Goal: Task Accomplishment & Management: Use online tool/utility

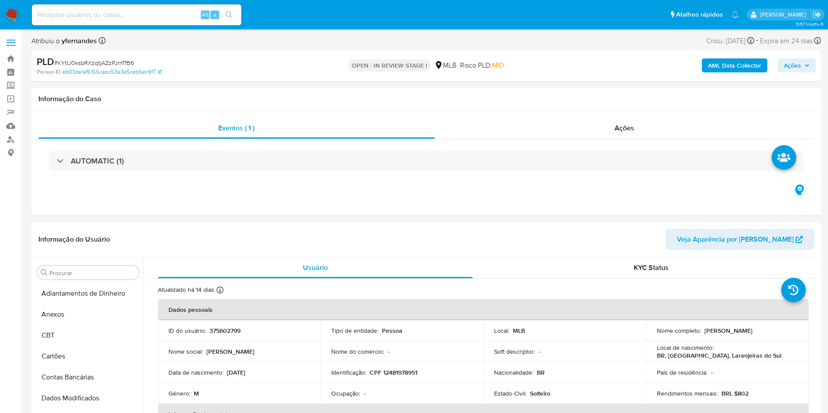
select select "10"
click at [122, 56] on div "PLD # KYtU0ksbRXzqtjAZzPJmTfB6" at bounding box center [165, 61] width 257 height 13
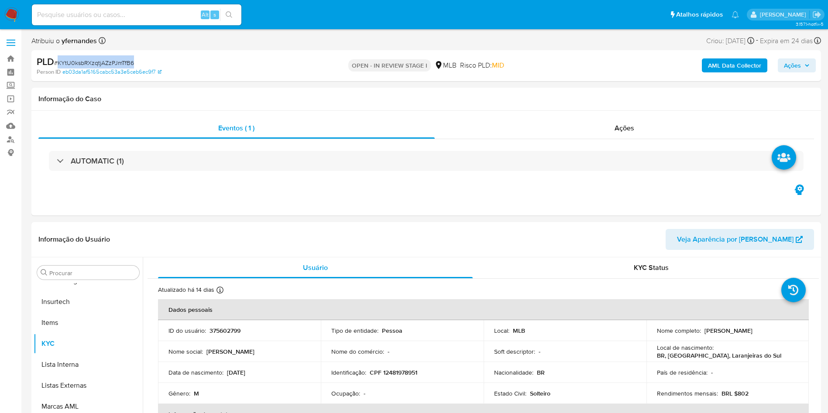
click at [122, 56] on div "PLD # KYtU0ksbRXzqtjAZzPJmTfB6" at bounding box center [165, 61] width 257 height 13
copy span "KYtU0ksbRXzqtjAZzPJmTfB6"
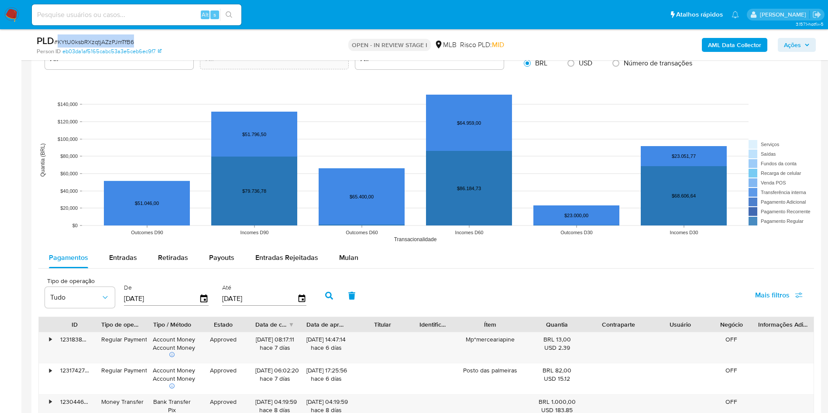
scroll to position [589, 0]
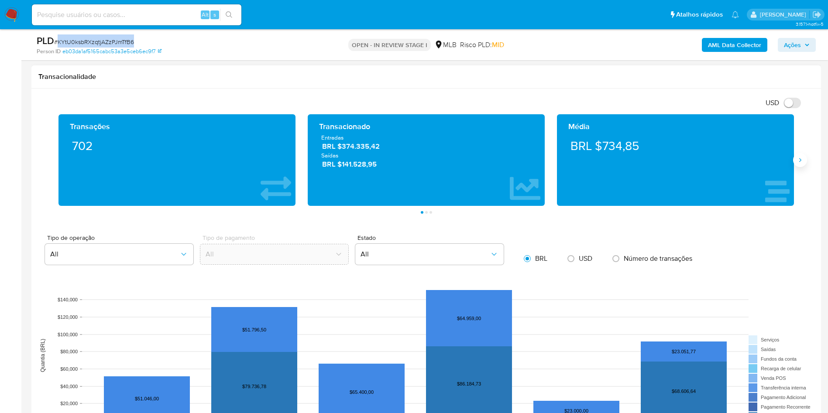
click at [803, 159] on icon "Siguiente" at bounding box center [800, 160] width 7 height 7
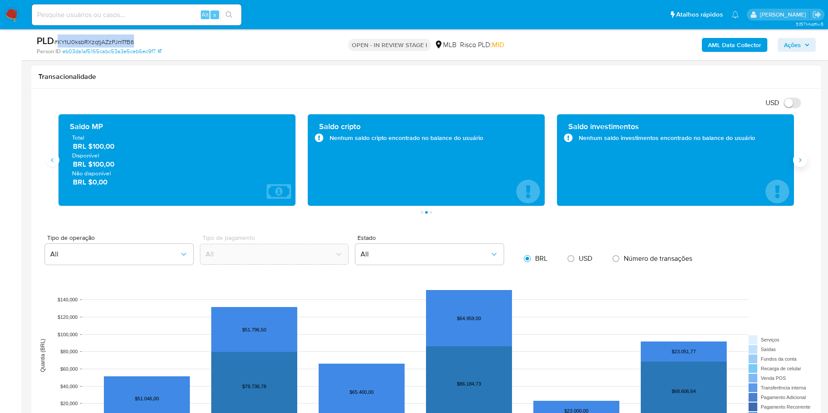
click at [803, 159] on icon "Siguiente" at bounding box center [800, 160] width 7 height 7
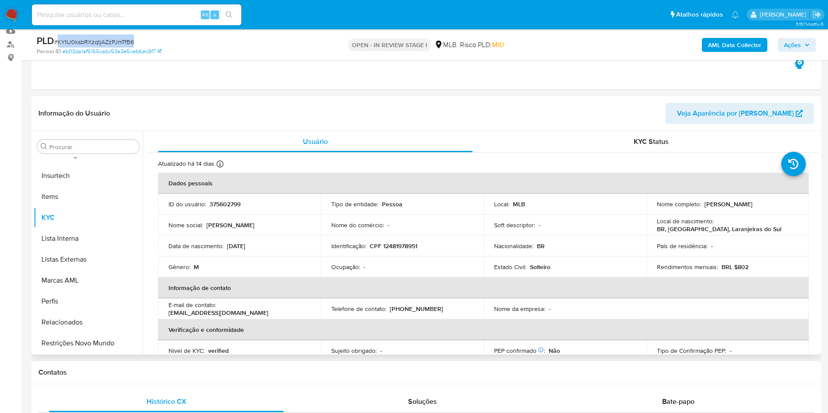
scroll to position [65, 0]
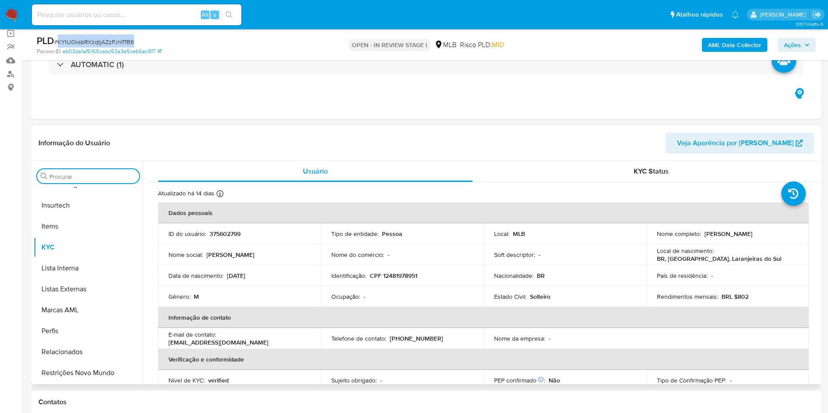
click at [77, 175] on input "Procurar" at bounding box center [92, 177] width 86 height 8
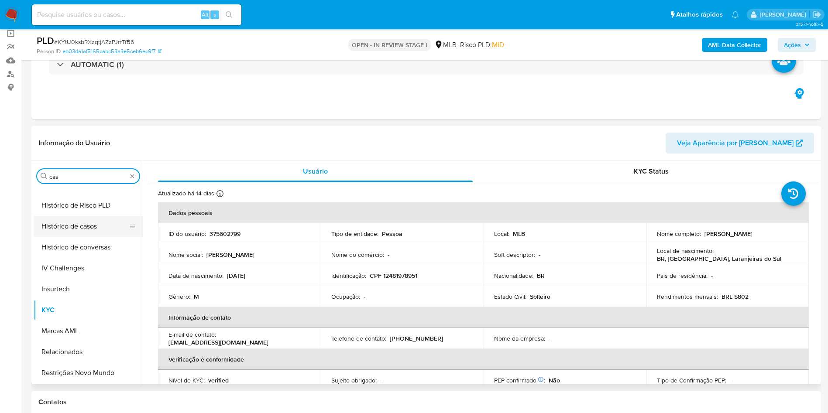
scroll to position [0, 0]
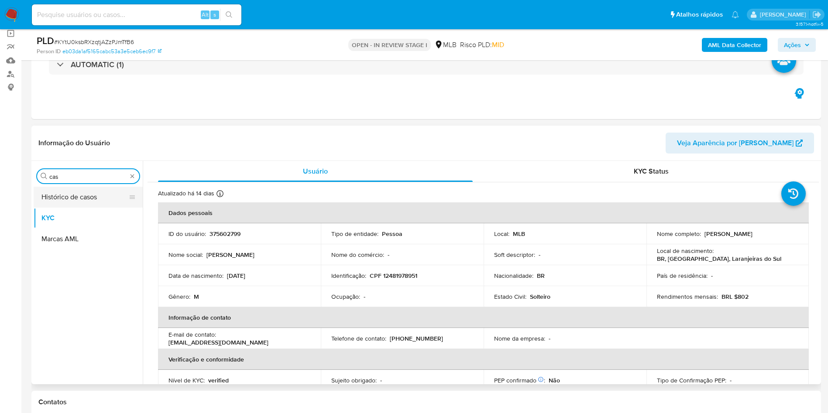
click at [57, 198] on button "Histórico de casos" at bounding box center [85, 197] width 102 height 21
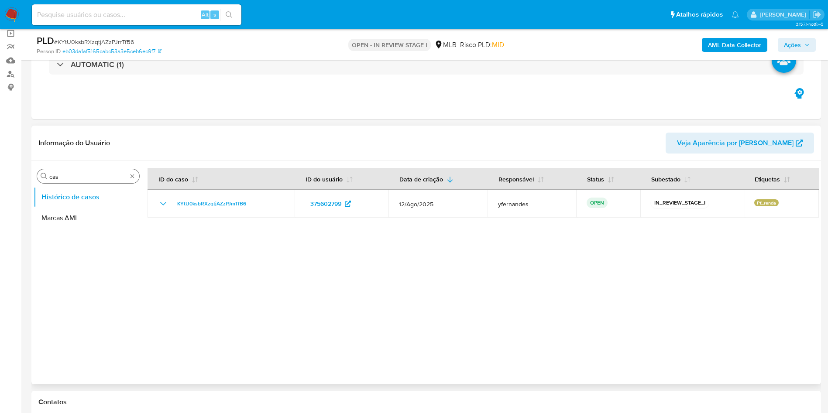
click at [72, 173] on input "cas" at bounding box center [88, 177] width 78 height 8
type input "ger"
click at [71, 198] on button "Geral" at bounding box center [85, 197] width 102 height 21
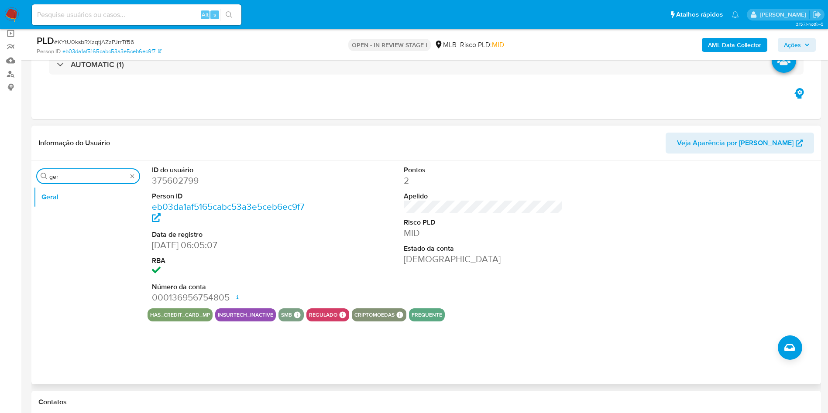
click at [66, 179] on input "ger" at bounding box center [88, 177] width 78 height 8
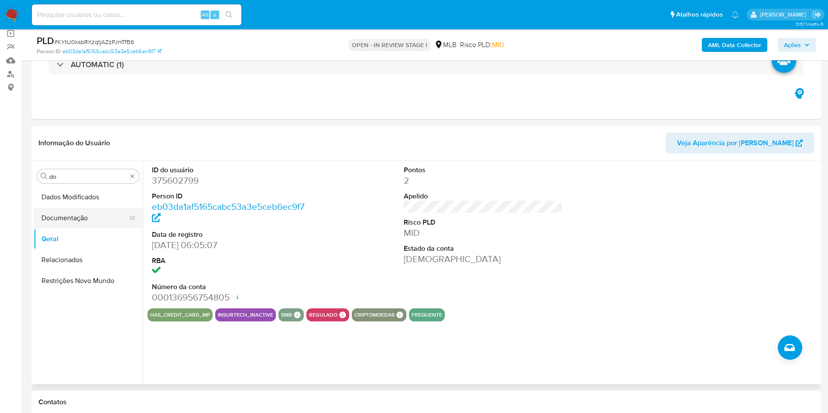
click at [66, 209] on button "Documentação" at bounding box center [85, 218] width 102 height 21
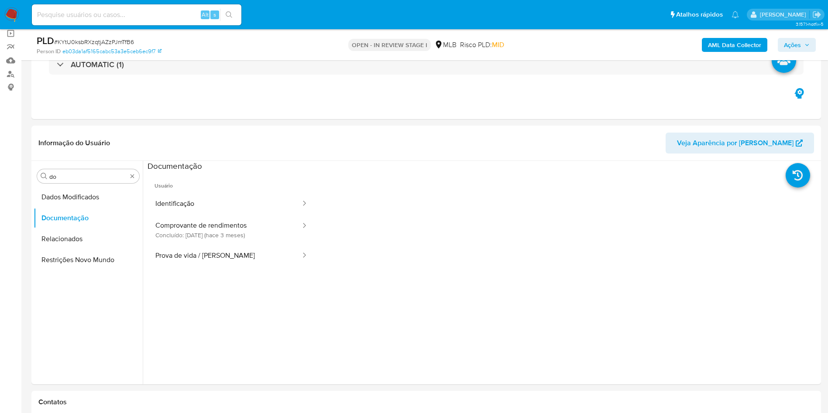
click at [216, 203] on button "Identificação" at bounding box center [225, 204] width 154 height 22
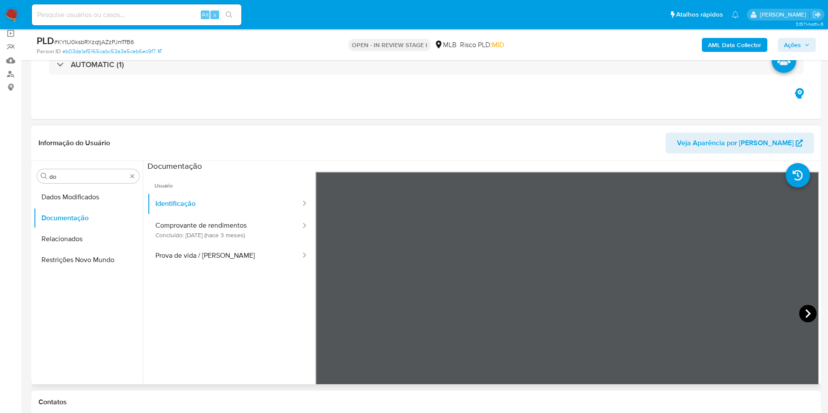
click at [808, 315] on icon at bounding box center [807, 313] width 17 height 17
drag, startPoint x: 201, startPoint y: 254, endPoint x: 255, endPoint y: 237, distance: 56.7
click at [200, 255] on button "Prova de vida / Selfie" at bounding box center [225, 256] width 154 height 22
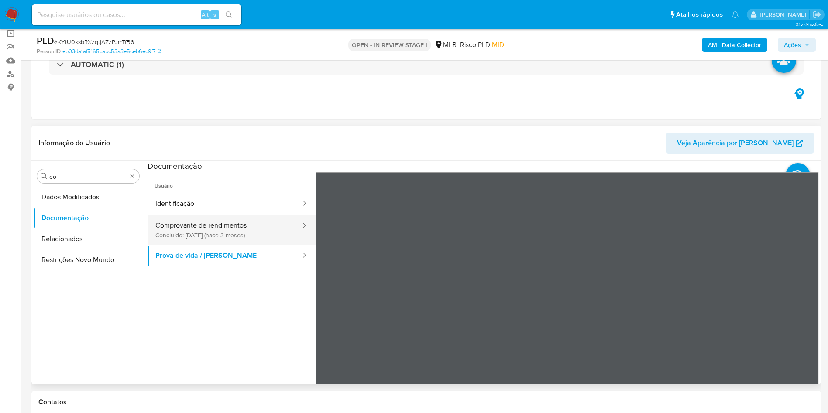
click at [264, 219] on button "Comprovante de rendimentos Concluído: 10/06/2025 (hace 3 meses)" at bounding box center [225, 230] width 154 height 30
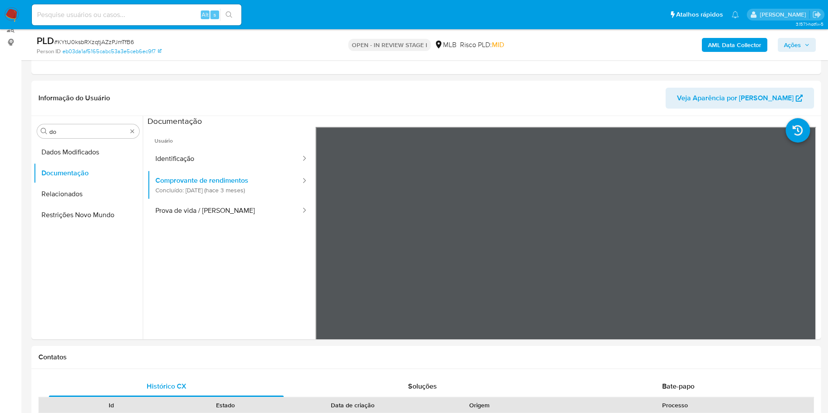
scroll to position [131, 0]
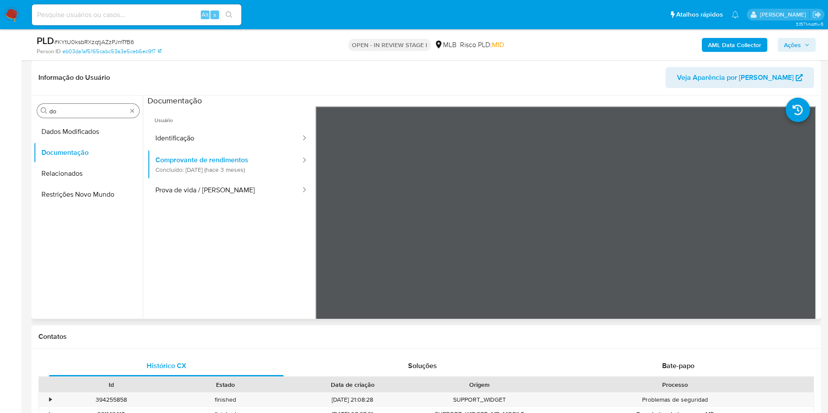
click at [94, 107] on input "do" at bounding box center [88, 111] width 78 height 8
click at [87, 112] on input "do" at bounding box center [88, 111] width 78 height 8
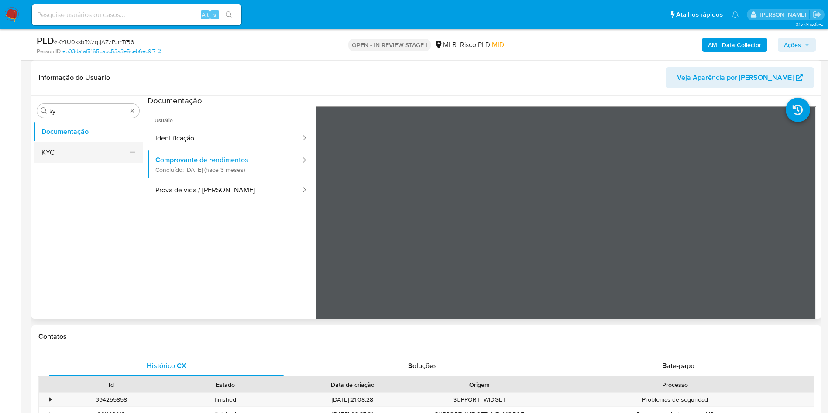
click at [91, 149] on button "KYC" at bounding box center [85, 152] width 102 height 21
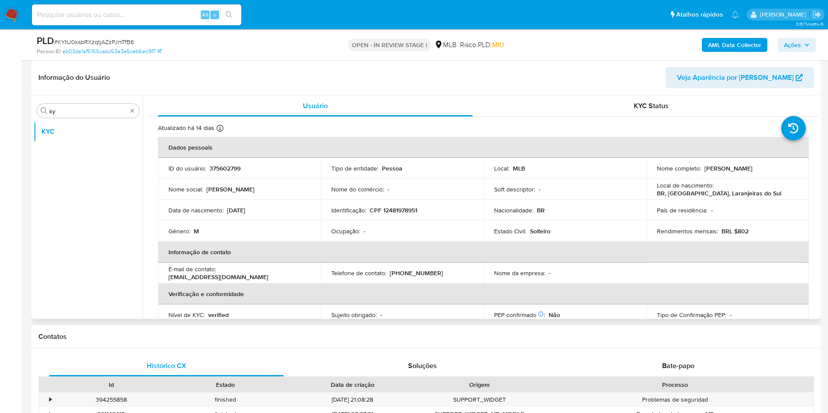
click at [743, 227] on p "BRL $802" at bounding box center [735, 231] width 27 height 8
copy p "802"
click at [299, 76] on header "Informação do Usuário Veja Aparência por Pessoa" at bounding box center [426, 77] width 776 height 21
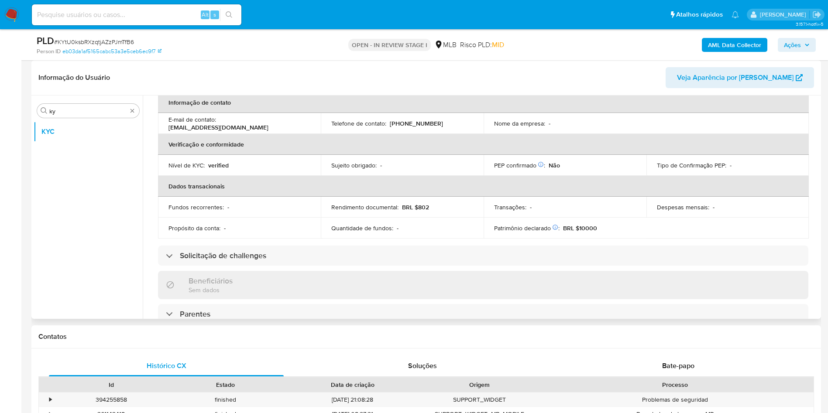
scroll to position [364, 0]
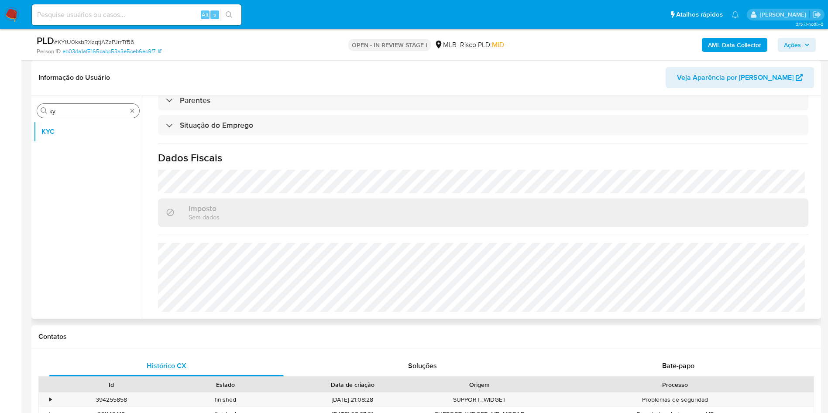
drag, startPoint x: 87, startPoint y: 100, endPoint x: 74, endPoint y: 107, distance: 14.5
click at [86, 100] on div "Procurar ky KYC" at bounding box center [88, 208] width 109 height 222
click at [72, 107] on input "ky" at bounding box center [88, 111] width 78 height 8
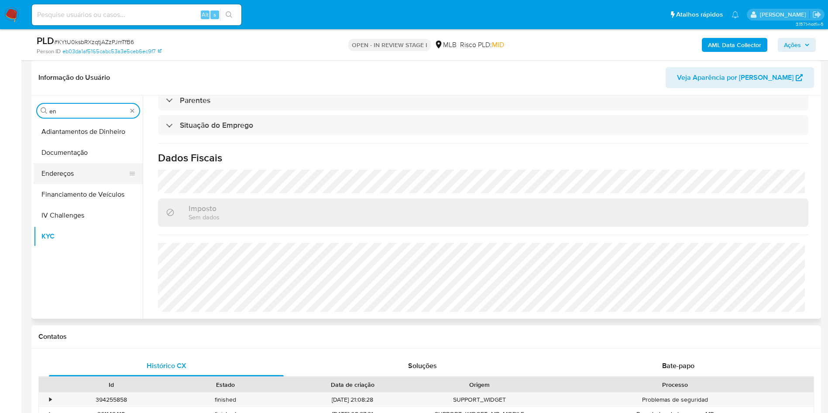
type input "en"
click at [58, 181] on button "Endereços" at bounding box center [85, 173] width 102 height 21
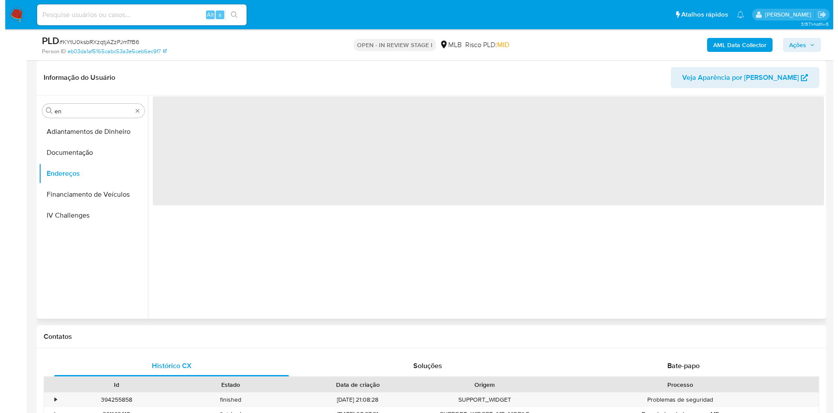
scroll to position [0, 0]
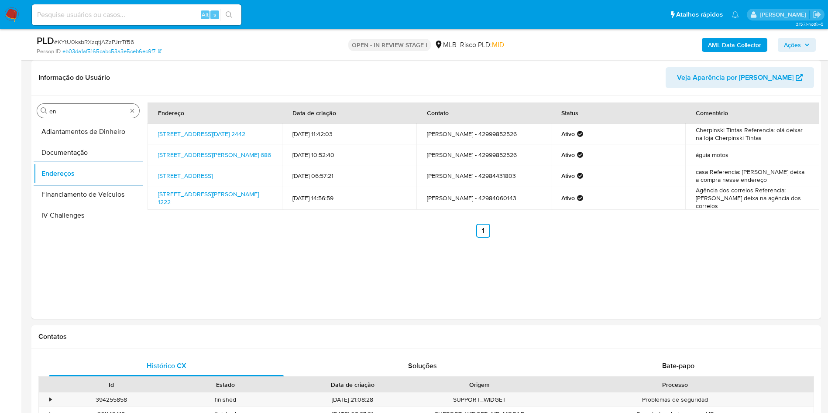
click at [68, 113] on input "en" at bounding box center [88, 111] width 78 height 8
type input "ge"
click at [47, 142] on button "Devices Geolocation" at bounding box center [88, 152] width 109 height 21
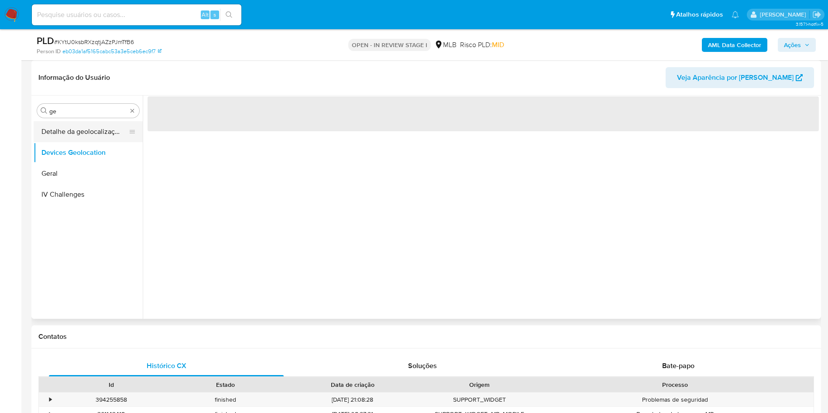
click at [77, 130] on button "Detalhe da geolocalização" at bounding box center [85, 131] width 102 height 21
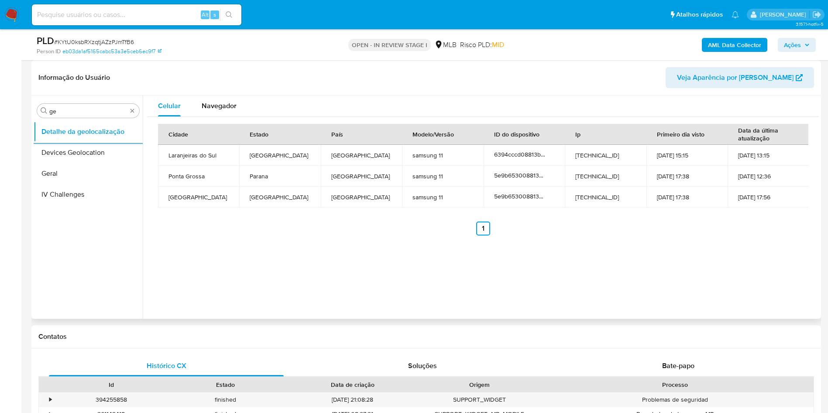
click at [72, 97] on div "Procurar ge Detalhe da geolocalização Devices Geolocation Geral IV Challenges" at bounding box center [88, 208] width 109 height 222
click at [60, 106] on div "Procurar ge" at bounding box center [88, 111] width 102 height 14
click at [58, 113] on input "ge" at bounding box center [88, 111] width 78 height 8
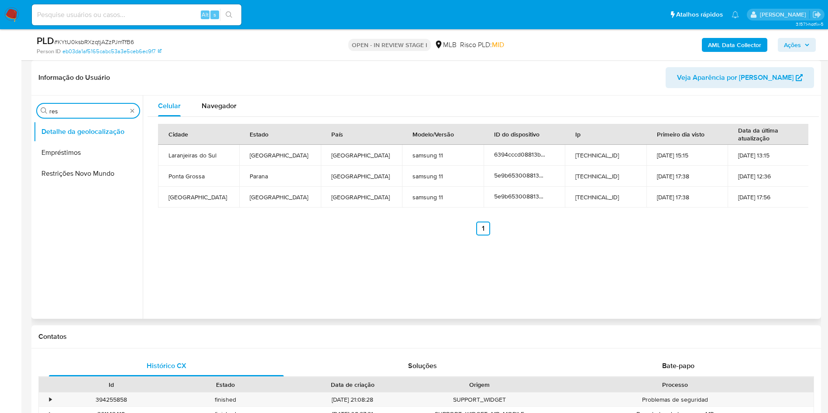
type input "res"
click at [62, 167] on button "Restrições Novo Mundo" at bounding box center [88, 173] width 109 height 21
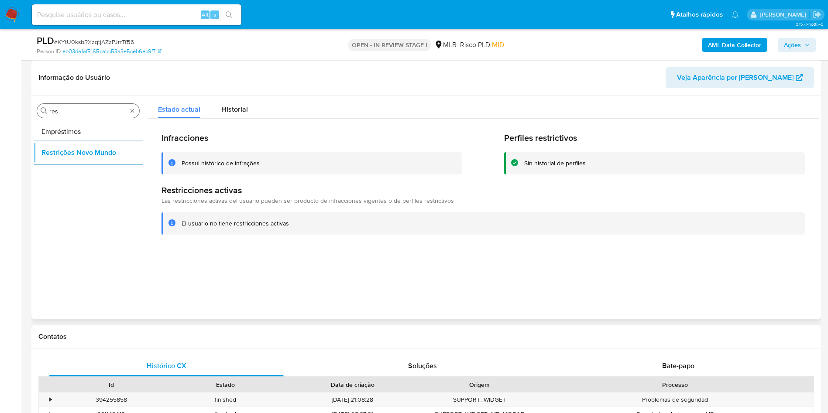
click at [94, 113] on input "res" at bounding box center [88, 111] width 78 height 8
click at [78, 110] on input "res" at bounding box center [88, 111] width 78 height 8
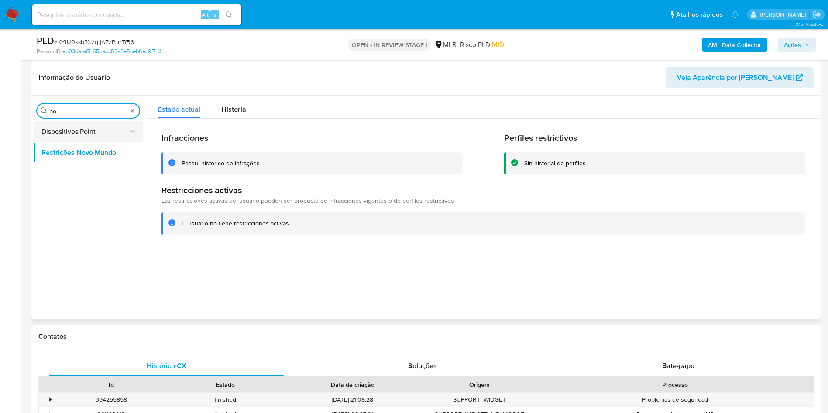
type input "po"
click at [64, 133] on button "Dispositivos Point" at bounding box center [85, 131] width 102 height 21
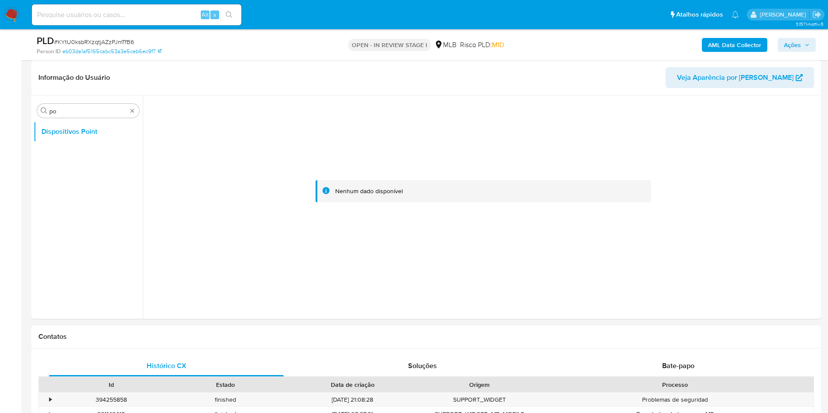
click at [719, 48] on b "AML Data Collector" at bounding box center [734, 45] width 53 height 14
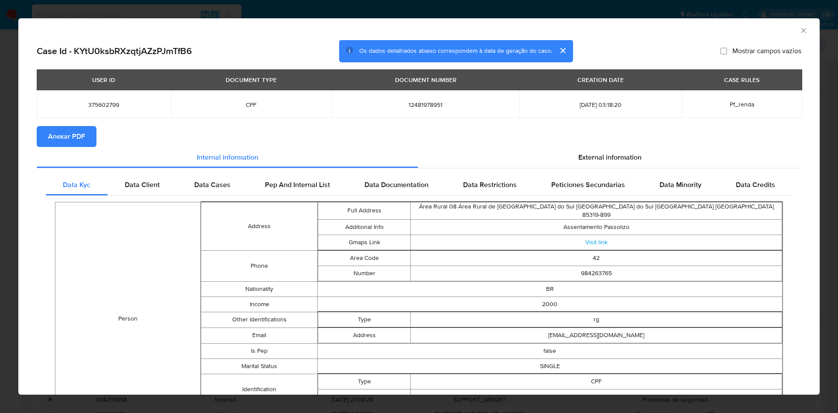
click at [75, 137] on span "Anexar PDF" at bounding box center [66, 136] width 37 height 19
click at [587, 161] on span "External information" at bounding box center [609, 159] width 63 height 10
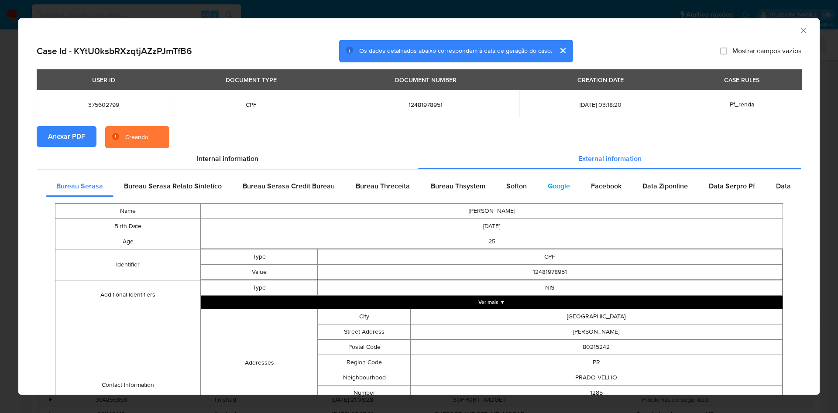
click at [566, 187] on div "Google" at bounding box center [558, 186] width 43 height 21
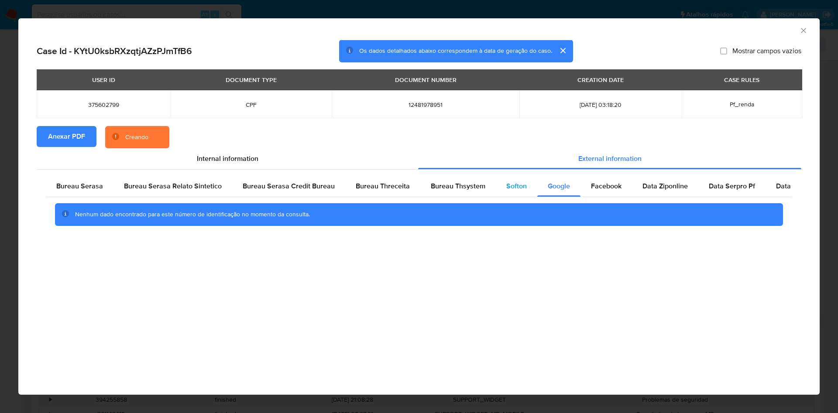
click at [496, 190] on div "Softon" at bounding box center [516, 186] width 41 height 21
click at [452, 188] on span "Bureau Thsystem" at bounding box center [458, 186] width 55 height 10
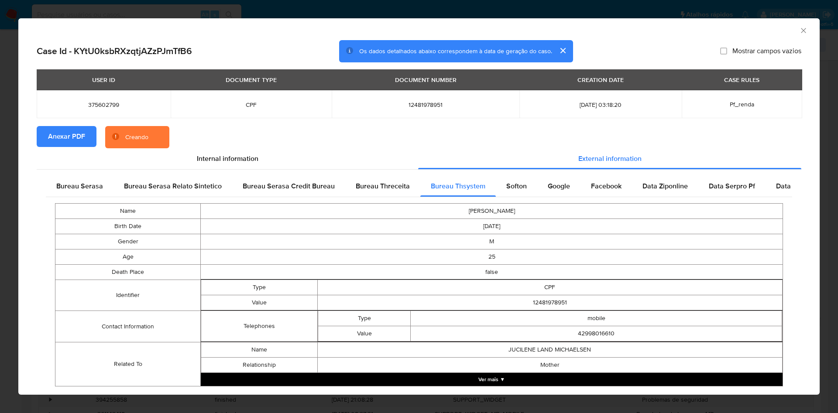
click at [67, 204] on td "Name" at bounding box center [127, 211] width 145 height 15
click at [76, 195] on div "Bureau Serasa" at bounding box center [80, 186] width 68 height 21
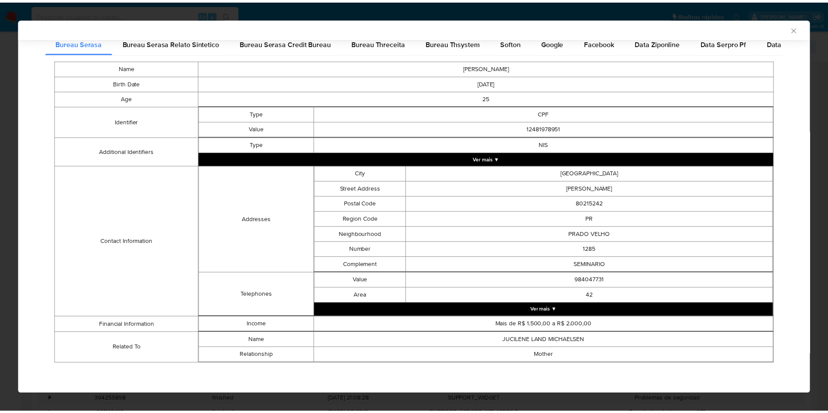
scroll to position [140, 0]
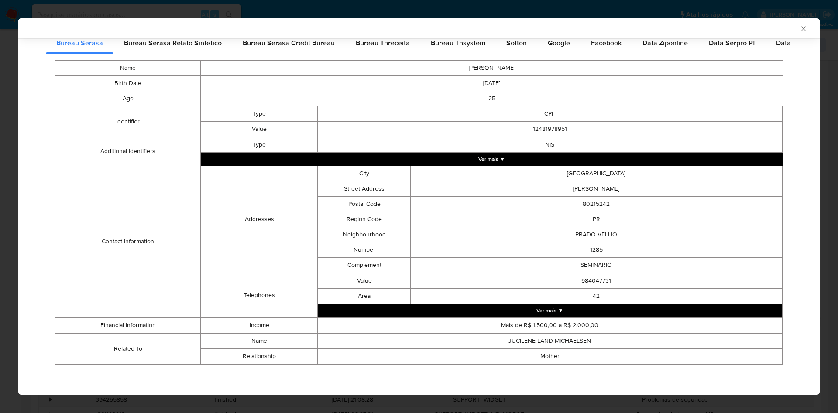
click at [0, 157] on div "AML Data Collector Case Id - KYtU0ksbRXzqtjAZzPJmTfB6 Os dados detalhados abaix…" at bounding box center [419, 206] width 838 height 413
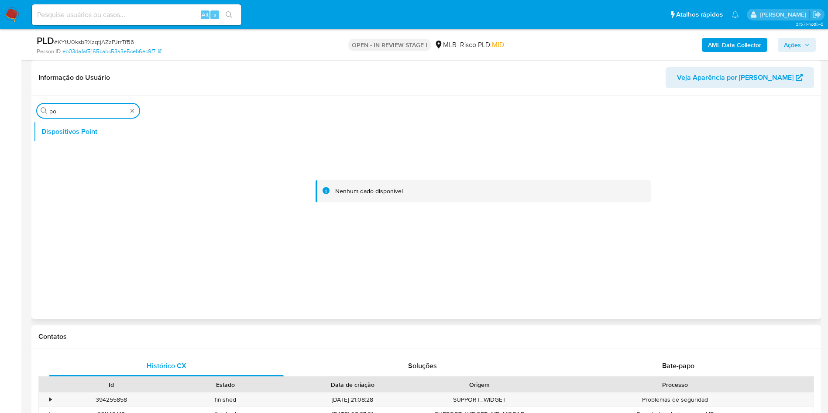
click at [125, 111] on input "po" at bounding box center [88, 111] width 78 height 8
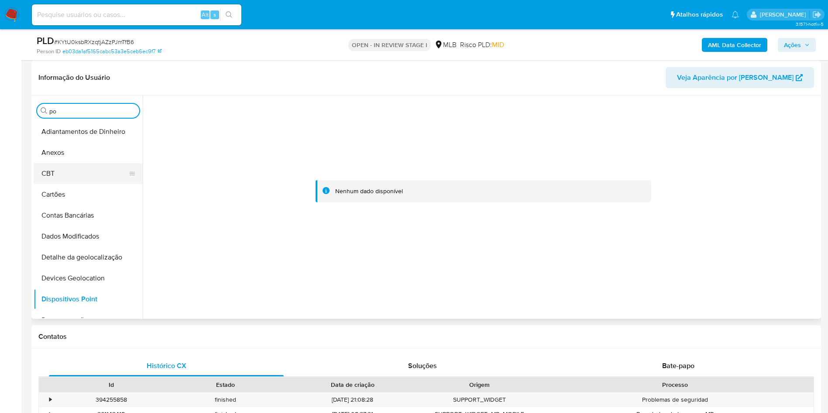
click at [87, 165] on button "CBT" at bounding box center [85, 173] width 102 height 21
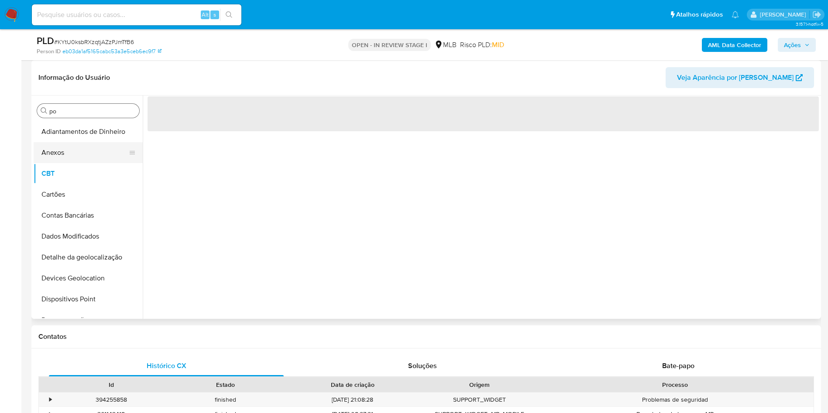
click at [91, 158] on button "Anexos" at bounding box center [85, 152] width 102 height 21
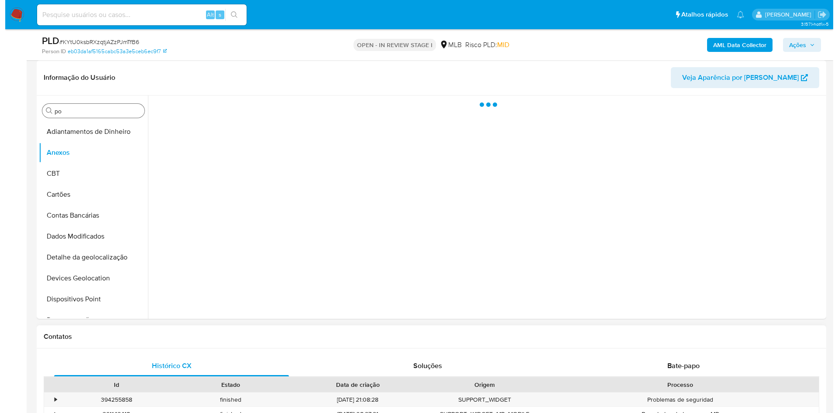
scroll to position [65, 0]
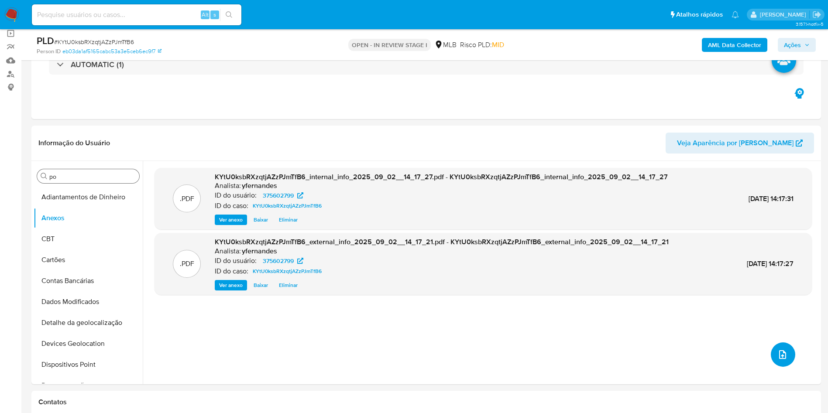
click at [781, 358] on icon "upload-file" at bounding box center [782, 355] width 10 height 10
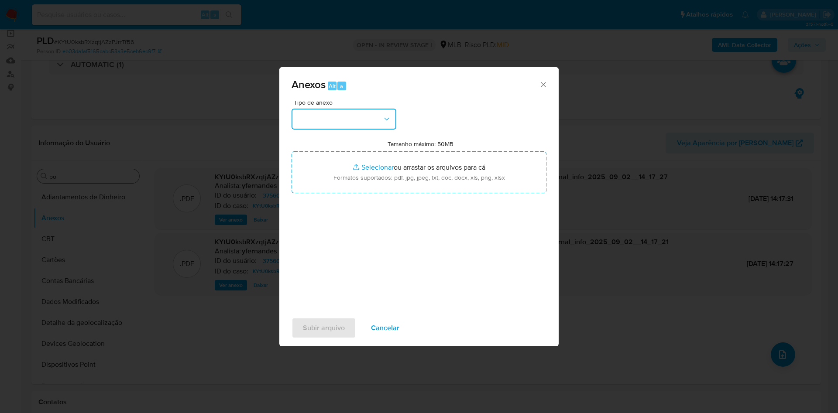
click at [355, 112] on button "button" at bounding box center [344, 119] width 105 height 21
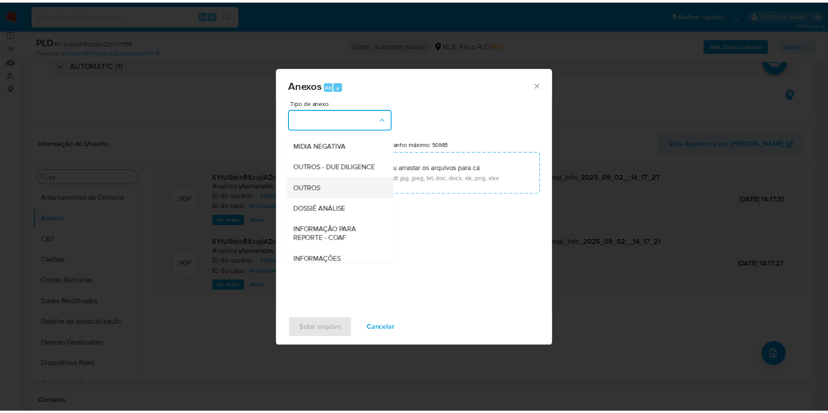
scroll to position [134, 0]
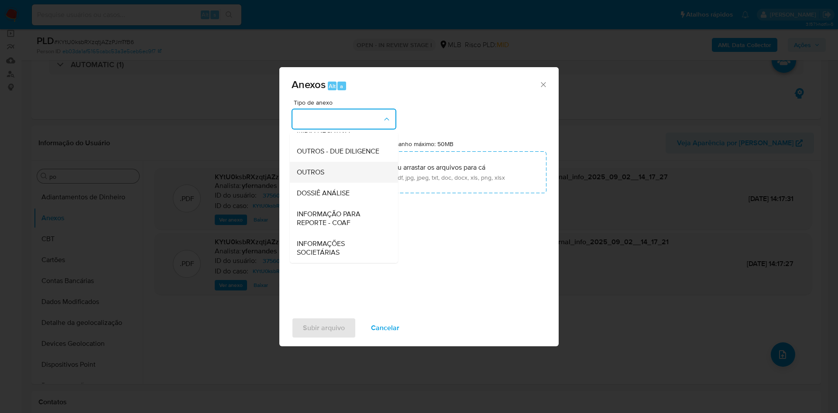
click at [315, 166] on div "OUTROS" at bounding box center [341, 172] width 89 height 21
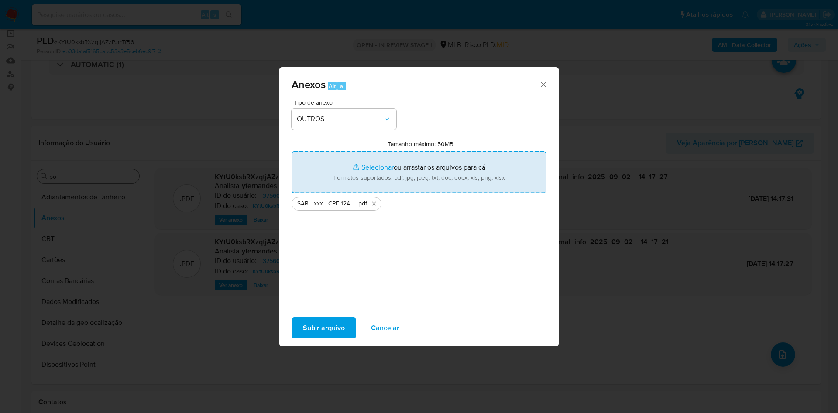
type input "C:\fakepath\Mulan 375602799_2025_09_01_15_57_28.xlsx"
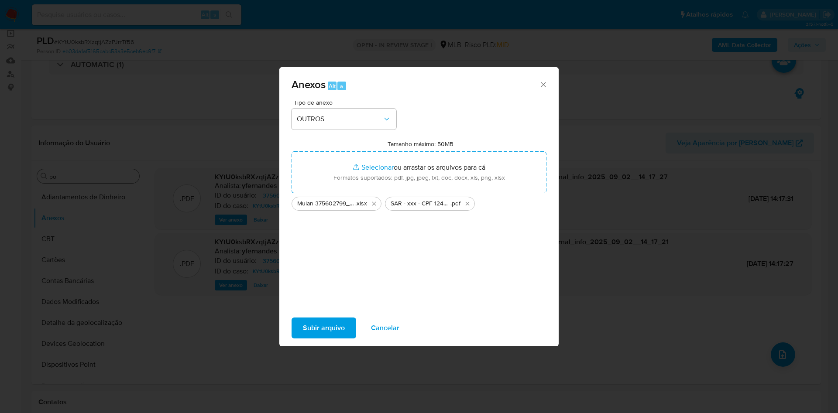
click at [328, 326] on span "Subir arquivo" at bounding box center [324, 328] width 42 height 19
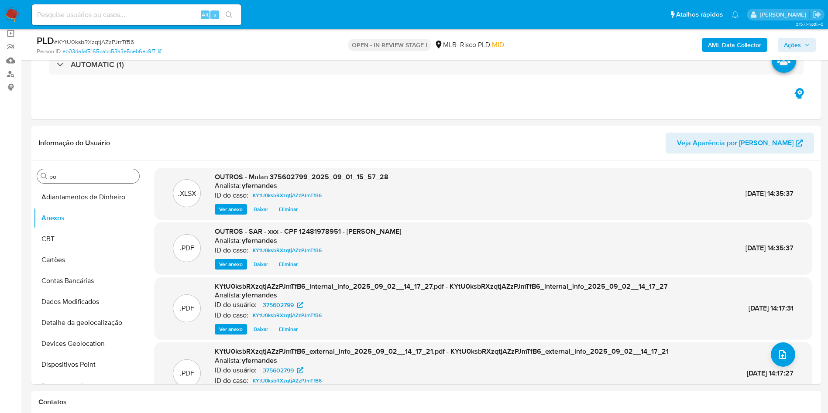
click at [791, 44] on span "Ações" at bounding box center [792, 45] width 17 height 14
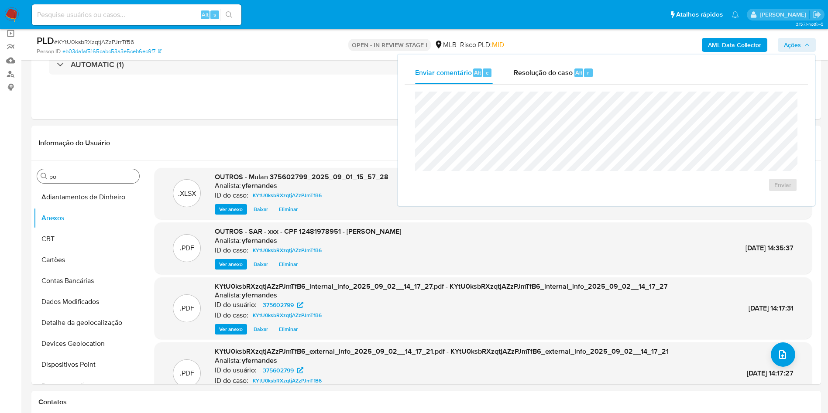
click at [521, 91] on div "Enviar" at bounding box center [606, 142] width 403 height 114
click at [546, 89] on div "Enviar" at bounding box center [606, 142] width 403 height 114
click at [541, 76] on span "Resolução do caso" at bounding box center [543, 72] width 59 height 10
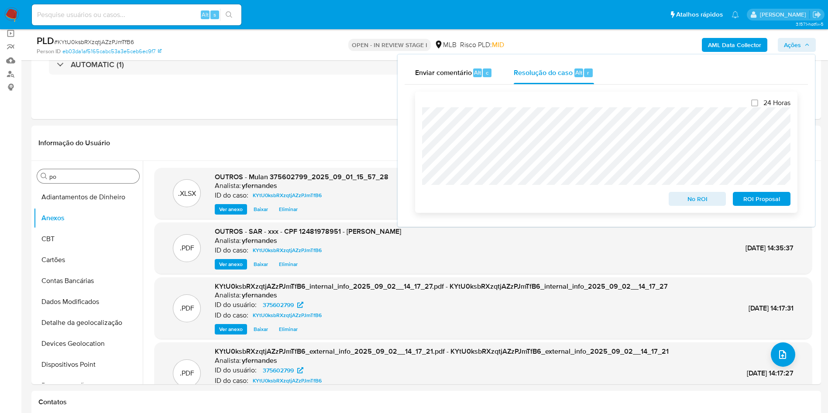
click at [760, 205] on span "ROI Proposal" at bounding box center [761, 199] width 45 height 12
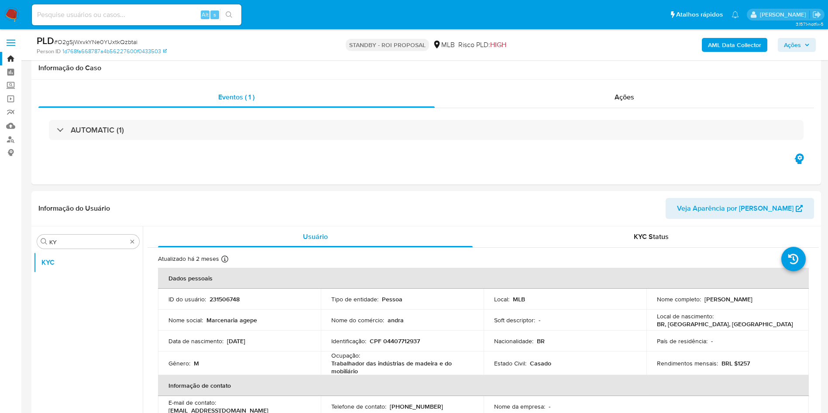
select select "10"
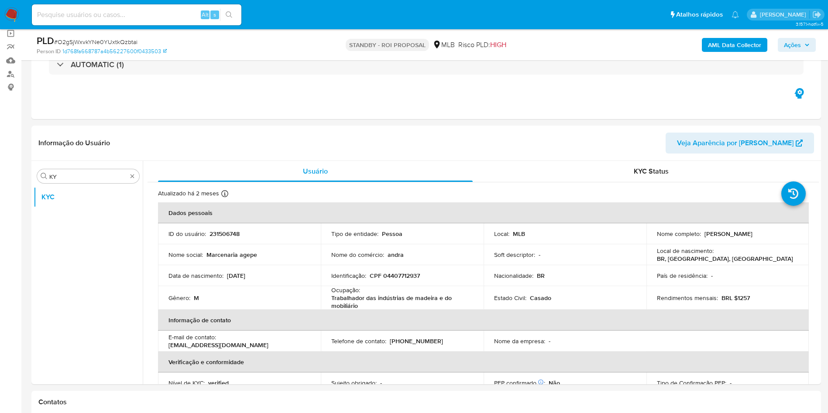
click at [13, 13] on img at bounding box center [11, 14] width 15 height 15
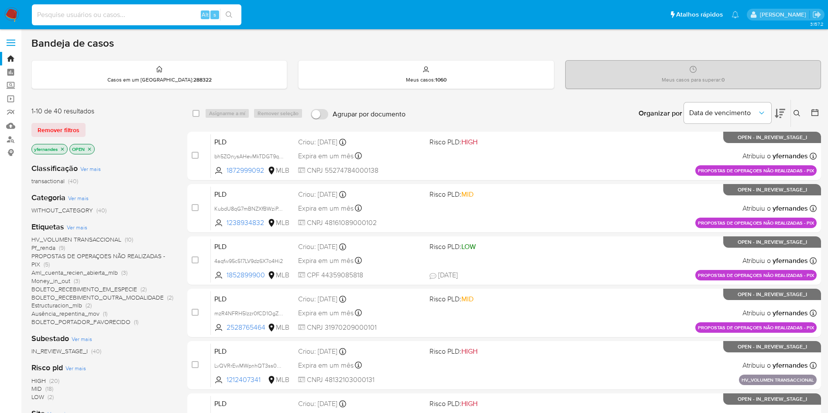
click at [131, 16] on input at bounding box center [137, 14] width 210 height 11
paste input "1313755084"
type input "1313755084"
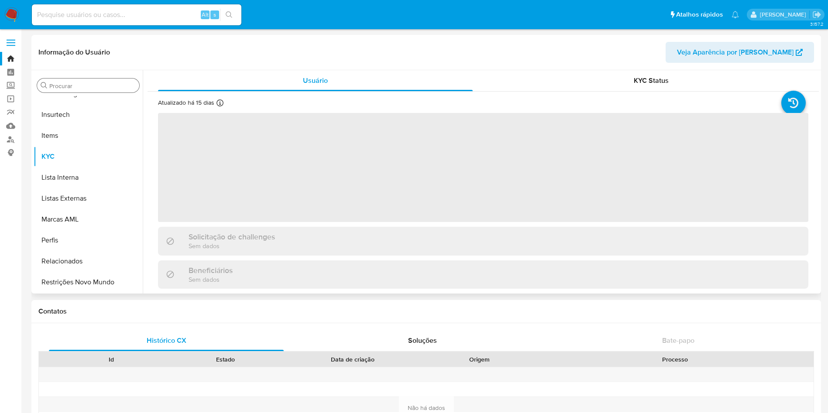
click at [88, 79] on div "Procurar" at bounding box center [88, 86] width 102 height 14
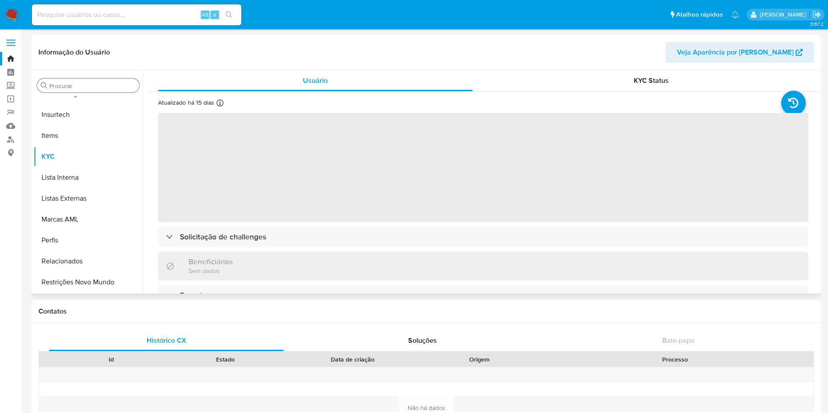
click at [85, 81] on div "Procurar" at bounding box center [88, 86] width 102 height 14
click at [79, 82] on input "Procurar" at bounding box center [92, 86] width 86 height 8
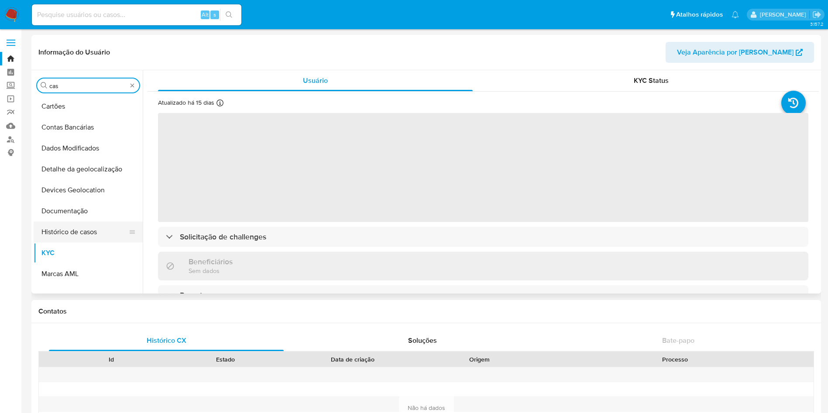
type input "cas"
click at [55, 222] on button "Histórico de casos" at bounding box center [85, 232] width 102 height 21
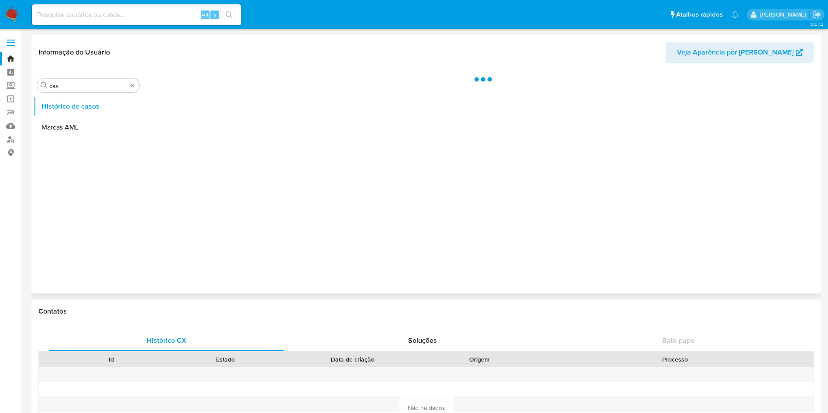
select select "10"
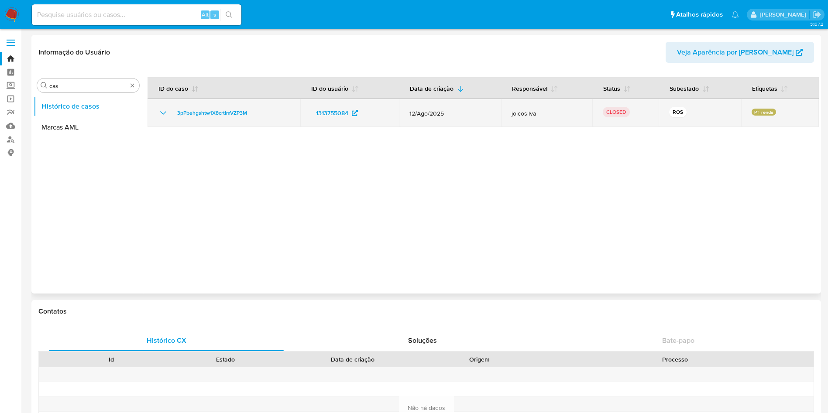
click at [167, 113] on icon "Mostrar/Ocultar" at bounding box center [163, 113] width 10 height 10
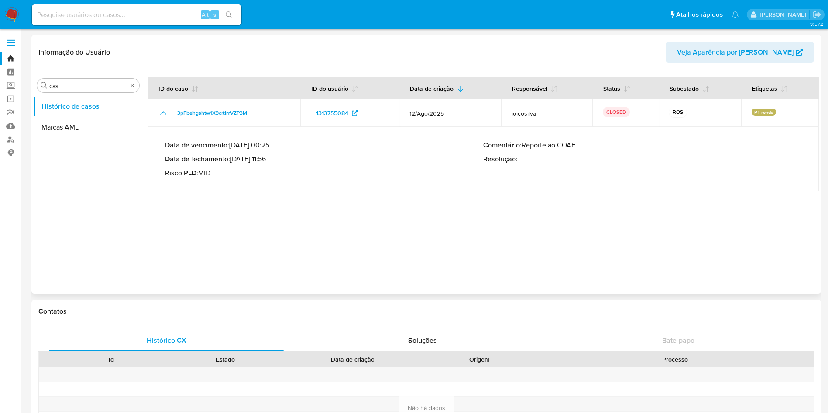
drag, startPoint x: 245, startPoint y: 159, endPoint x: 271, endPoint y: 158, distance: 25.8
click at [271, 158] on p "Data de fechamento : 27/08/2025 11:56" at bounding box center [324, 159] width 318 height 9
click at [8, 13] on img at bounding box center [11, 14] width 15 height 15
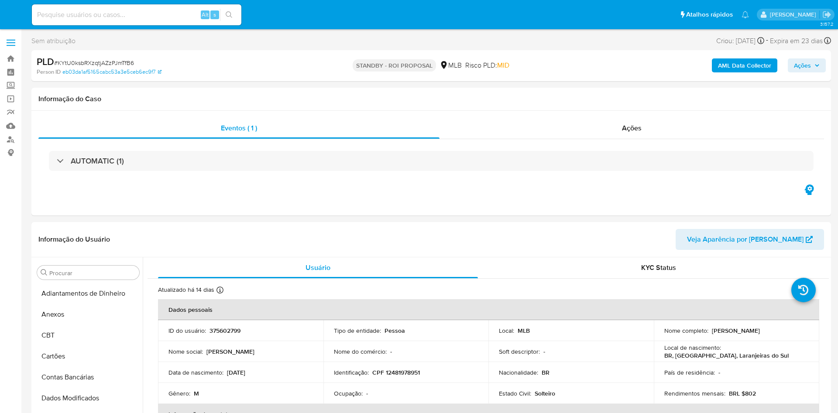
select select "10"
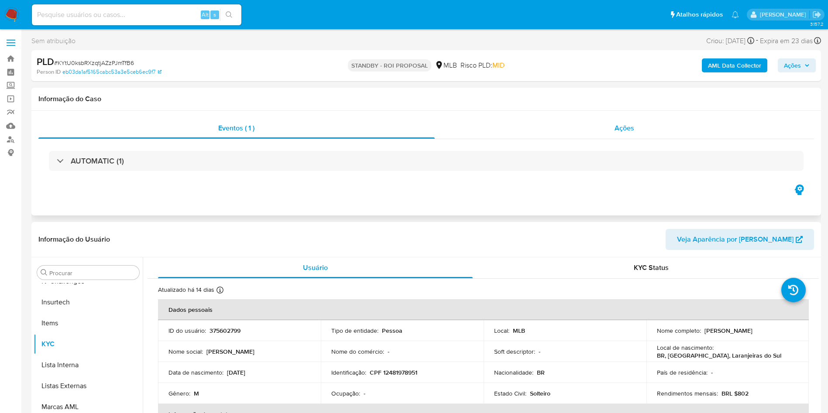
click at [637, 122] on div "Ações" at bounding box center [625, 128] width 380 height 21
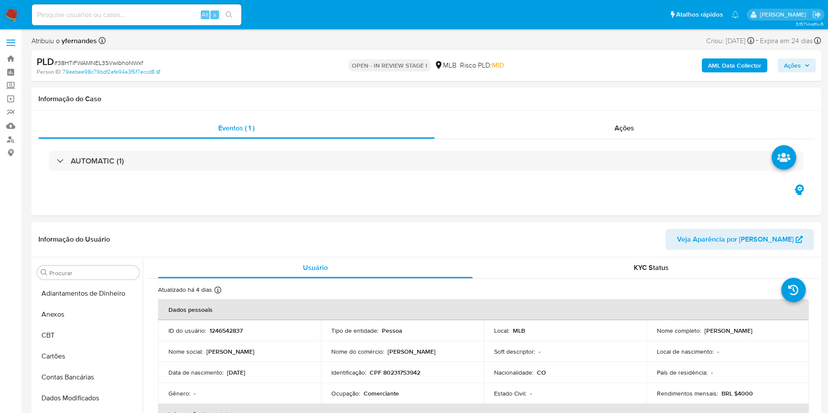
select select "10"
click at [76, 60] on span "# 38HTiFWAMNEL3SVwIbhoNWxf" at bounding box center [98, 62] width 89 height 9
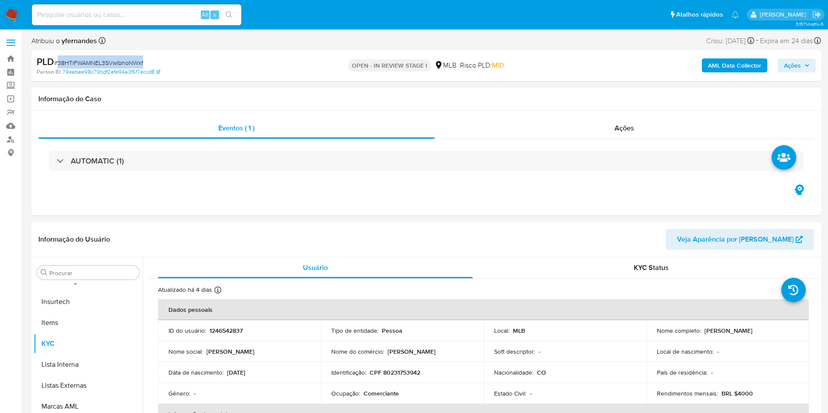
drag, startPoint x: 76, startPoint y: 60, endPoint x: 223, endPoint y: 0, distance: 158.6
click at [76, 60] on span "# 38HTiFWAMNEL3SVwIbhoNWxf" at bounding box center [98, 62] width 89 height 9
copy span "38HTiFWAMNEL3SVwIbhoNWxf"
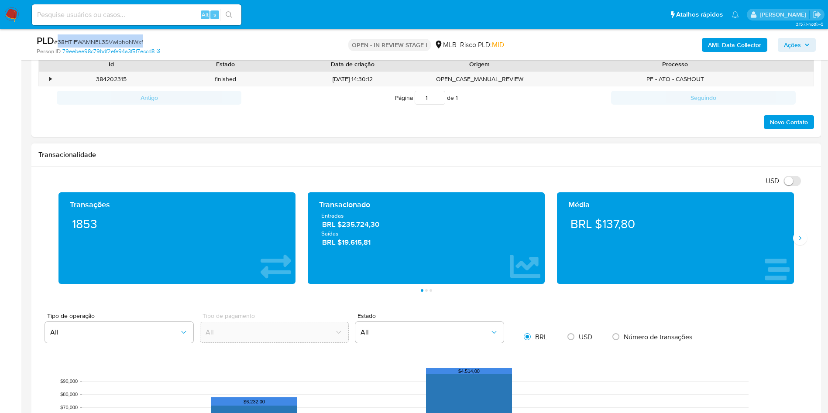
scroll to position [393, 0]
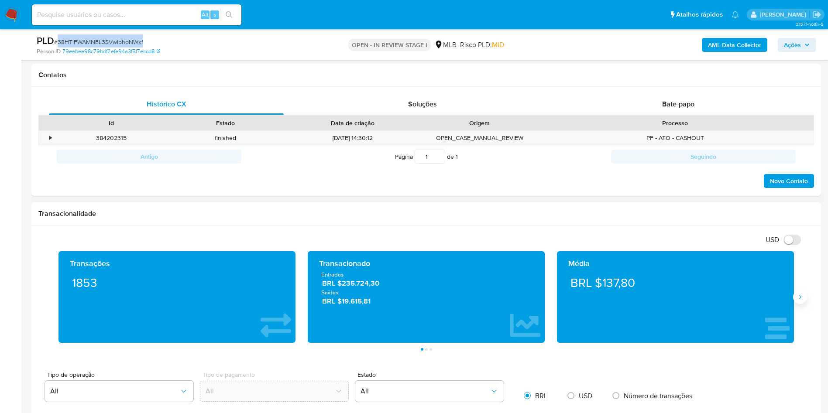
click at [795, 299] on button "Siguiente" at bounding box center [800, 297] width 14 height 14
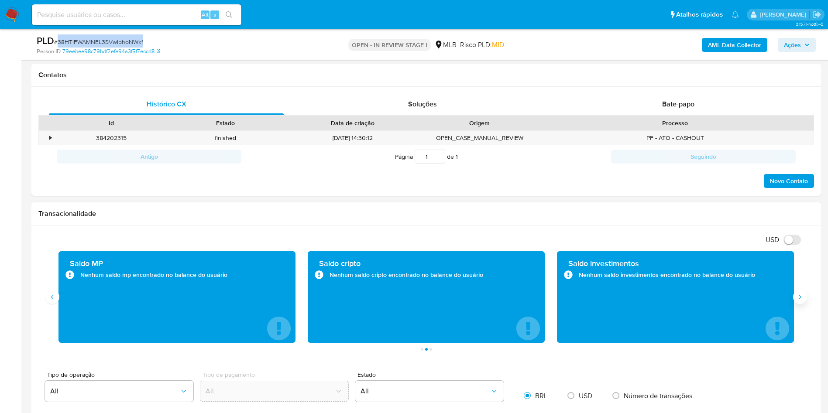
click at [795, 299] on button "Siguiente" at bounding box center [800, 297] width 14 height 14
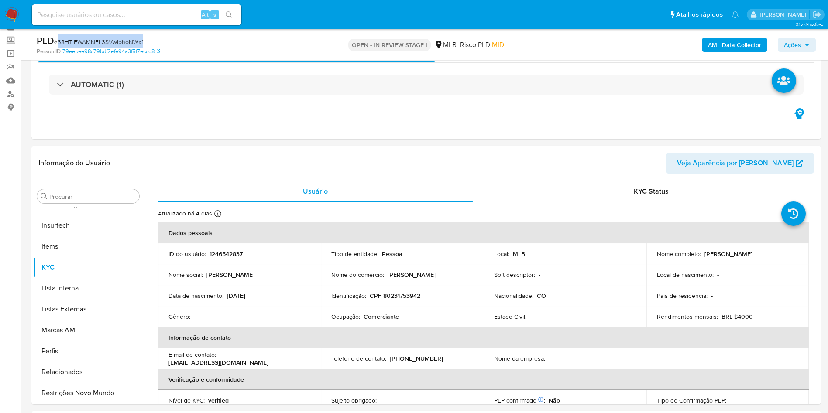
scroll to position [65, 0]
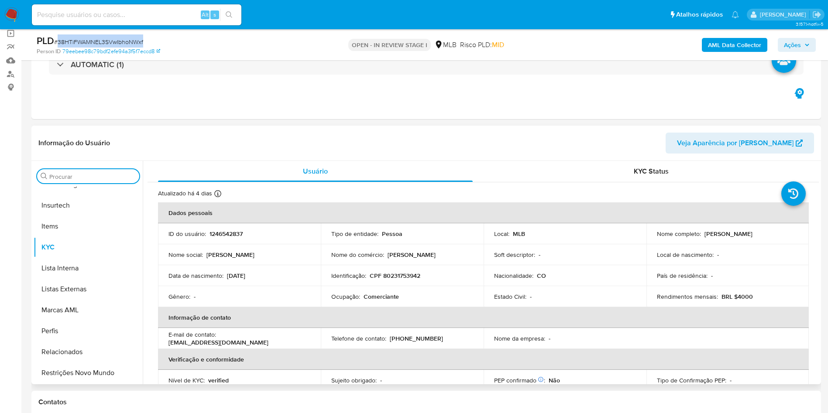
click at [86, 175] on input "Procurar" at bounding box center [92, 177] width 86 height 8
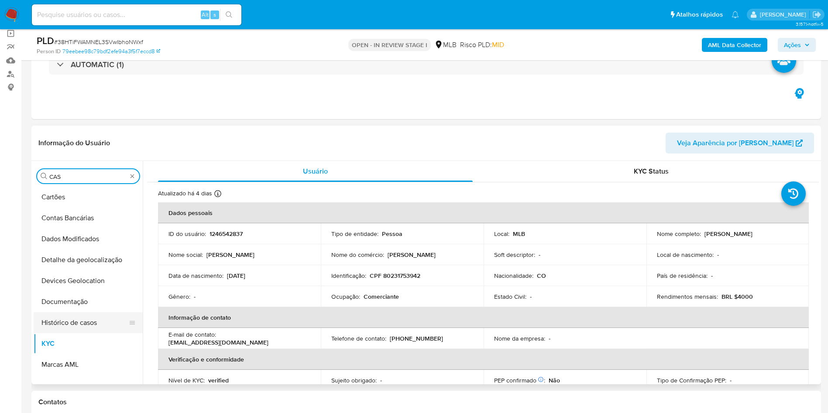
scroll to position [0, 0]
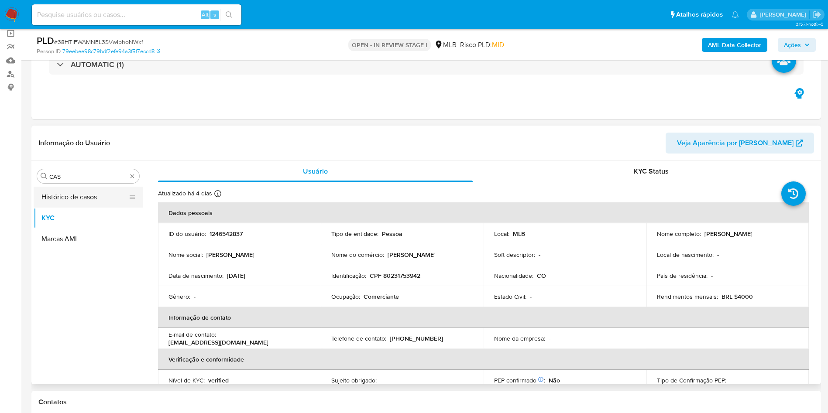
click at [70, 192] on button "Histórico de casos" at bounding box center [85, 197] width 102 height 21
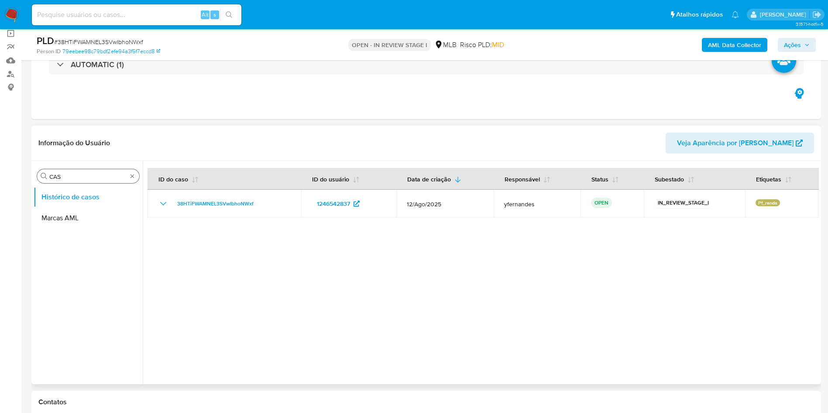
click at [88, 170] on div "Procurar CAS" at bounding box center [88, 176] width 102 height 14
drag, startPoint x: 88, startPoint y: 170, endPoint x: 79, endPoint y: 171, distance: 8.7
click at [87, 170] on div "Procurar CAS" at bounding box center [88, 176] width 102 height 14
click at [79, 171] on div "Procurar CAS" at bounding box center [88, 176] width 102 height 14
click at [66, 180] on input "CAS" at bounding box center [88, 177] width 78 height 8
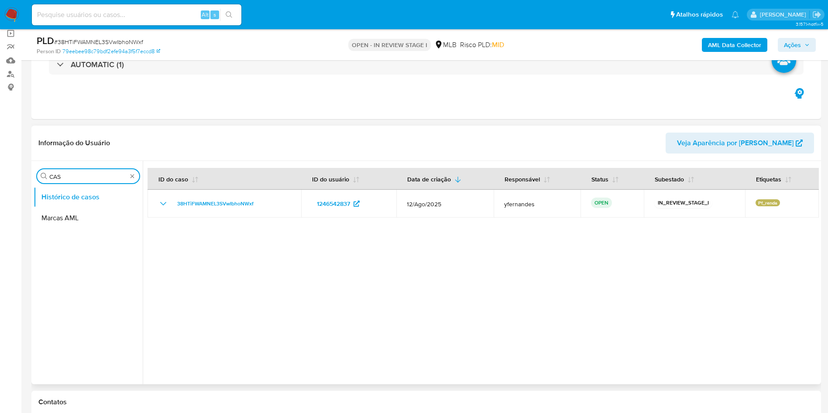
click at [66, 180] on input "CAS" at bounding box center [88, 177] width 78 height 8
type input "GER"
click at [59, 193] on button "Geral" at bounding box center [85, 197] width 102 height 21
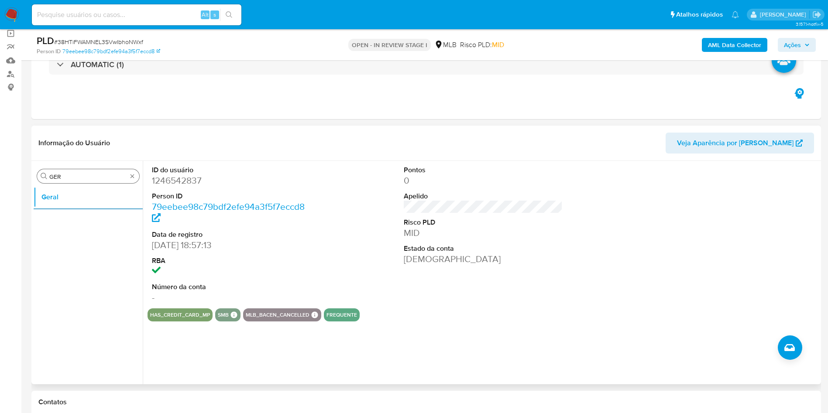
click at [90, 171] on div "Procurar GER" at bounding box center [88, 176] width 102 height 14
click at [91, 171] on div "Procurar GER" at bounding box center [88, 176] width 102 height 14
click at [94, 172] on div "Procurar GER" at bounding box center [88, 176] width 102 height 14
click at [93, 176] on input "GER" at bounding box center [88, 177] width 78 height 8
click at [92, 176] on input "GER" at bounding box center [88, 177] width 78 height 8
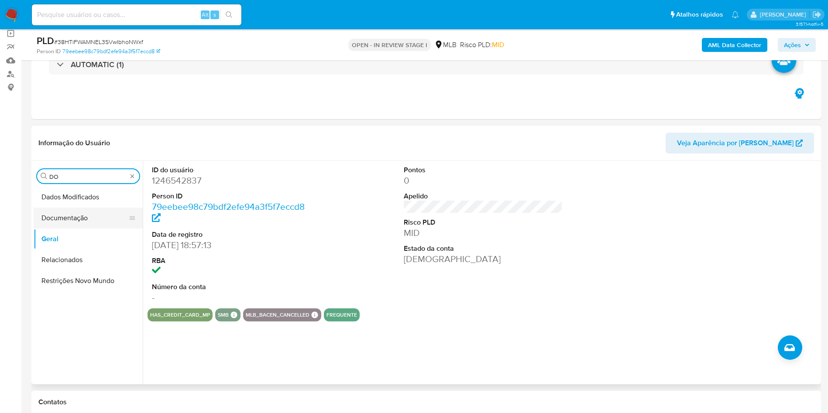
type input "DO"
click at [65, 218] on button "Documentação" at bounding box center [85, 218] width 102 height 21
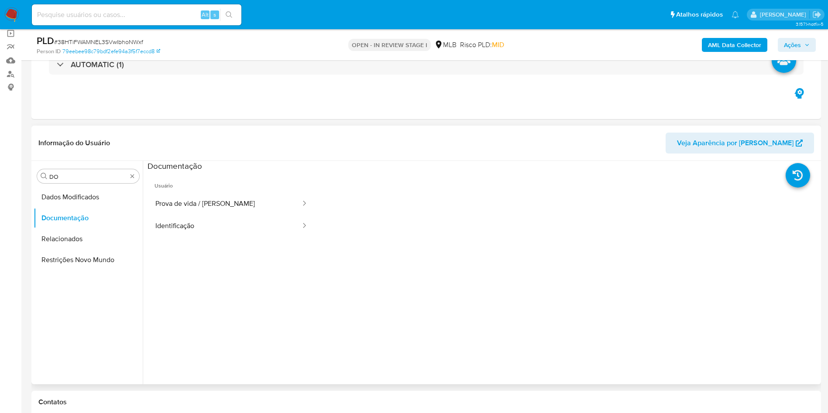
click at [206, 199] on button "Prova de vida / Selfie" at bounding box center [225, 204] width 154 height 22
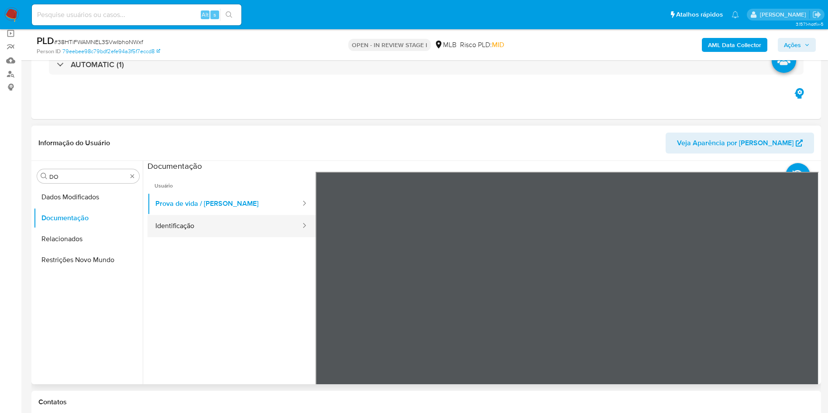
click at [209, 217] on button "Identificação" at bounding box center [225, 226] width 154 height 22
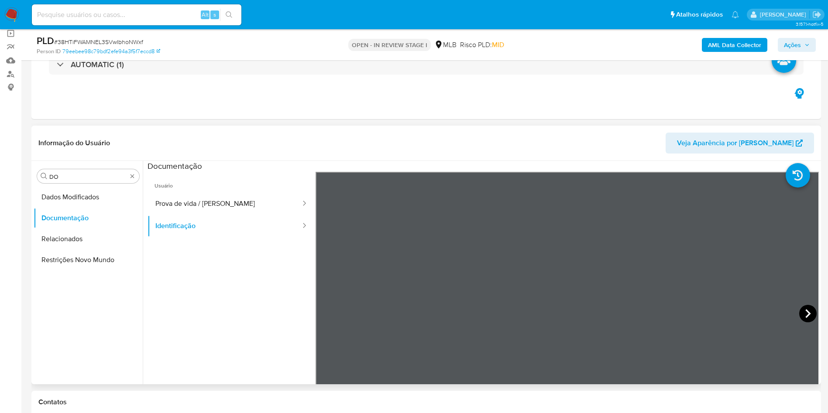
click at [808, 317] on icon at bounding box center [807, 313] width 17 height 17
drag, startPoint x: 457, startPoint y: 127, endPoint x: 374, endPoint y: 168, distance: 92.5
click at [457, 128] on div "Informação do Usuário Veja Aparência por Pessoa" at bounding box center [426, 143] width 790 height 35
click at [241, 195] on button "Prova de vida / Selfie" at bounding box center [225, 204] width 154 height 22
click at [99, 172] on div "Procurar DO" at bounding box center [88, 176] width 102 height 14
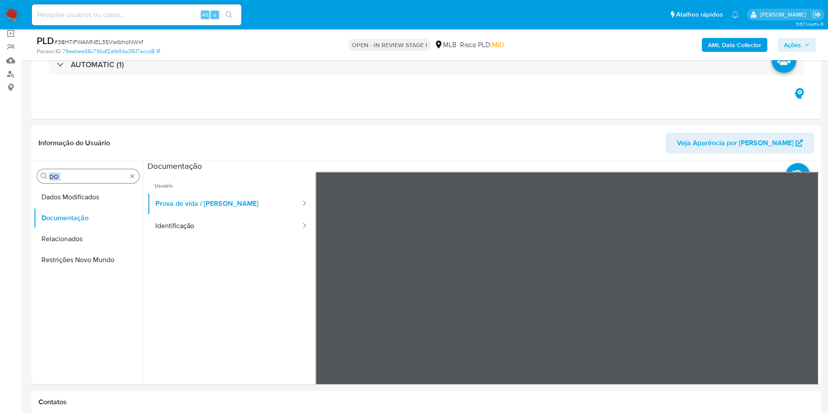
drag, startPoint x: 99, startPoint y: 172, endPoint x: 92, endPoint y: 175, distance: 7.8
click at [96, 174] on div "Procurar DO" at bounding box center [88, 176] width 102 height 14
click at [92, 175] on input "DO" at bounding box center [88, 177] width 78 height 8
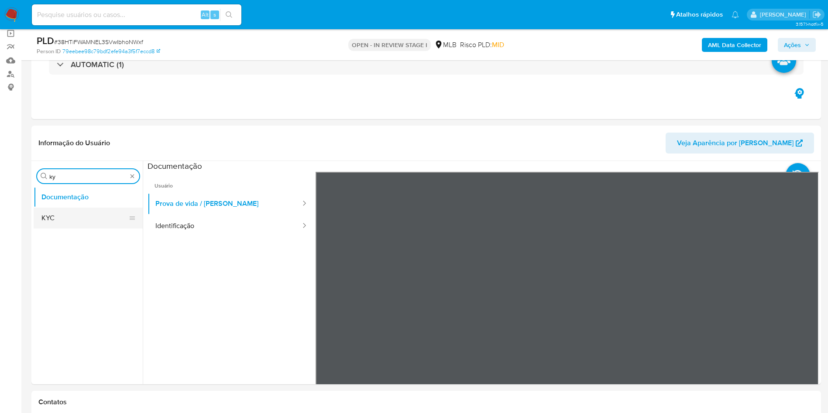
type input "ky"
click at [81, 220] on button "KYC" at bounding box center [85, 218] width 102 height 21
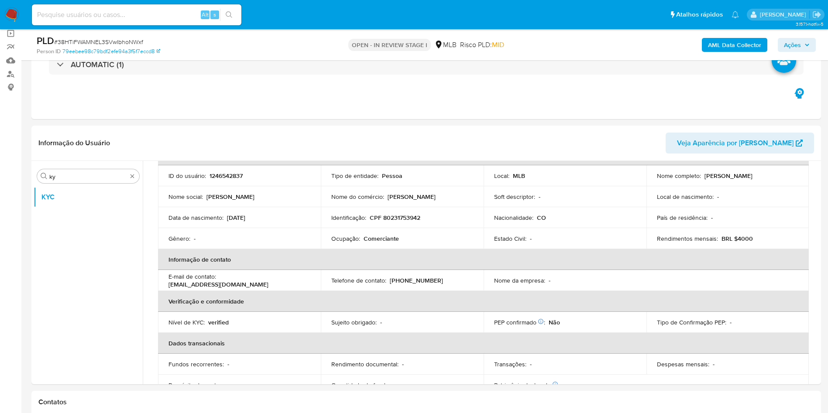
scroll to position [67, 0]
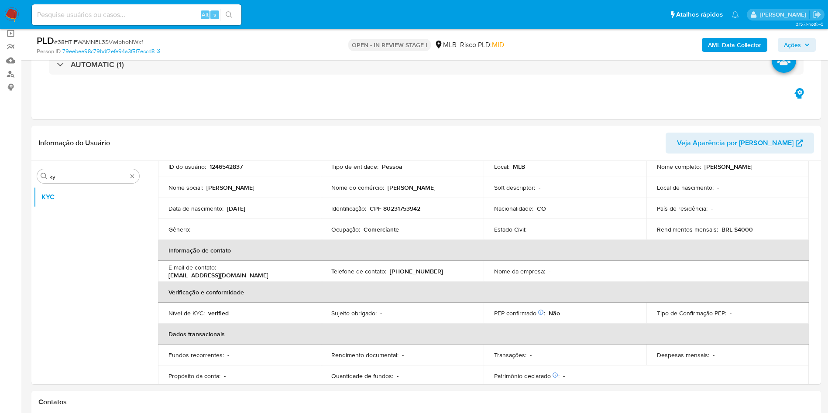
click at [376, 228] on p "Comerciante" at bounding box center [381, 230] width 35 height 8
copy div "Ocupação : Comerciante"
click at [475, 201] on td "Identificação : CPF 80231753942" at bounding box center [402, 208] width 163 height 21
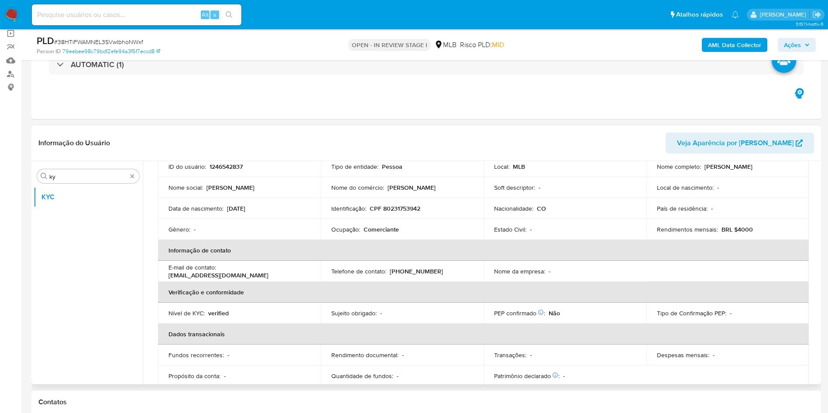
scroll to position [372, 0]
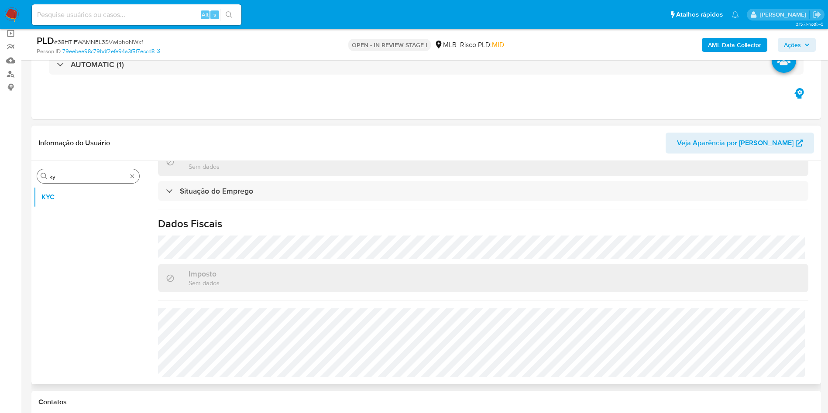
click at [67, 173] on input "ky" at bounding box center [88, 177] width 78 height 8
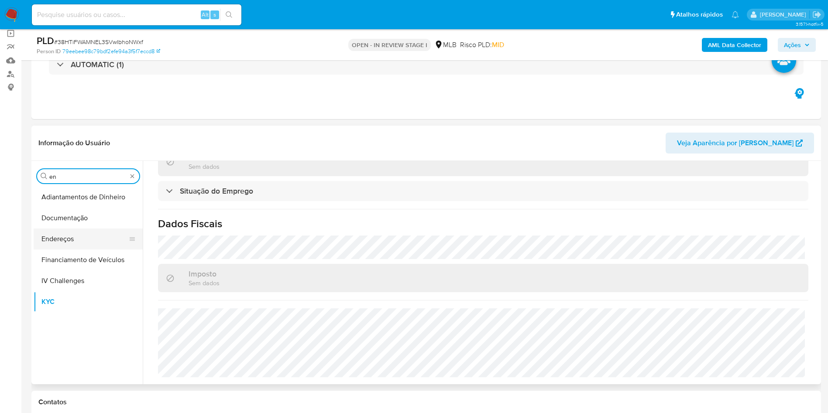
type input "en"
click at [61, 241] on button "Endereços" at bounding box center [85, 239] width 102 height 21
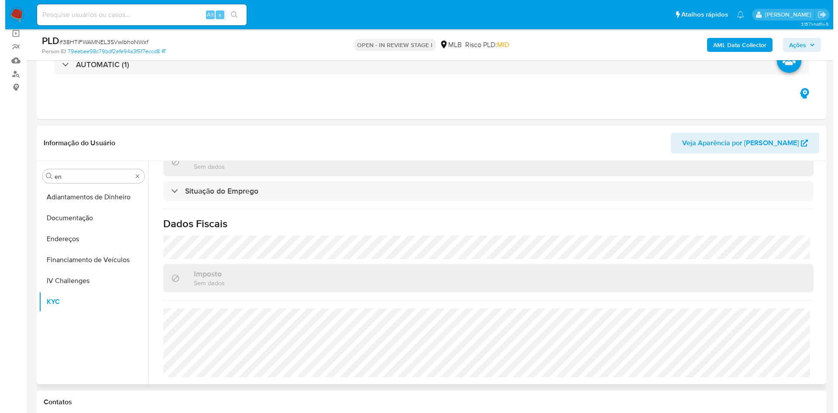
scroll to position [0, 0]
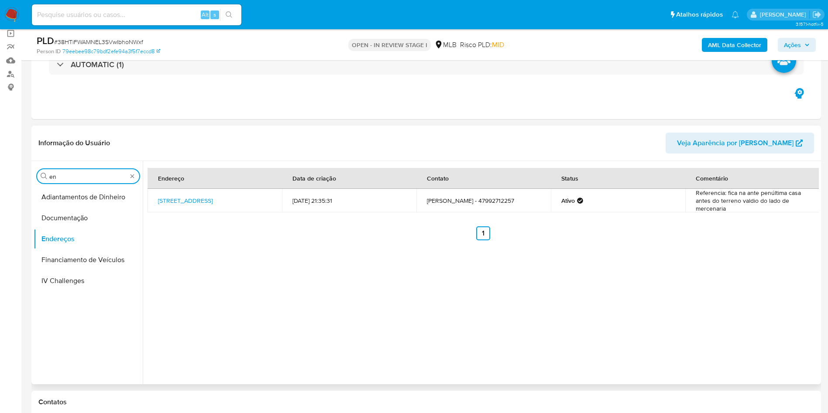
click at [98, 175] on input "en" at bounding box center [88, 177] width 78 height 8
type input "ge"
click at [75, 205] on button "Detalhe da geolocalização" at bounding box center [85, 197] width 102 height 21
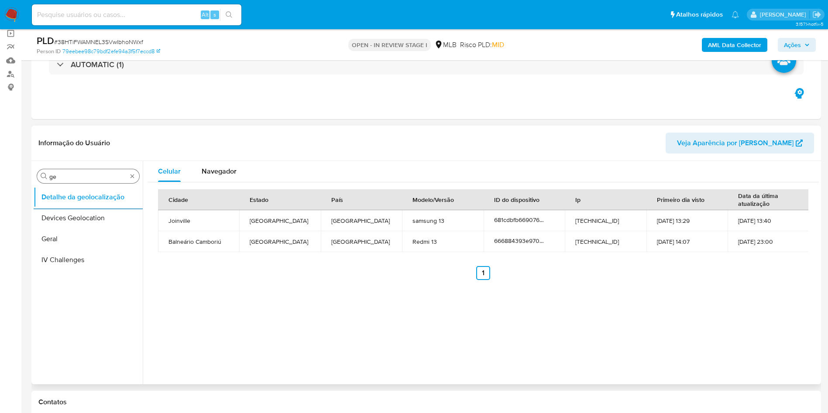
click at [72, 177] on input "ge" at bounding box center [88, 177] width 78 height 8
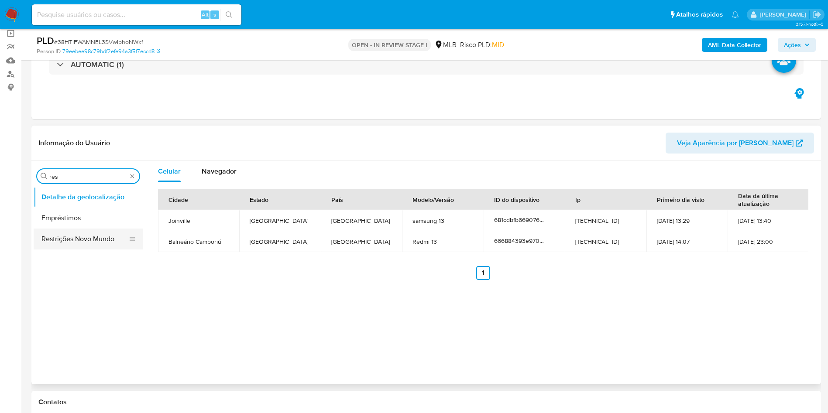
type input "res"
click at [60, 234] on button "Restrições Novo Mundo" at bounding box center [85, 239] width 102 height 21
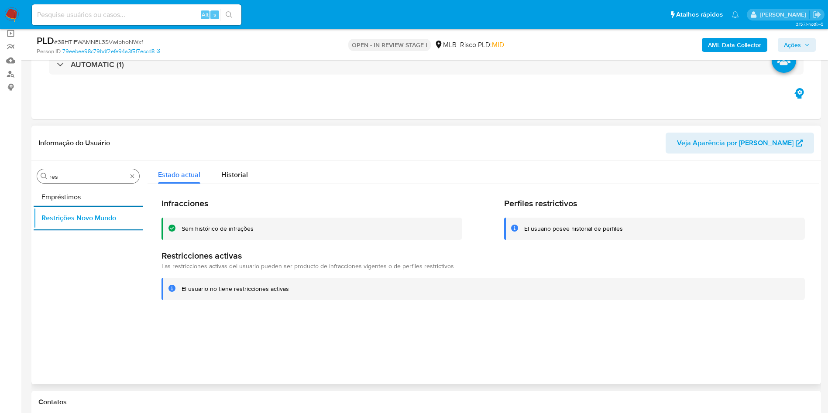
click at [83, 175] on input "res" at bounding box center [88, 177] width 78 height 8
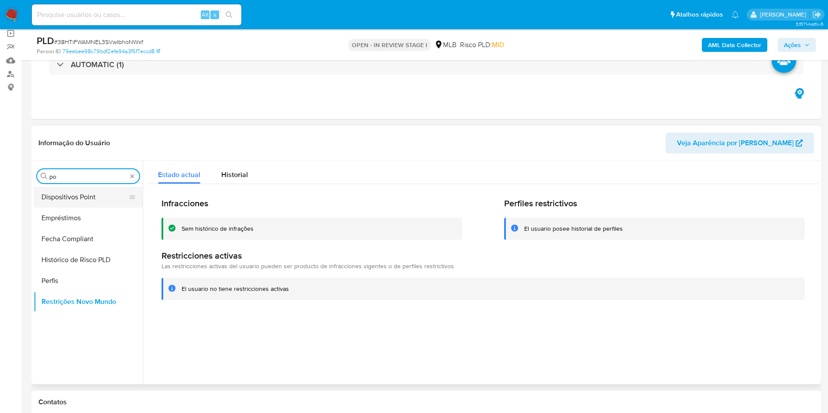
type input "po"
click at [59, 199] on button "Dispositivos Point" at bounding box center [85, 197] width 102 height 21
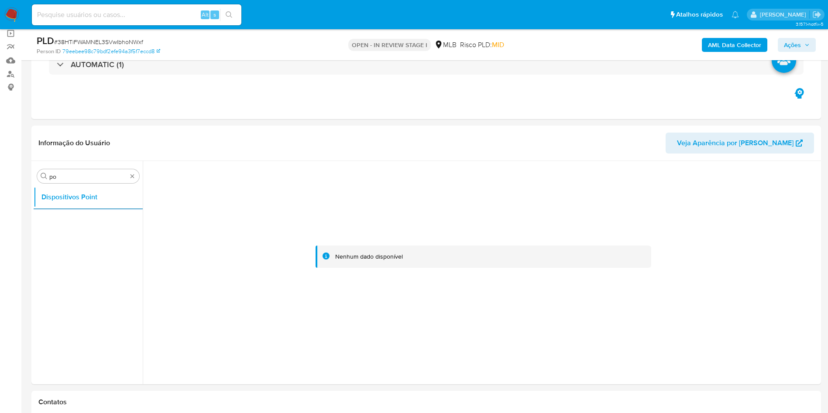
click at [739, 45] on b "AML Data Collector" at bounding box center [734, 45] width 53 height 14
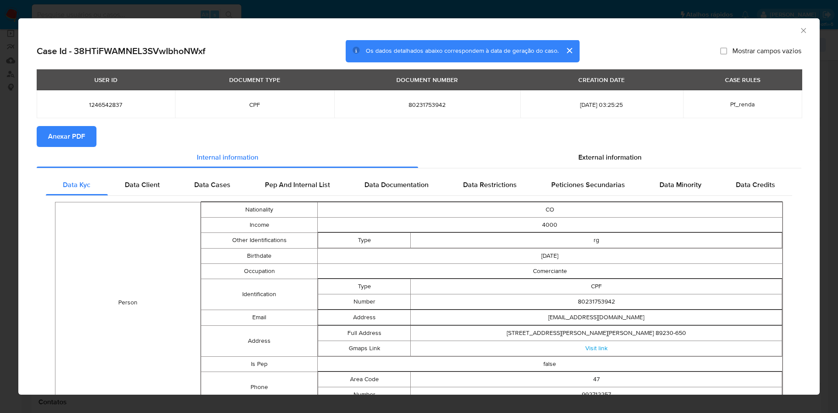
click at [84, 141] on span "Anexar PDF" at bounding box center [66, 136] width 37 height 19
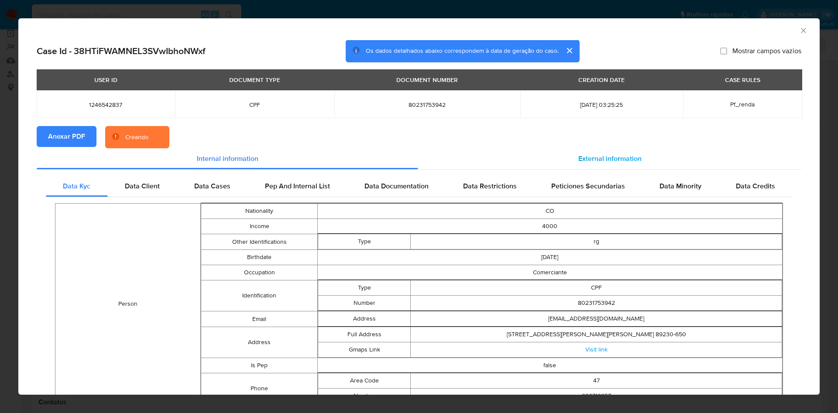
click at [571, 149] on div "External information" at bounding box center [609, 158] width 383 height 21
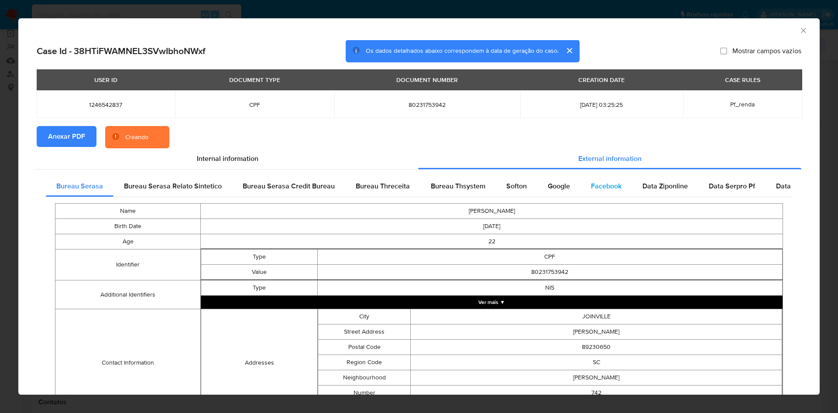
click at [581, 188] on div "Facebook" at bounding box center [607, 186] width 52 height 21
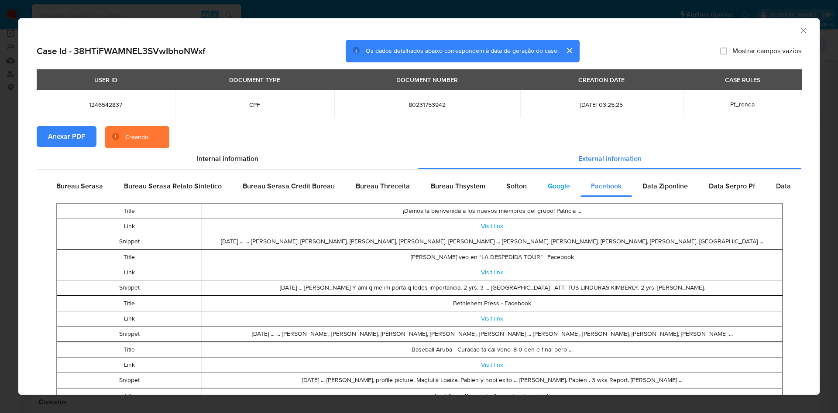
click at [554, 189] on span "Google" at bounding box center [559, 186] width 22 height 10
click at [510, 193] on div "Softon" at bounding box center [516, 186] width 41 height 21
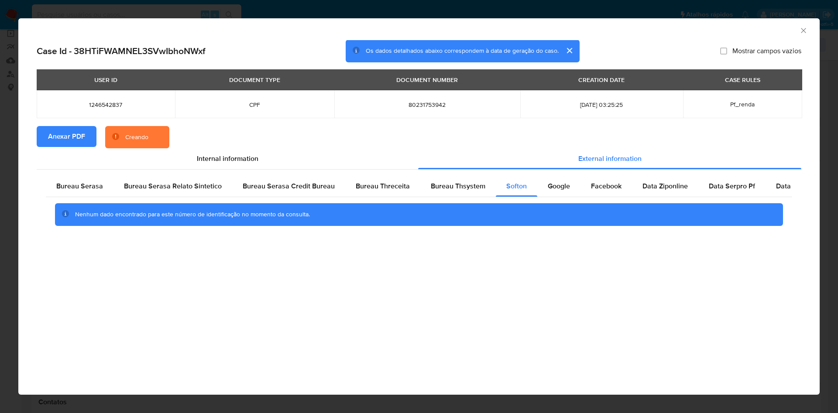
click at [477, 197] on div "Nenhum dado encontrado para este número de identificação no momento da consulta." at bounding box center [419, 214] width 746 height 35
click at [438, 186] on span "Bureau Thsystem" at bounding box center [458, 186] width 55 height 10
click at [382, 193] on div "Bureau Threceita" at bounding box center [382, 186] width 75 height 21
click at [249, 191] on div "Bureau Serasa Credit Bureau" at bounding box center [288, 186] width 113 height 21
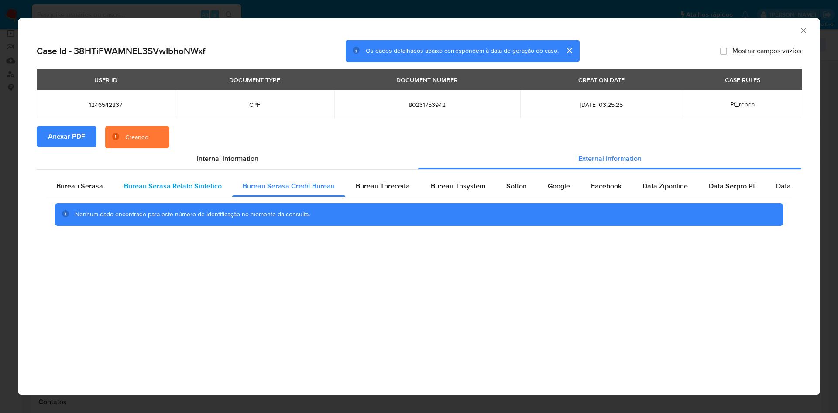
drag, startPoint x: 143, startPoint y: 190, endPoint x: 117, endPoint y: 186, distance: 26.0
click at [142, 190] on span "Bureau Serasa Relato Sintetico" at bounding box center [173, 186] width 98 height 10
click at [94, 187] on span "Bureau Serasa" at bounding box center [79, 186] width 47 height 10
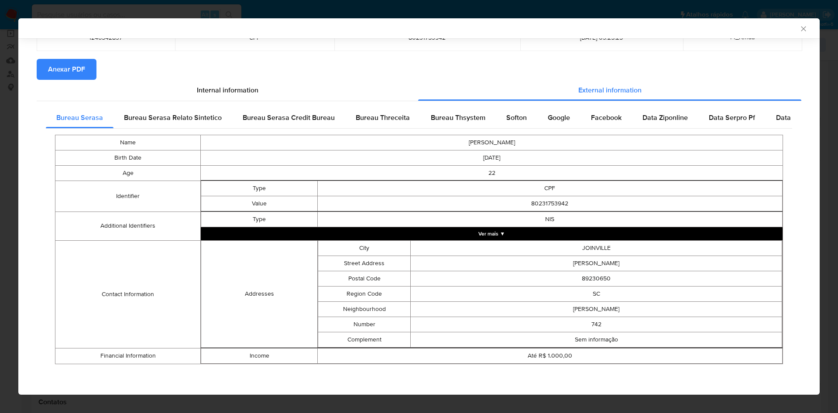
scroll to position [65, 0]
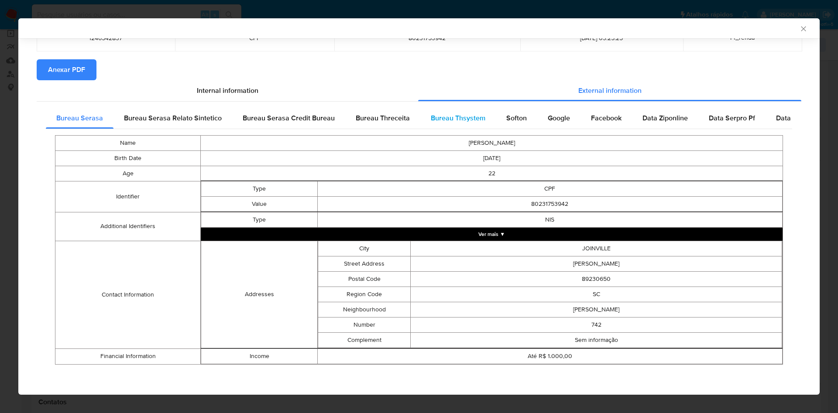
click at [462, 121] on span "Bureau Thsystem" at bounding box center [458, 118] width 55 height 10
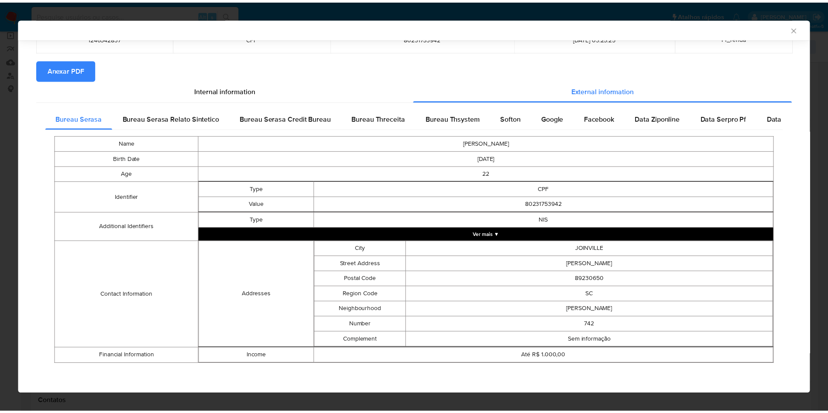
scroll to position [0, 0]
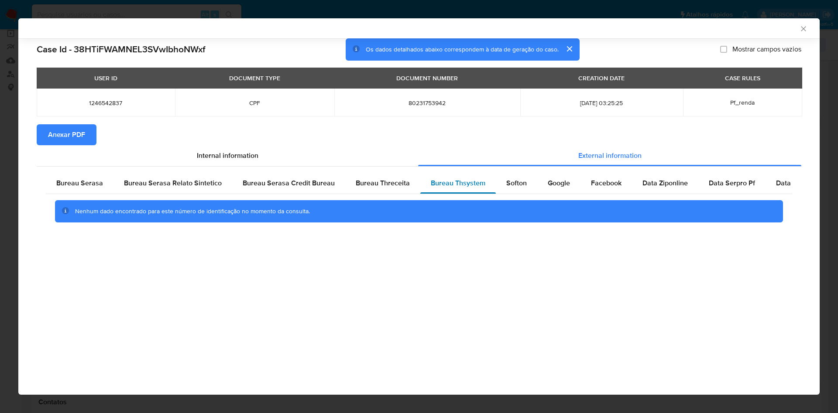
drag, startPoint x: 382, startPoint y: 179, endPoint x: 439, endPoint y: 190, distance: 58.0
click at [383, 181] on span "Bureau Threceita" at bounding box center [383, 183] width 54 height 10
click at [439, 191] on div "Bureau Thsystem" at bounding box center [458, 183] width 76 height 21
click at [0, 115] on div "AML Data Collector Case Id - 38HTiFWAMNEL3SVwIbhoNWxf Os dados detalhados abaix…" at bounding box center [419, 206] width 838 height 413
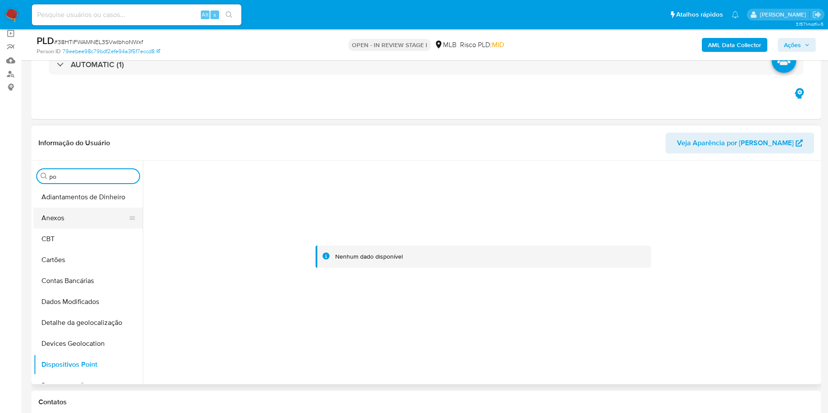
click at [59, 223] on button "Anexos" at bounding box center [85, 218] width 102 height 21
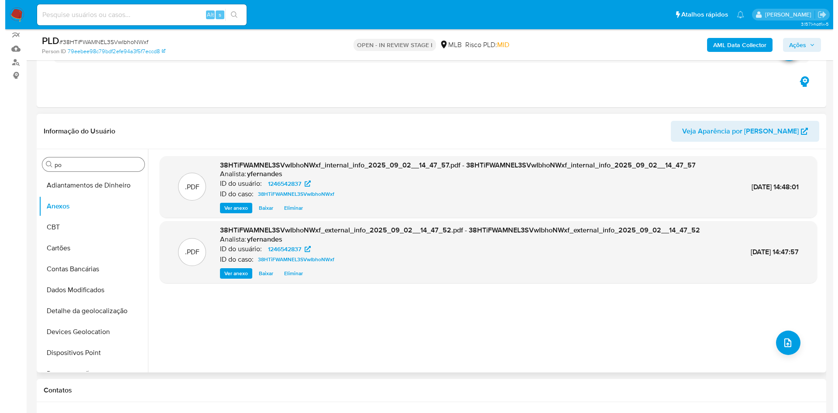
scroll to position [65, 0]
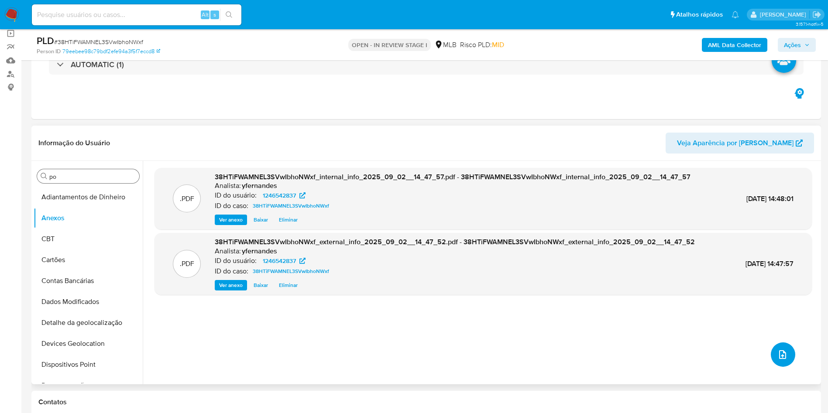
click at [777, 364] on button "upload-file" at bounding box center [783, 355] width 24 height 24
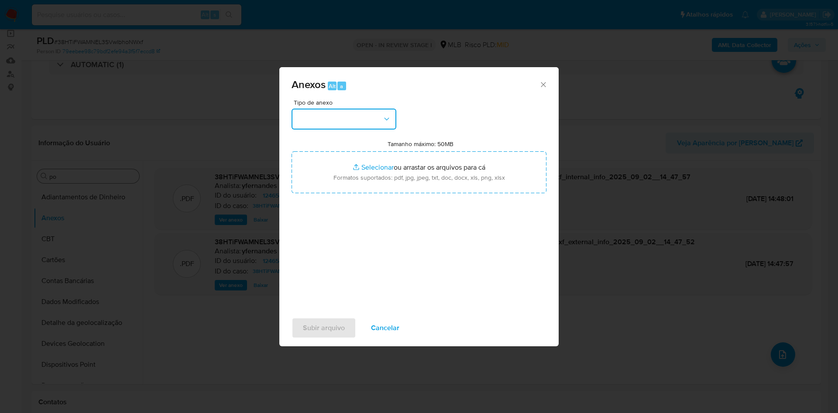
click at [349, 118] on button "button" at bounding box center [344, 119] width 105 height 21
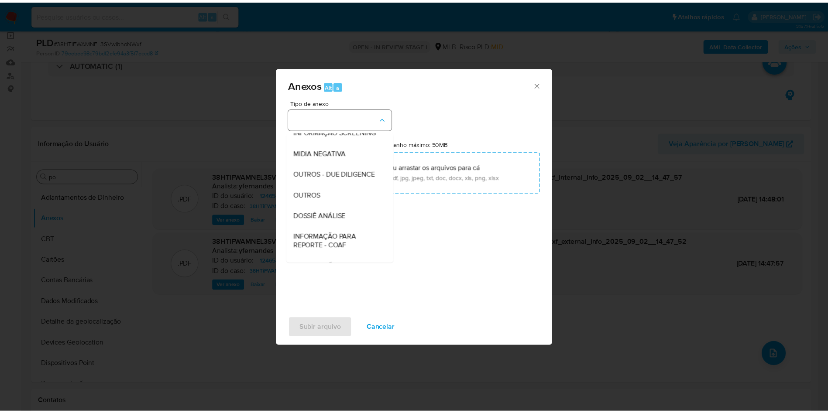
scroll to position [134, 0]
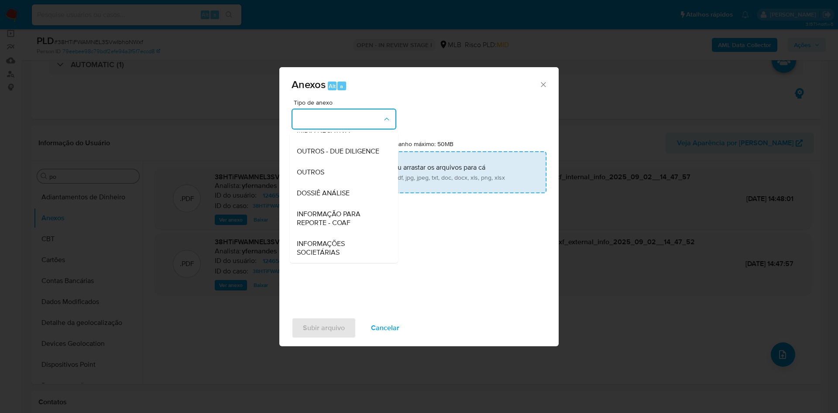
drag, startPoint x: 330, startPoint y: 168, endPoint x: 347, endPoint y: 160, distance: 19.1
click at [330, 168] on div "OUTROS" at bounding box center [341, 172] width 89 height 21
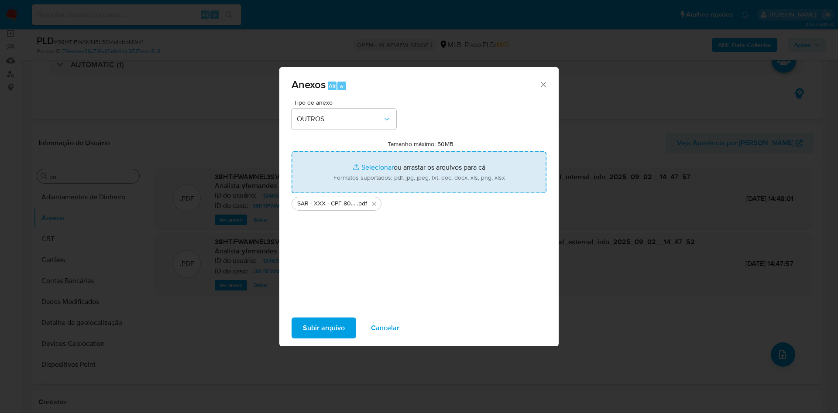
type input "C:\fakepath\Mulan 1246542837_2025_09_01_15_52_57.xlsx"
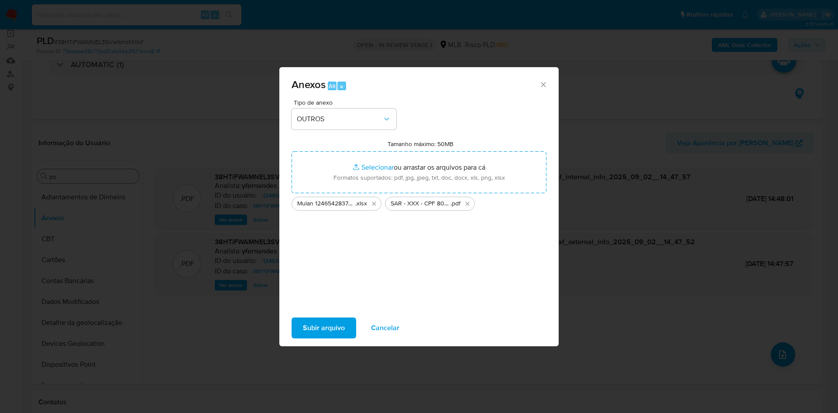
click at [326, 319] on span "Subir arquivo" at bounding box center [324, 328] width 42 height 19
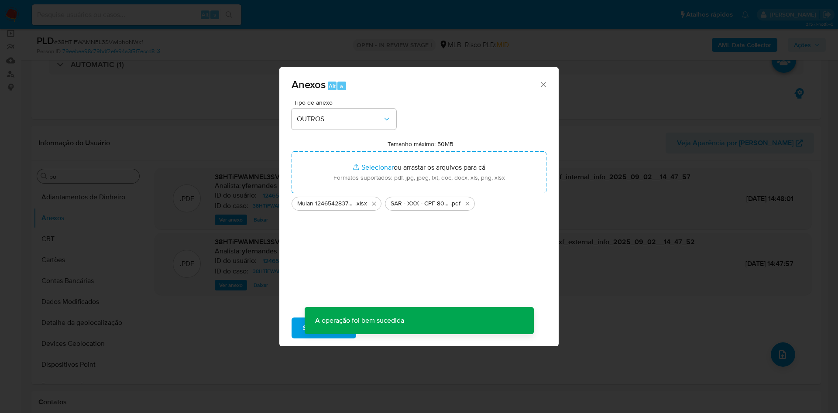
click at [148, 206] on div "Anexos Alt a Tipo de anexo OUTROS Tamanho máximo: 50MB Selecionar arquivos Sele…" at bounding box center [419, 206] width 838 height 413
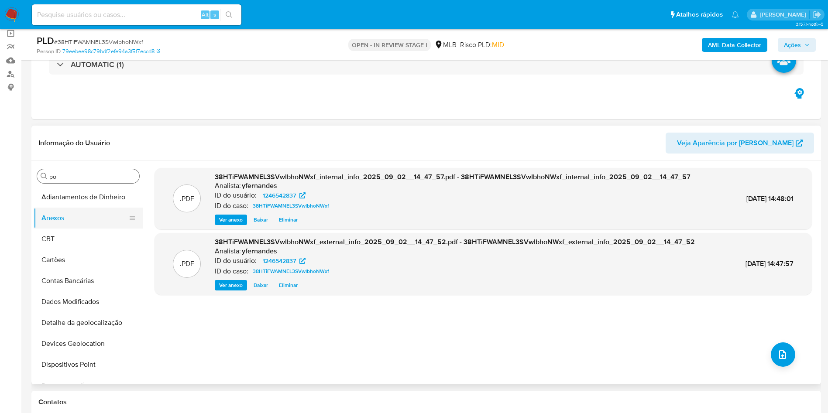
click at [65, 241] on button "CBT" at bounding box center [88, 239] width 109 height 21
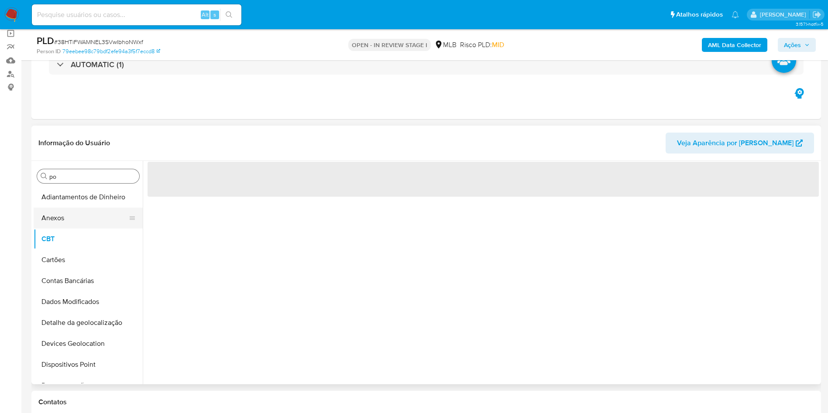
click at [58, 216] on button "Anexos" at bounding box center [85, 218] width 102 height 21
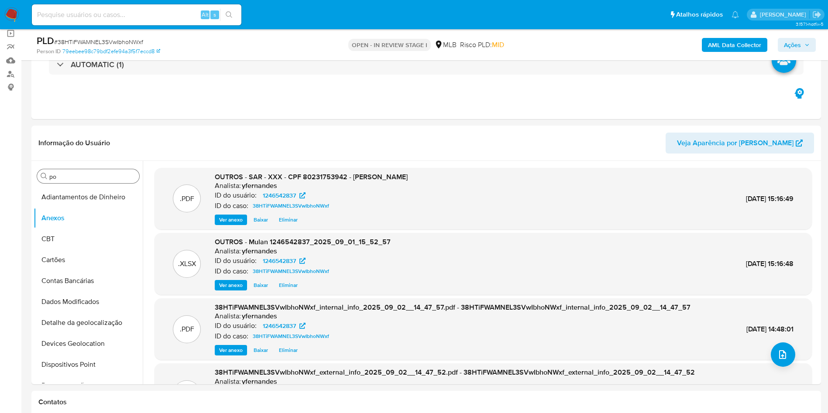
click at [801, 43] on span "Ações" at bounding box center [792, 45] width 17 height 14
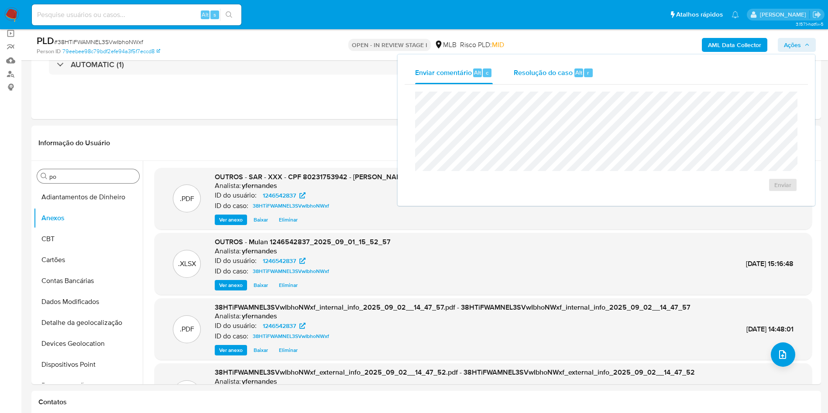
click at [599, 80] on button "Resolução do caso Alt r" at bounding box center [553, 73] width 101 height 23
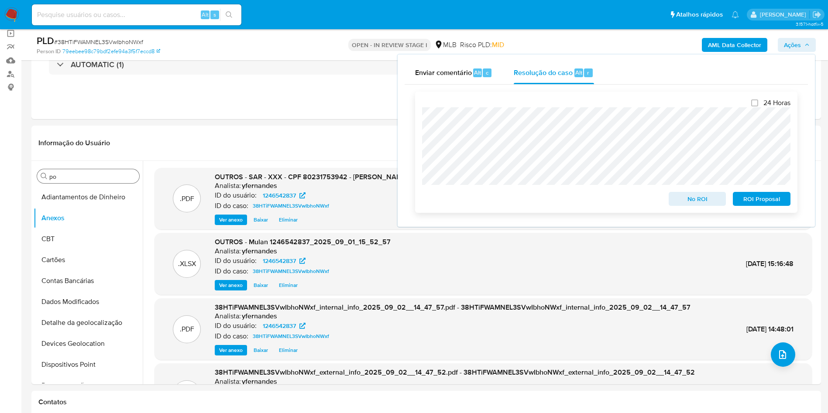
click at [752, 197] on span "ROI Proposal" at bounding box center [761, 199] width 45 height 12
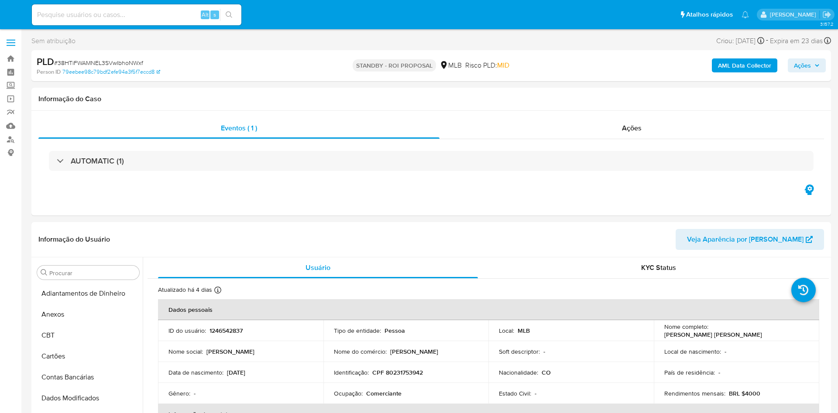
select select "10"
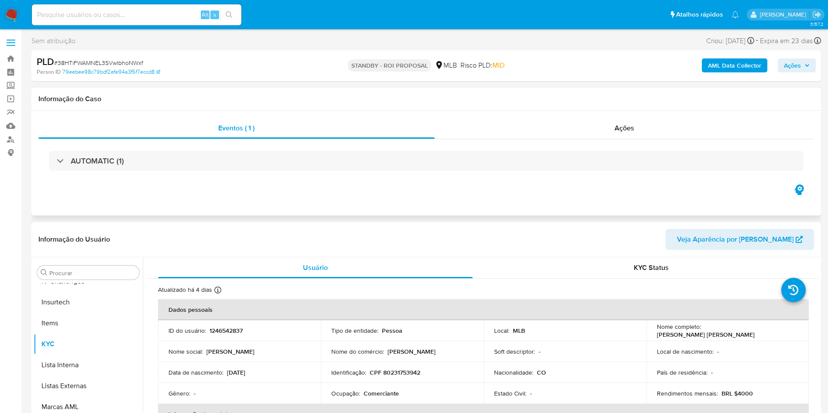
scroll to position [390, 0]
click at [534, 122] on div "Ações" at bounding box center [625, 128] width 380 height 21
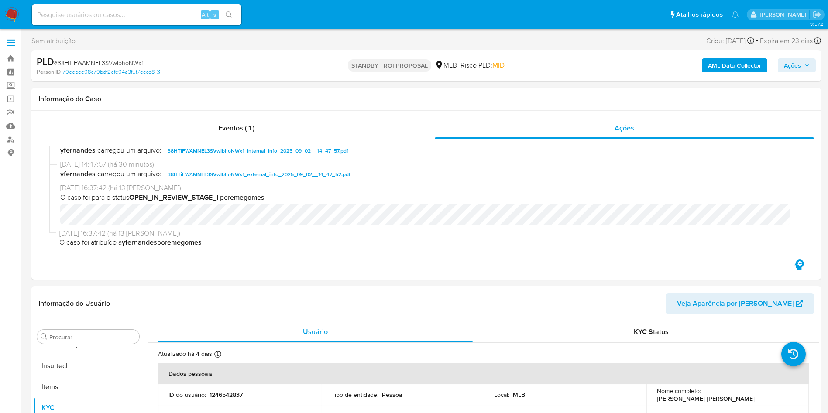
scroll to position [0, 0]
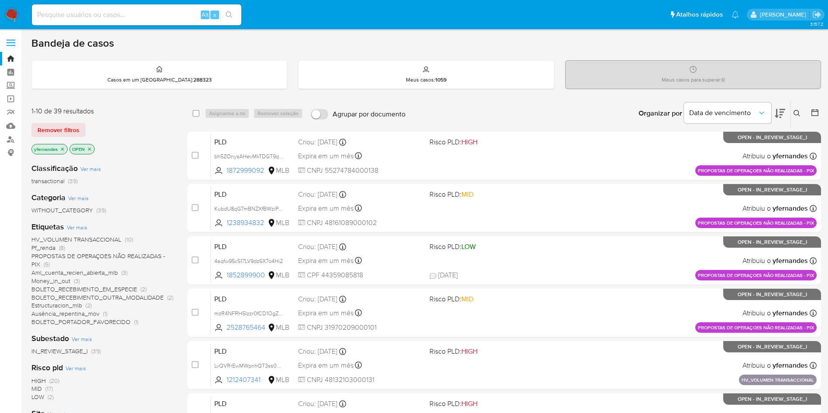
drag, startPoint x: 0, startPoint y: 0, endPoint x: 14, endPoint y: 14, distance: 20.4
click at [14, 14] on img at bounding box center [11, 14] width 15 height 15
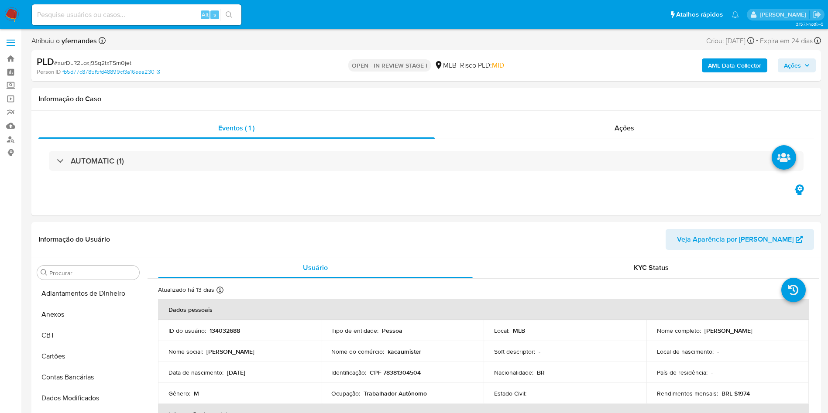
select select "10"
click at [113, 56] on div "PLD # xurDLR2Loxj9Sq2txTSm0jet" at bounding box center [165, 61] width 257 height 13
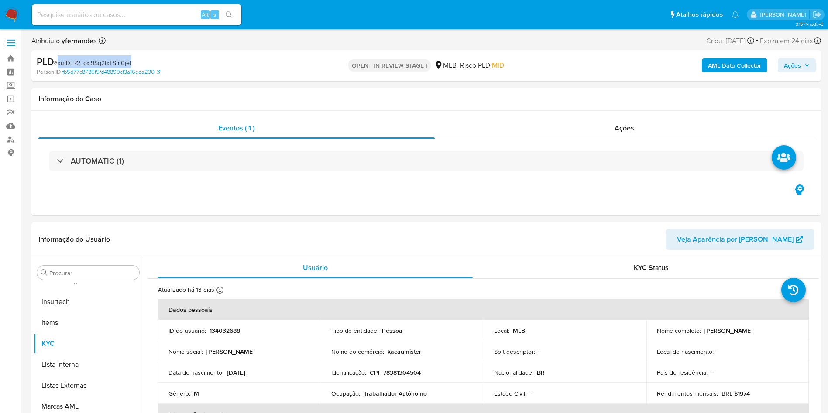
click at [113, 56] on div "PLD # xurDLR2Loxj9Sq2txTSm0jet" at bounding box center [165, 61] width 257 height 13
copy span "xurDLR2Loxj9Sq2txTSm0jet"
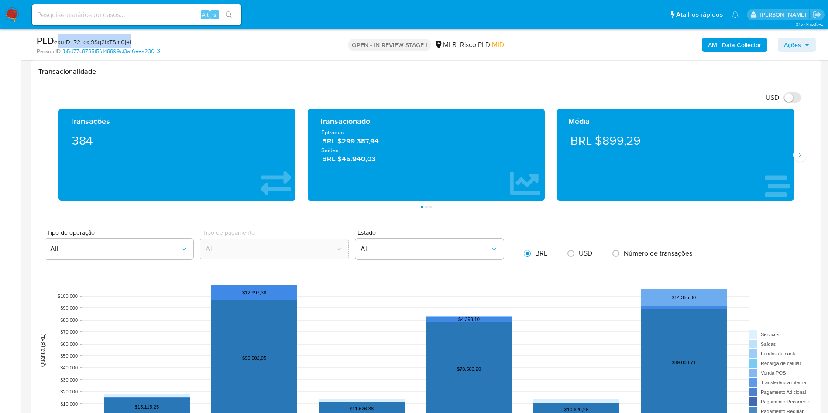
scroll to position [524, 0]
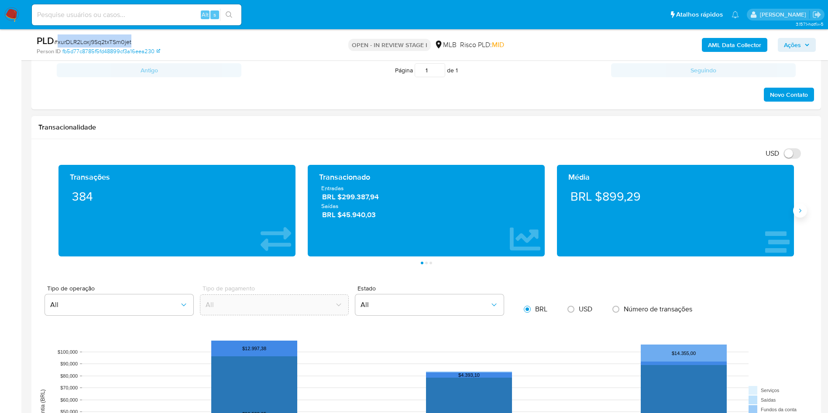
click at [801, 211] on icon "Siguiente" at bounding box center [800, 211] width 2 height 4
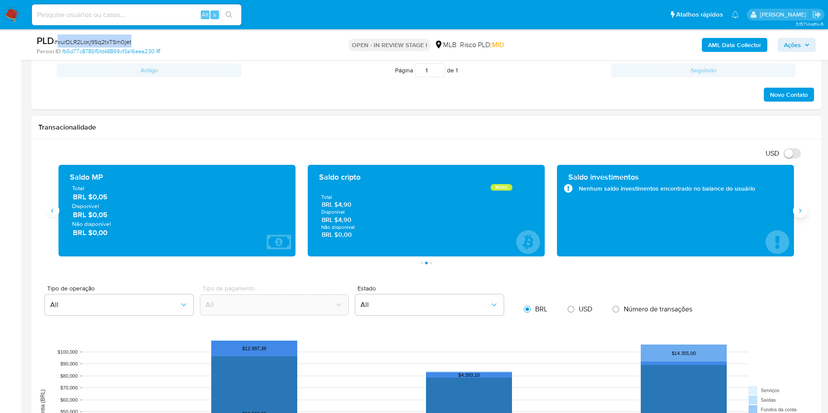
click at [801, 211] on icon "Siguiente" at bounding box center [800, 211] width 2 height 4
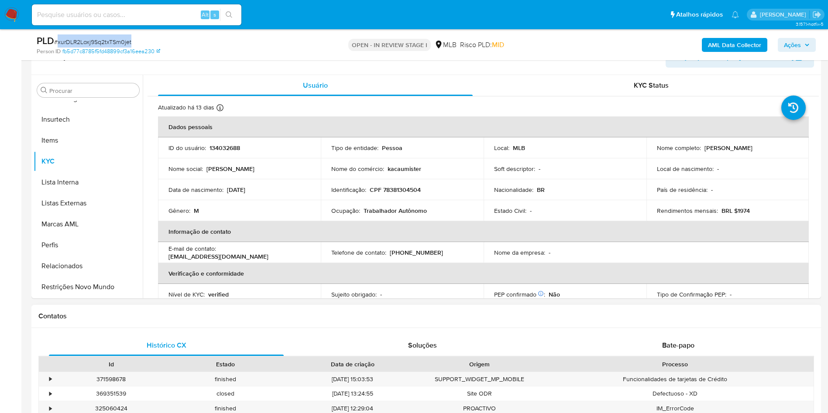
scroll to position [131, 0]
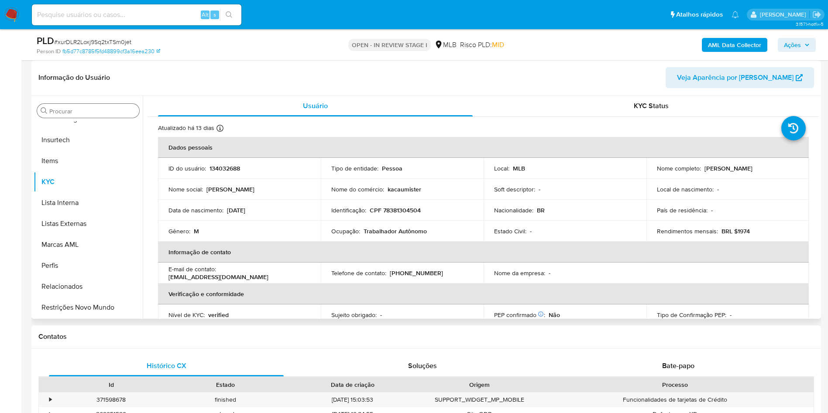
click at [96, 107] on div "Procurar" at bounding box center [88, 111] width 102 height 14
click at [63, 114] on input "Procurar" at bounding box center [92, 111] width 86 height 8
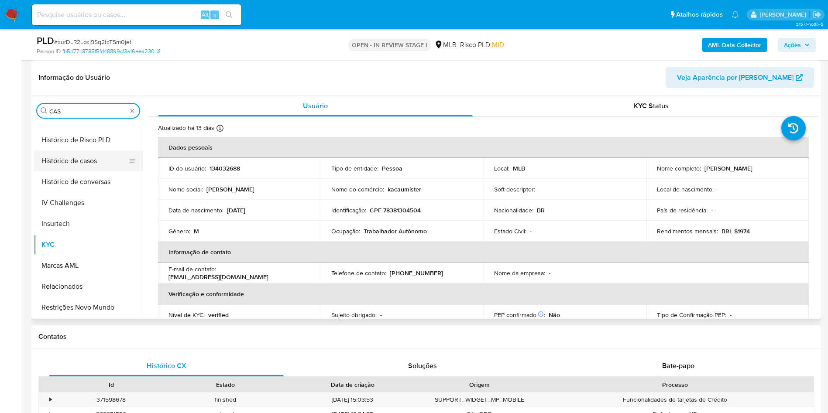
scroll to position [0, 0]
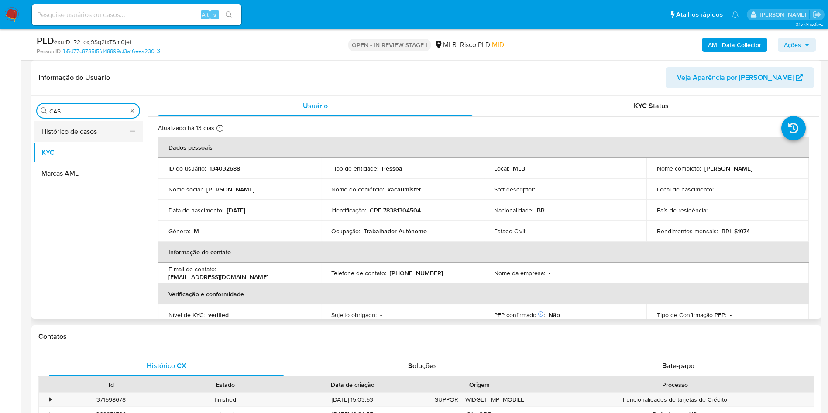
click at [72, 131] on button "Histórico de casos" at bounding box center [85, 131] width 102 height 21
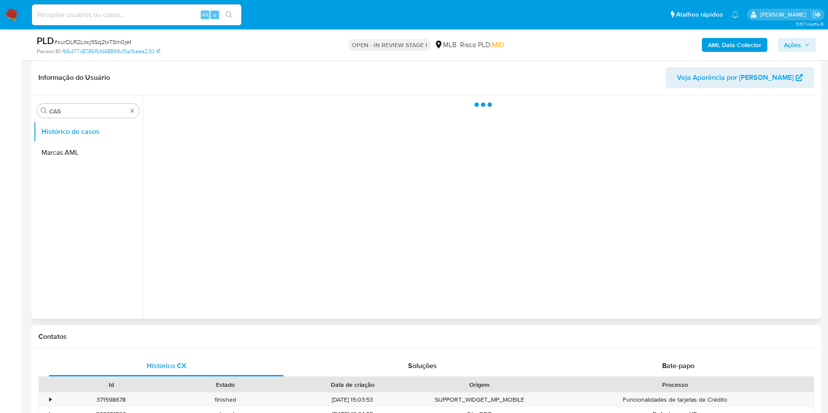
scroll to position [65, 0]
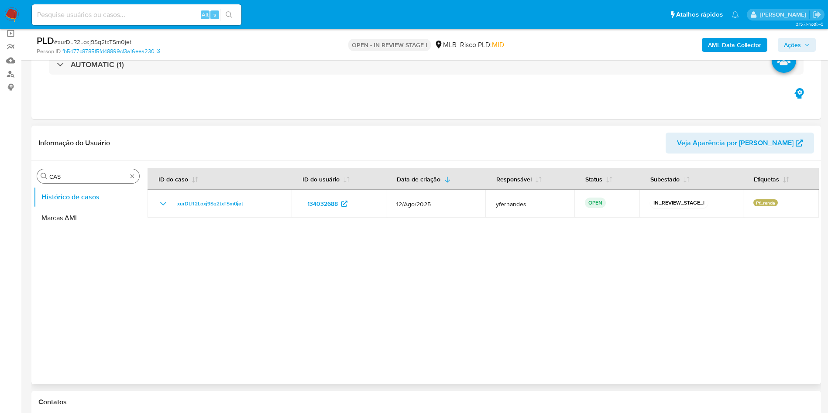
click at [99, 182] on div "Procurar CAS" at bounding box center [88, 176] width 102 height 14
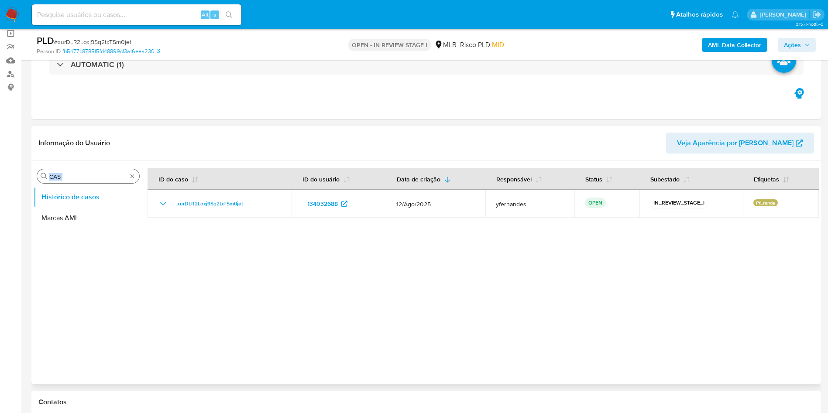
click at [99, 182] on div "Procurar CAS" at bounding box center [88, 176] width 102 height 14
click at [86, 179] on input "CAS" at bounding box center [88, 177] width 78 height 8
type input "GER"
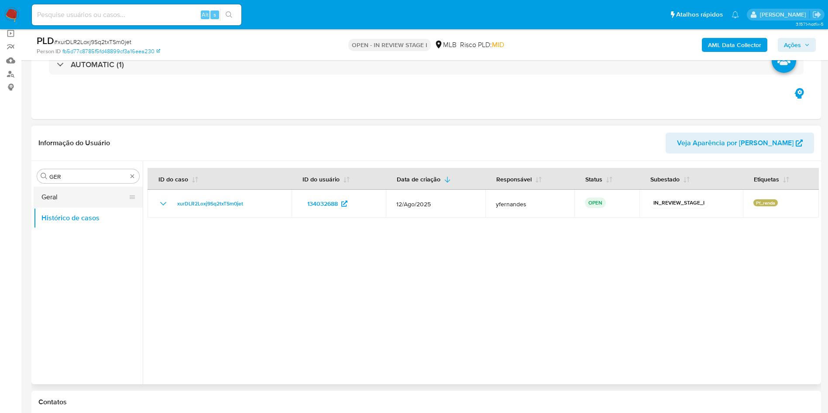
click at [66, 193] on button "Geral" at bounding box center [85, 197] width 102 height 21
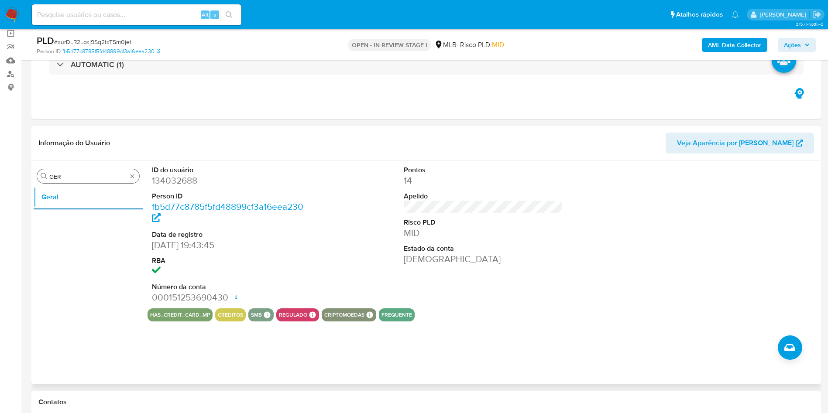
click at [80, 180] on input "GER" at bounding box center [88, 177] width 78 height 8
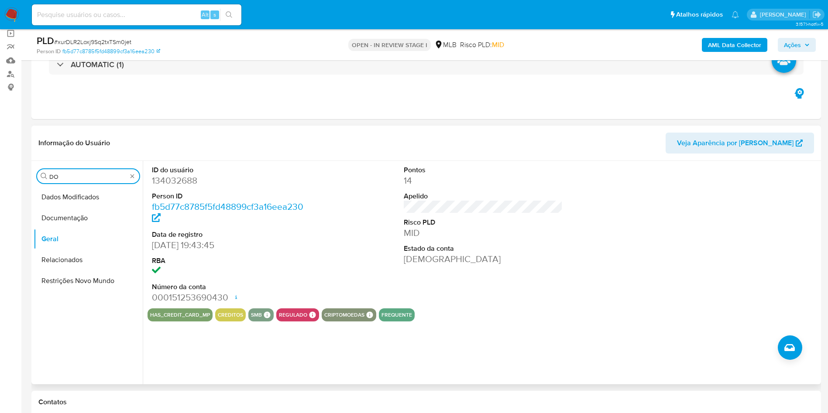
click at [58, 220] on button "Documentação" at bounding box center [88, 218] width 109 height 21
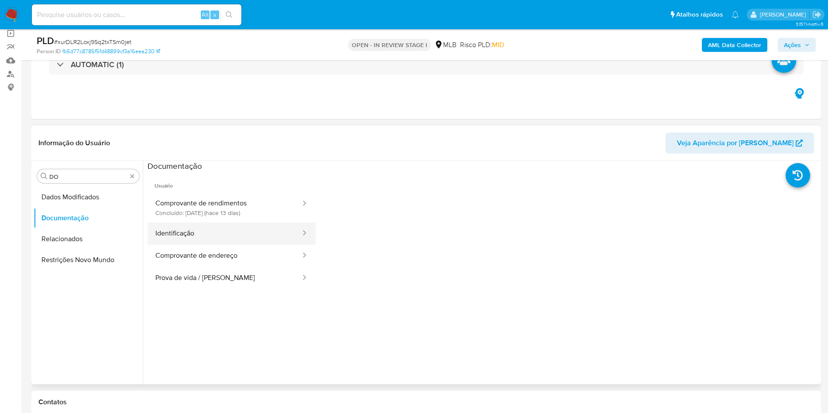
click at [194, 232] on button "Identificação" at bounding box center [225, 234] width 154 height 22
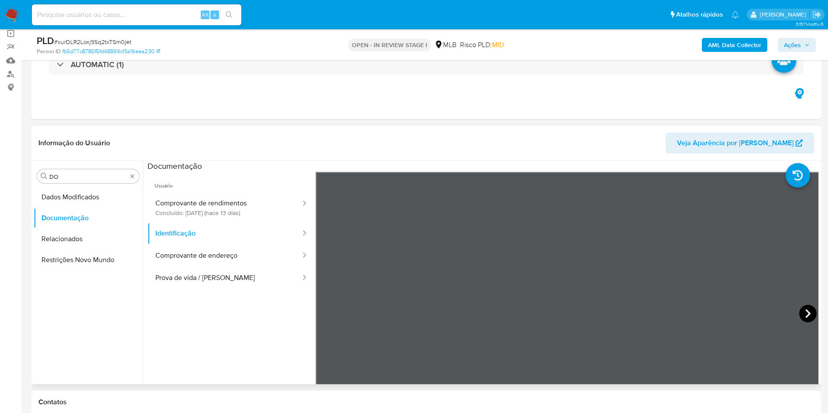
click at [810, 315] on icon at bounding box center [807, 313] width 17 height 17
click at [194, 258] on button "Comprovante de endereço" at bounding box center [225, 256] width 154 height 22
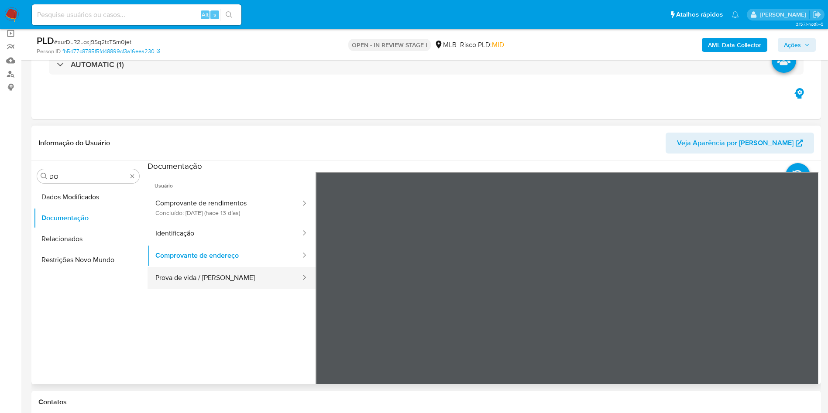
click at [200, 273] on button "Prova de vida / Selfie" at bounding box center [225, 278] width 154 height 22
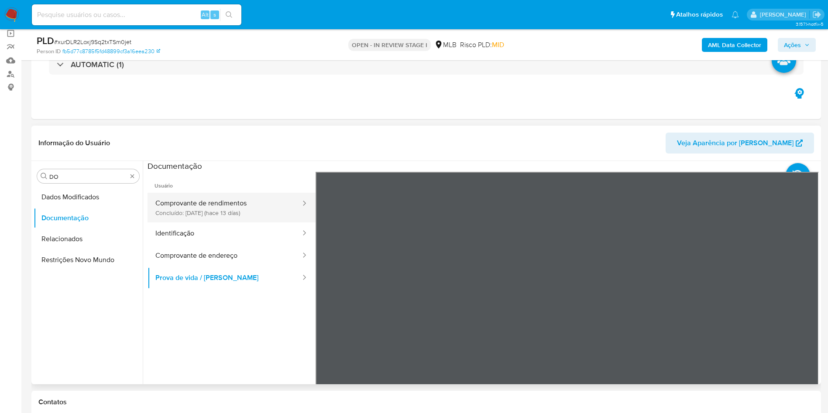
click at [168, 204] on button "Comprovante de rendimentos Concluído: 20/08/2025 (hace 13 días)" at bounding box center [225, 208] width 154 height 30
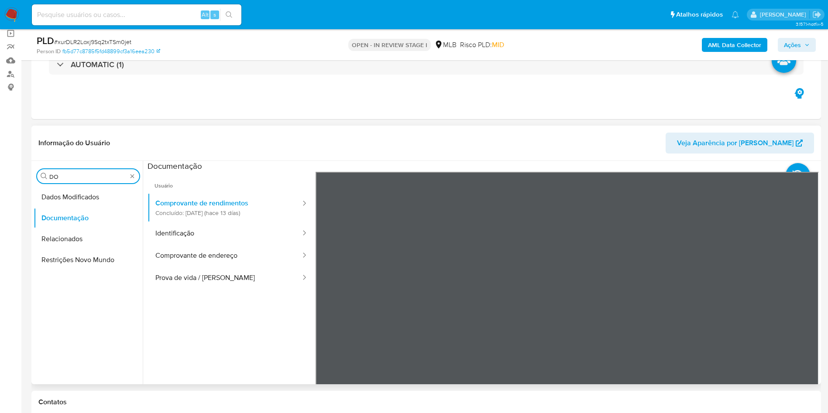
click at [67, 175] on input "DO" at bounding box center [88, 177] width 78 height 8
type input "KY"
click at [41, 222] on button "KYC" at bounding box center [85, 218] width 102 height 21
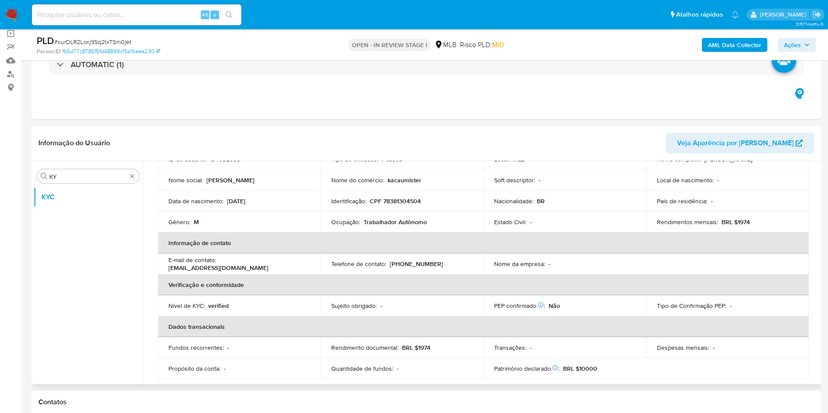
scroll to position [68, 0]
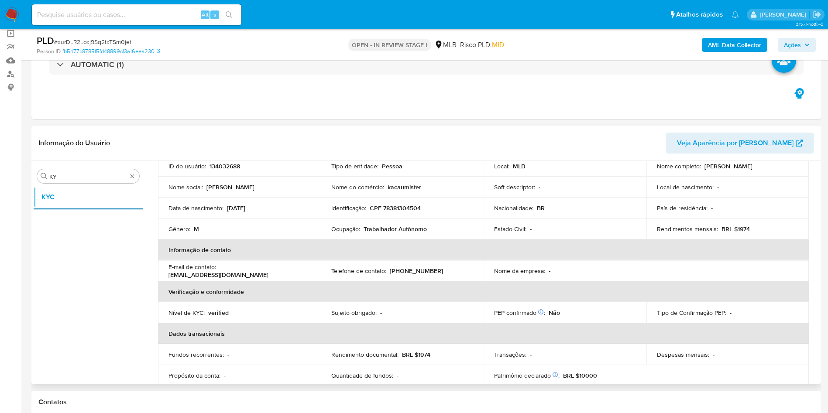
click at [394, 226] on p "Trabalhador Autônomo" at bounding box center [395, 229] width 63 height 8
copy div "Ocupação : Trabalhador Autônomo"
drag, startPoint x: 380, startPoint y: 219, endPoint x: 422, endPoint y: 211, distance: 42.1
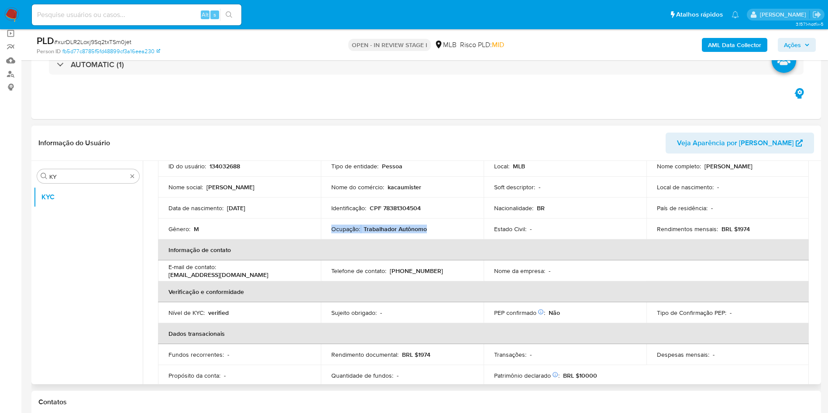
click at [380, 219] on td "Ocupação : Trabalhador Autônomo" at bounding box center [402, 229] width 163 height 21
click at [780, 227] on div "Rendimentos mensais : BRL $1974" at bounding box center [728, 229] width 142 height 8
click at [741, 231] on p "BRL $1974" at bounding box center [736, 229] width 28 height 8
click at [742, 231] on p "BRL $1974" at bounding box center [736, 229] width 28 height 8
copy p "1974"
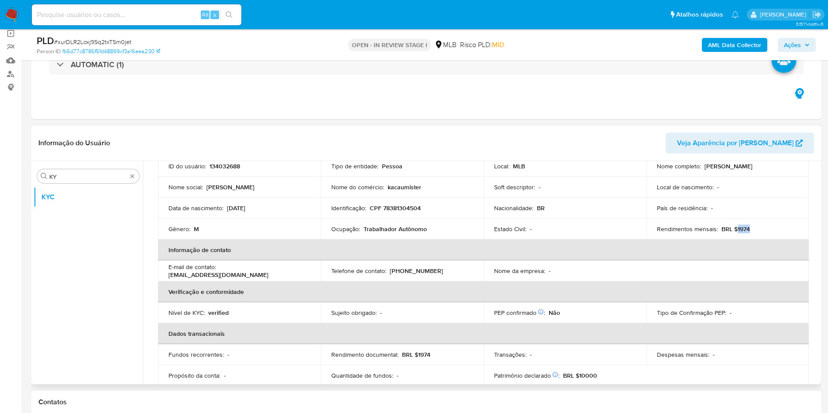
drag, startPoint x: 387, startPoint y: 241, endPoint x: 444, endPoint y: 237, distance: 56.9
click at [386, 241] on th "Informação de contato" at bounding box center [483, 250] width 651 height 21
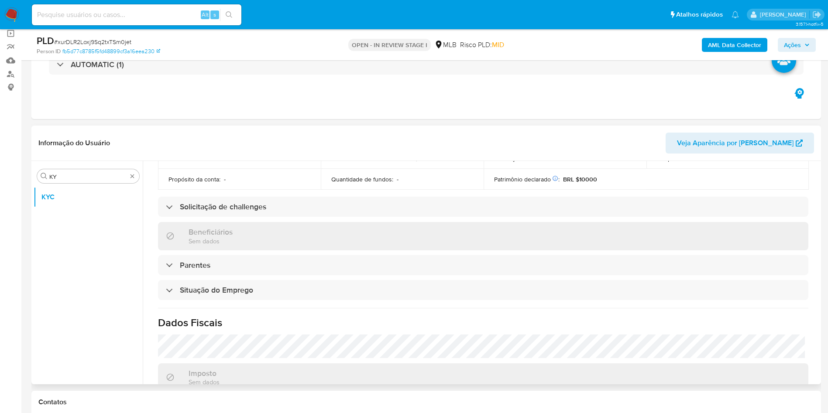
scroll to position [364, 0]
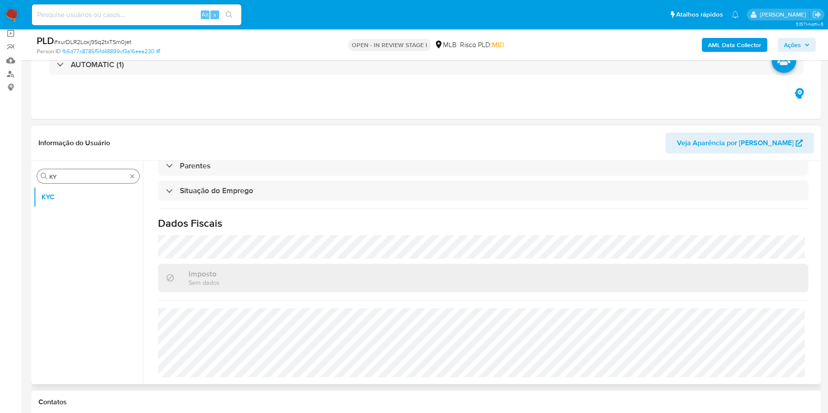
click at [87, 173] on input "KY" at bounding box center [88, 177] width 78 height 8
click at [71, 164] on div "Procurar KY KYC" at bounding box center [88, 273] width 109 height 222
click at [56, 187] on button "KYC" at bounding box center [85, 197] width 102 height 21
click at [67, 179] on input "KY" at bounding box center [88, 177] width 78 height 8
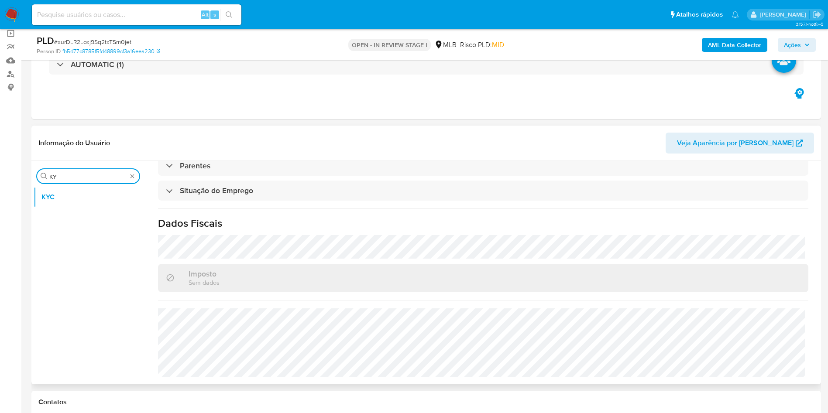
click at [67, 179] on input "KY" at bounding box center [88, 177] width 78 height 8
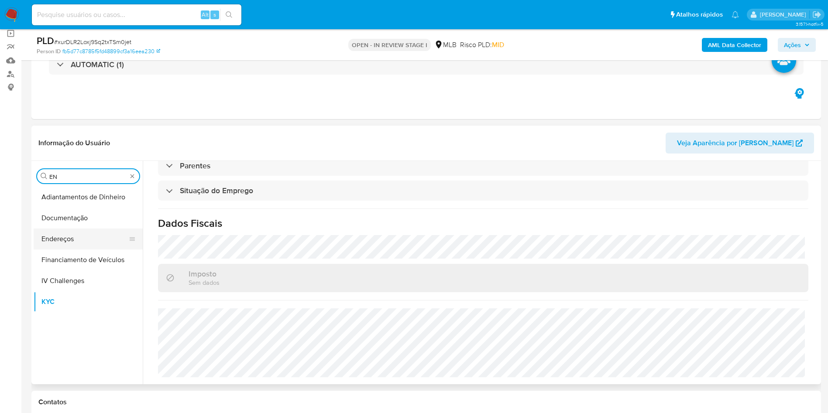
type input "EN"
click at [97, 238] on button "Endereços" at bounding box center [85, 239] width 102 height 21
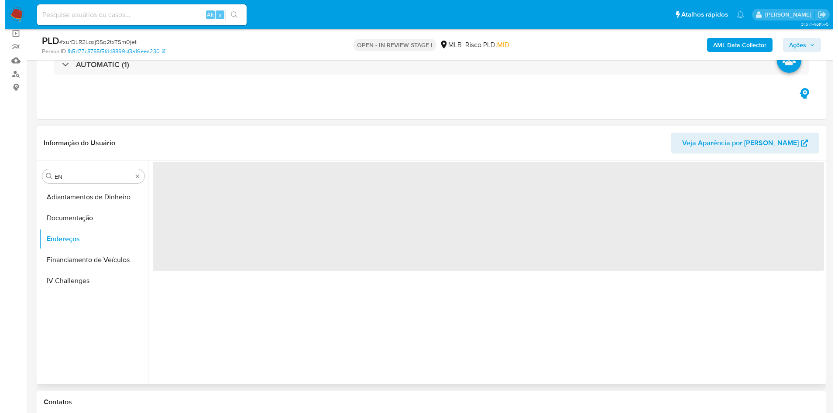
scroll to position [0, 0]
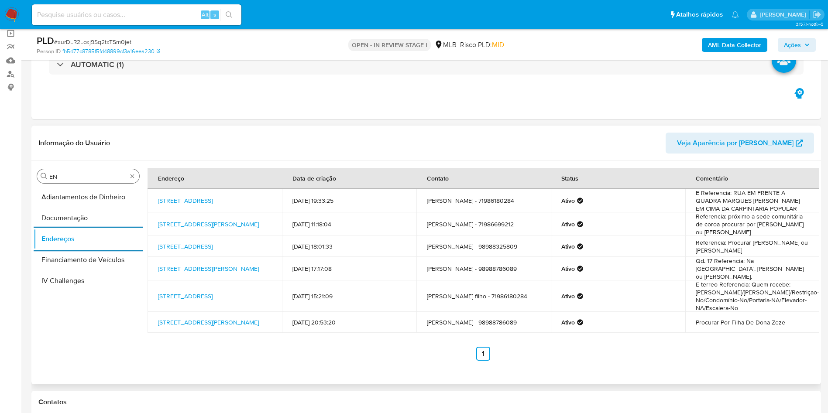
click at [104, 174] on input "EN" at bounding box center [88, 177] width 78 height 8
type input "GE"
click at [81, 193] on button "Detalhe da geolocalização" at bounding box center [88, 197] width 109 height 21
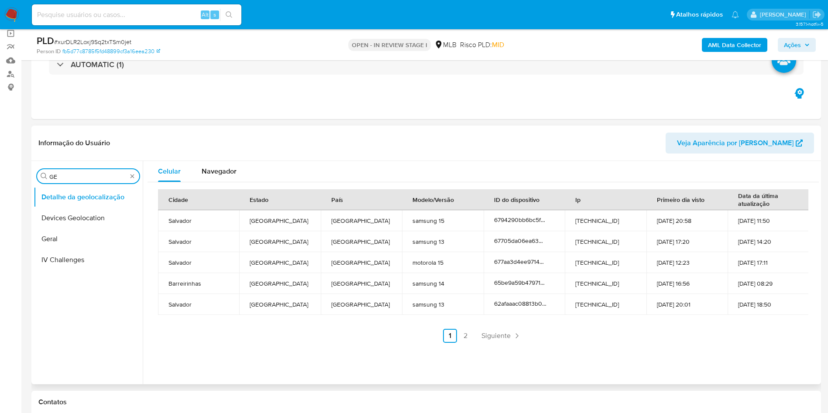
click at [74, 174] on input "GE" at bounding box center [88, 177] width 78 height 8
type input "RES"
click at [51, 226] on button "Empréstimos" at bounding box center [85, 218] width 102 height 21
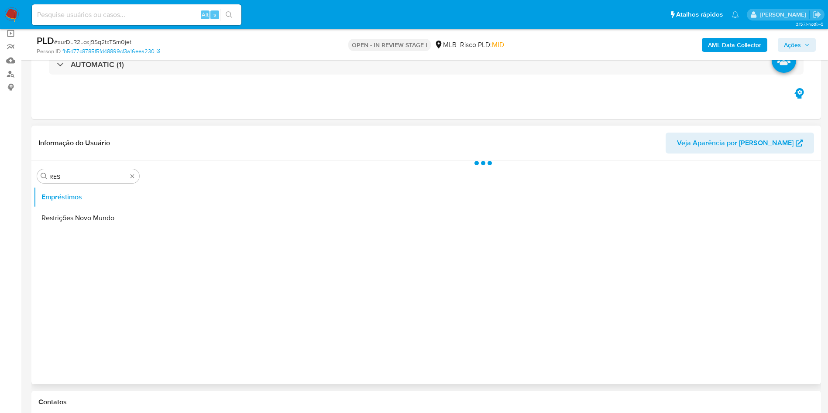
click at [69, 235] on ul "Empréstimos Restrições Novo Mundo" at bounding box center [88, 285] width 109 height 197
click at [77, 221] on button "Restrições Novo Mundo" at bounding box center [85, 218] width 102 height 21
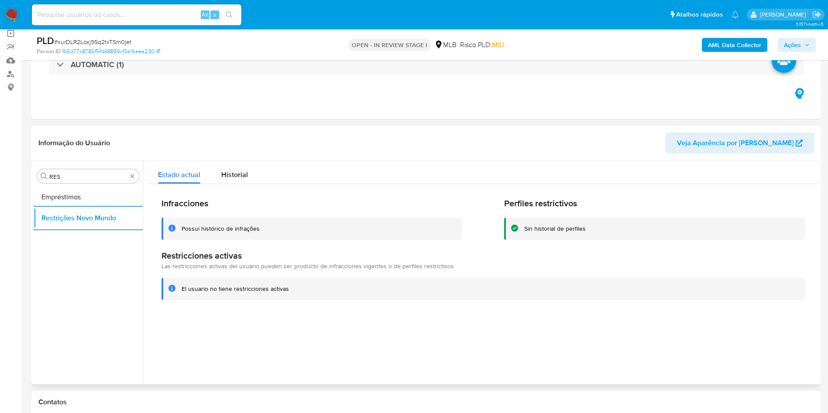
click at [93, 184] on div "Procurar RES Empréstimos Restrições Novo Mundo" at bounding box center [88, 273] width 109 height 222
click at [84, 179] on input "RES" at bounding box center [88, 177] width 78 height 8
type input "PO"
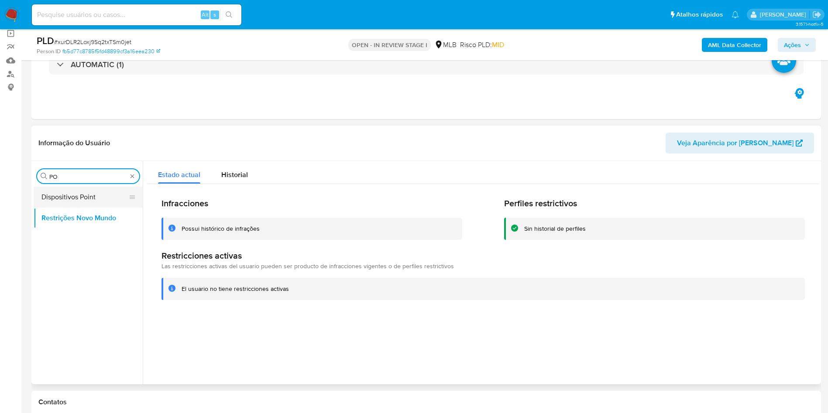
click at [81, 205] on button "Dispositivos Point" at bounding box center [85, 197] width 102 height 21
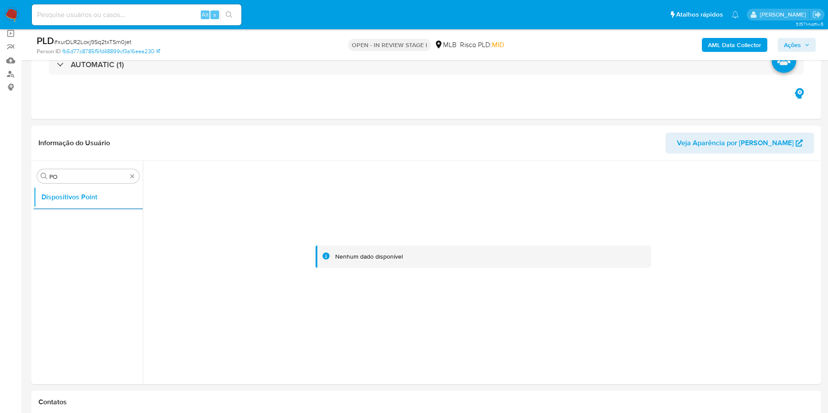
click at [735, 49] on b "AML Data Collector" at bounding box center [734, 45] width 53 height 14
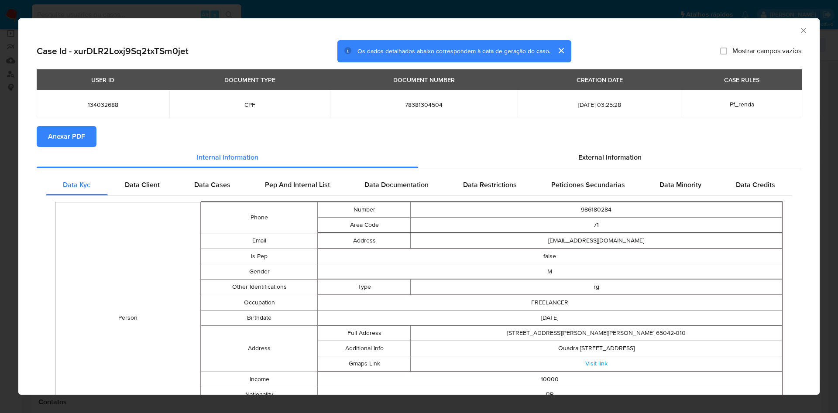
click at [65, 141] on span "Anexar PDF" at bounding box center [66, 136] width 37 height 19
click at [576, 165] on div "External information" at bounding box center [609, 158] width 383 height 21
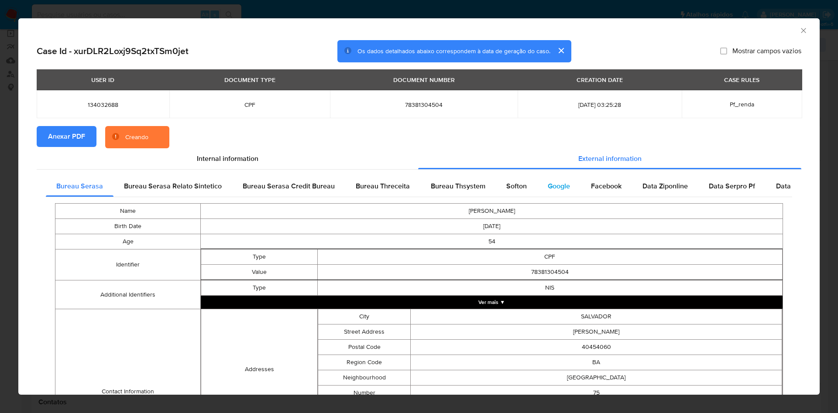
click at [560, 187] on span "Google" at bounding box center [559, 186] width 22 height 10
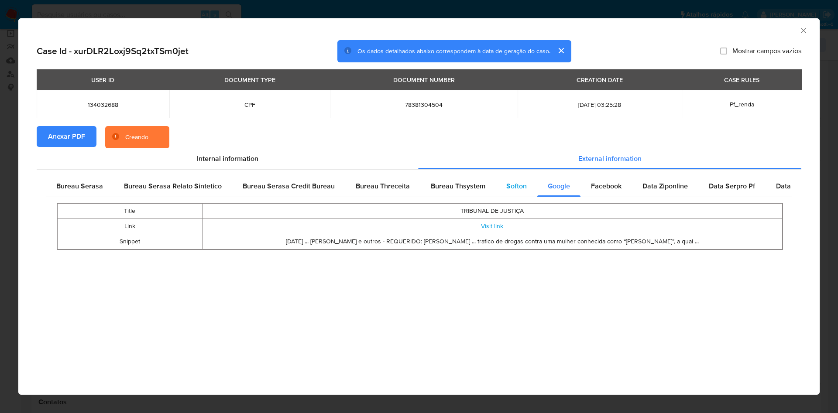
click at [516, 189] on span "Softon" at bounding box center [516, 186] width 21 height 10
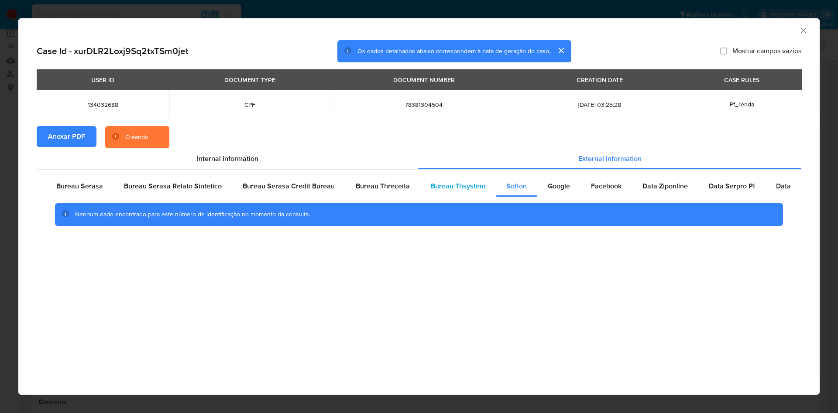
click at [478, 196] on div "Bureau Thsystem" at bounding box center [458, 186] width 76 height 21
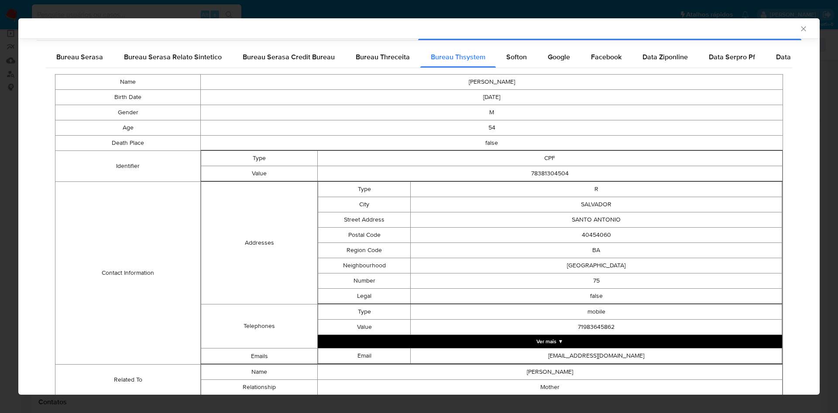
scroll to position [265, 0]
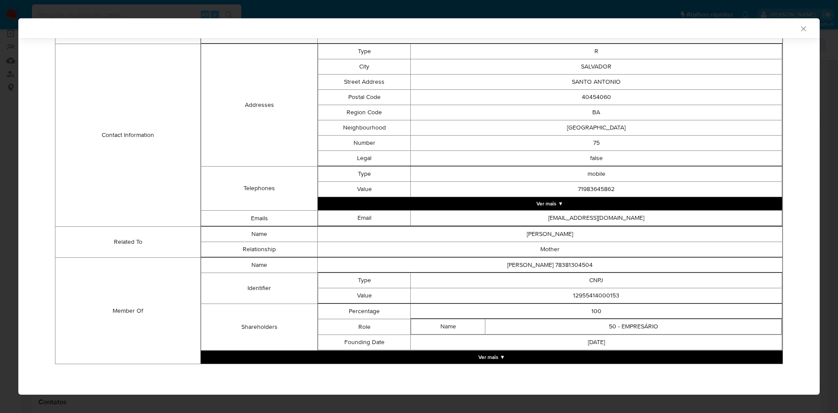
click at [455, 354] on button "Ver mais ▼" at bounding box center [492, 357] width 582 height 13
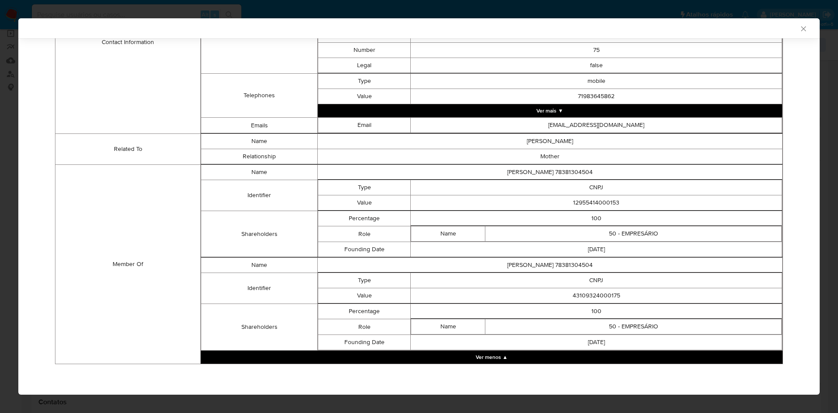
scroll to position [357, 0]
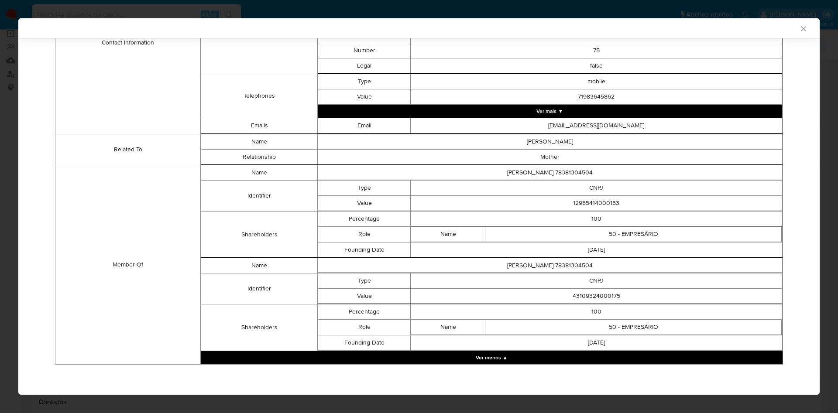
click at [581, 193] on td "CNPJ" at bounding box center [596, 187] width 371 height 15
click at [588, 203] on td "12955414000153" at bounding box center [596, 203] width 371 height 15
copy td "12955414000153"
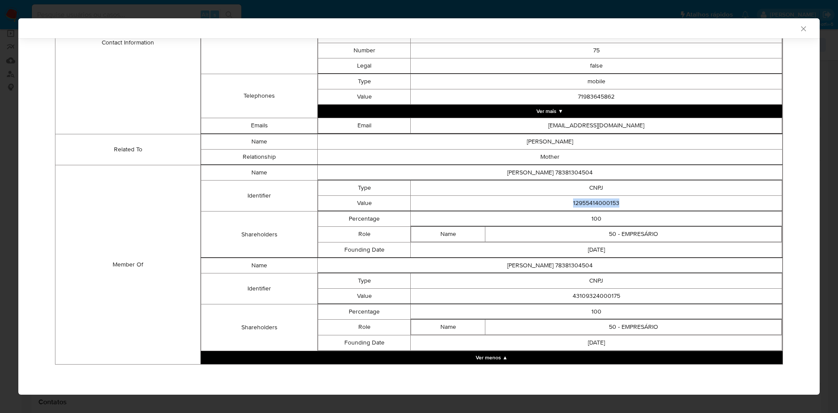
drag, startPoint x: 470, startPoint y: 306, endPoint x: 650, endPoint y: 308, distance: 180.3
click at [470, 306] on td "100" at bounding box center [596, 311] width 371 height 15
click at [592, 302] on td "43109324000175" at bounding box center [596, 296] width 371 height 15
copy td "43109324000175"
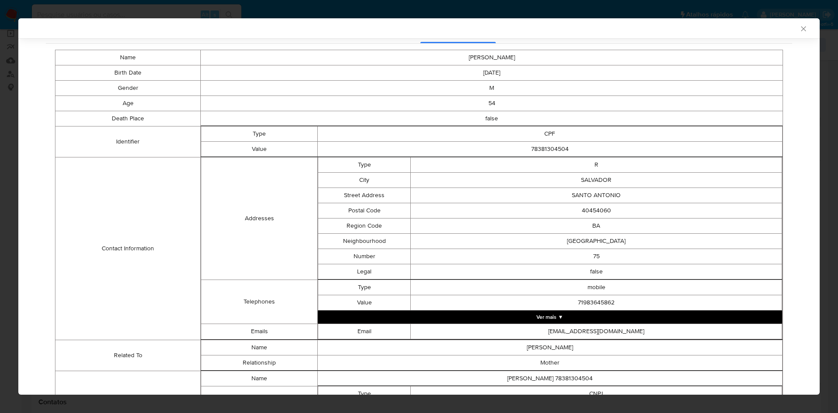
scroll to position [29, 0]
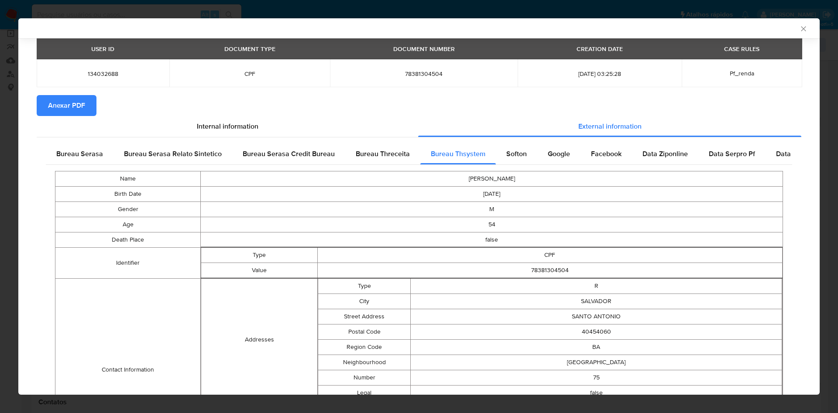
drag, startPoint x: 83, startPoint y: 163, endPoint x: 178, endPoint y: 186, distance: 97.0
click at [83, 163] on div "Bureau Serasa" at bounding box center [80, 154] width 68 height 21
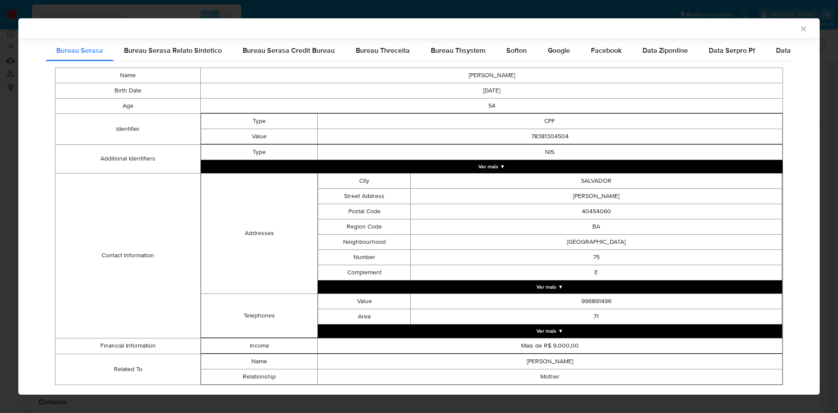
scroll to position [153, 0]
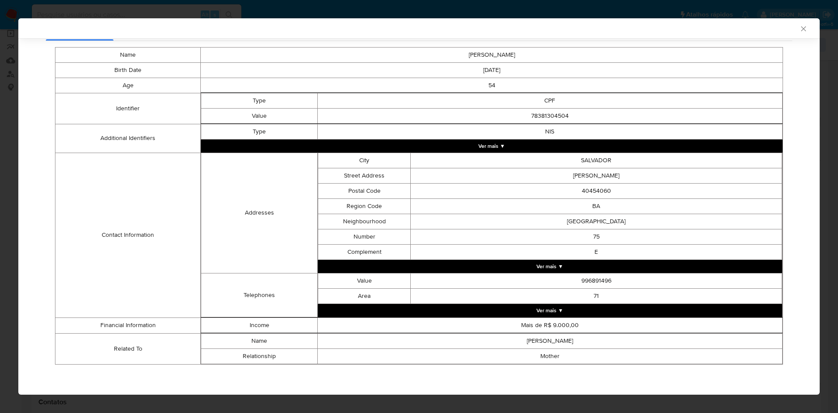
click at [4, 171] on div "AML Data Collector Case Id - xurDLR2Loxj9Sq2txTSm0jet Os dados detalhados abaix…" at bounding box center [419, 206] width 838 height 413
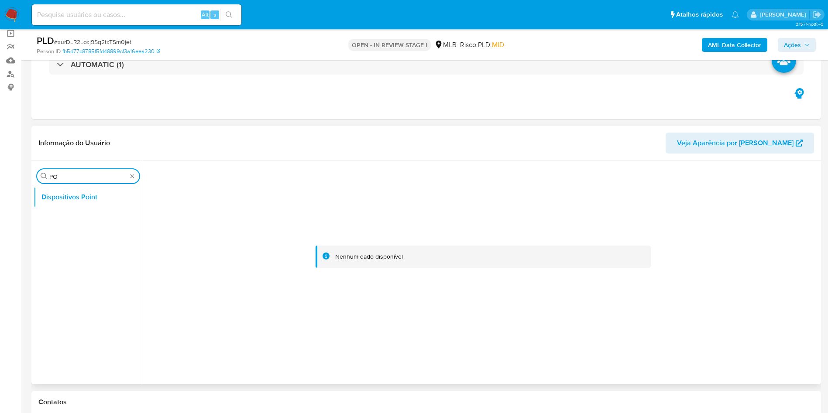
click at [75, 173] on input "PO" at bounding box center [88, 177] width 78 height 8
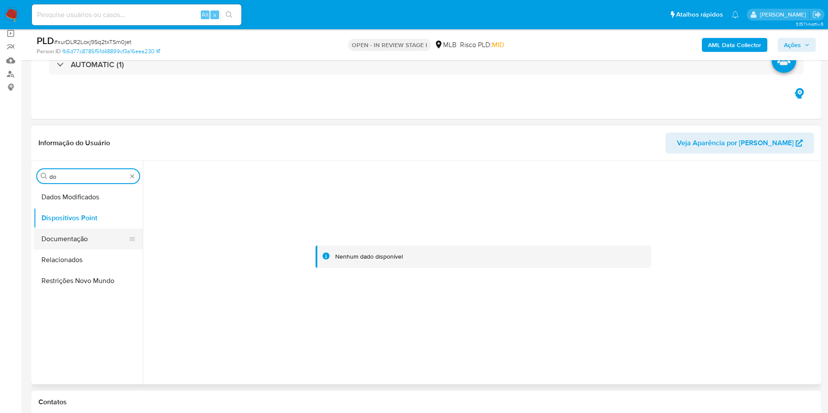
type input "do"
click at [57, 240] on button "Documentação" at bounding box center [85, 239] width 102 height 21
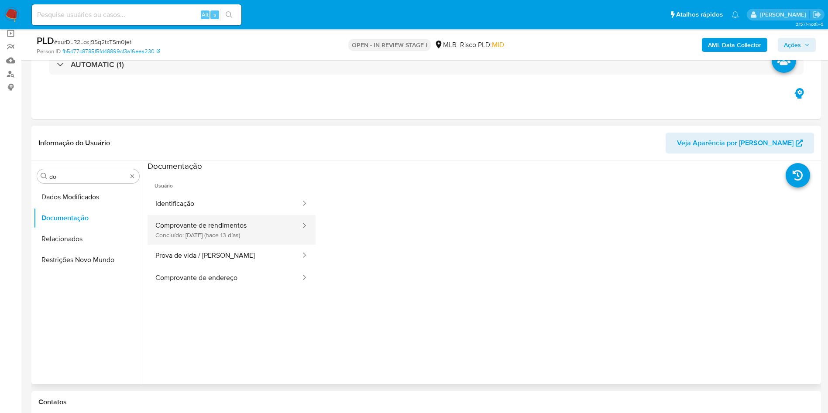
click at [265, 223] on button "Comprovante de rendimentos Concluído: 20/08/2025 (hace 13 días)" at bounding box center [225, 230] width 154 height 30
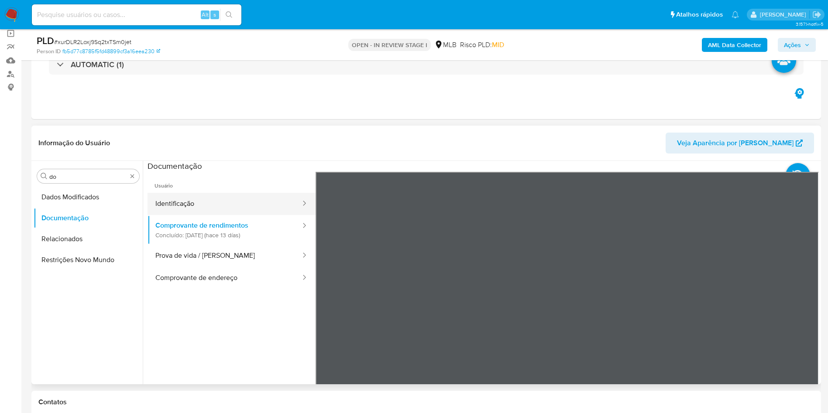
click at [226, 205] on button "Identificação" at bounding box center [225, 204] width 154 height 22
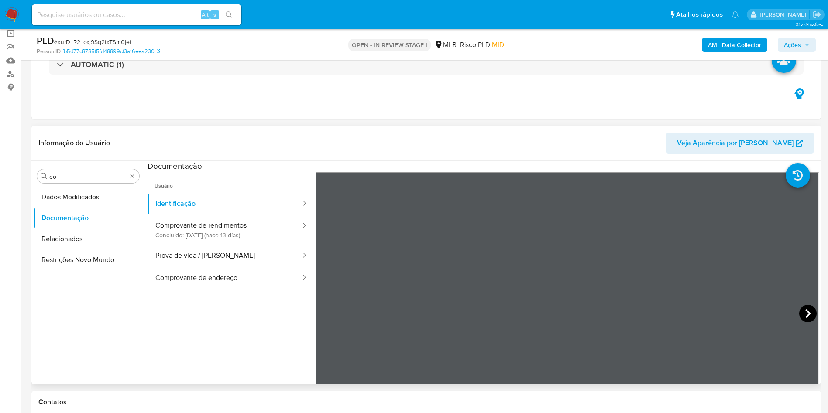
click at [807, 315] on icon at bounding box center [807, 313] width 17 height 17
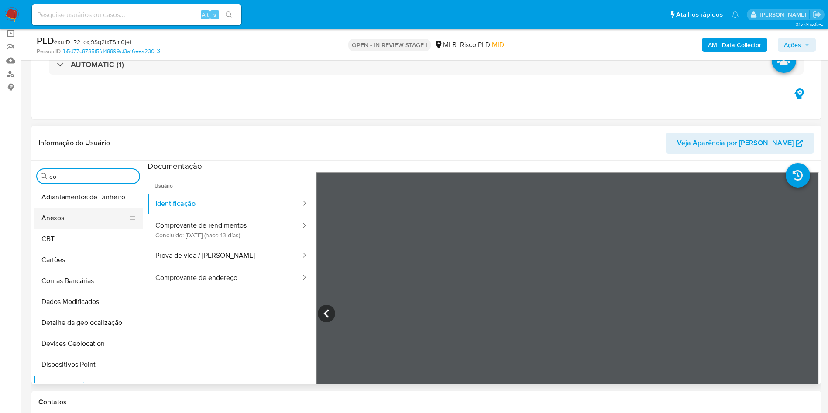
click at [84, 223] on button "Anexos" at bounding box center [85, 218] width 102 height 21
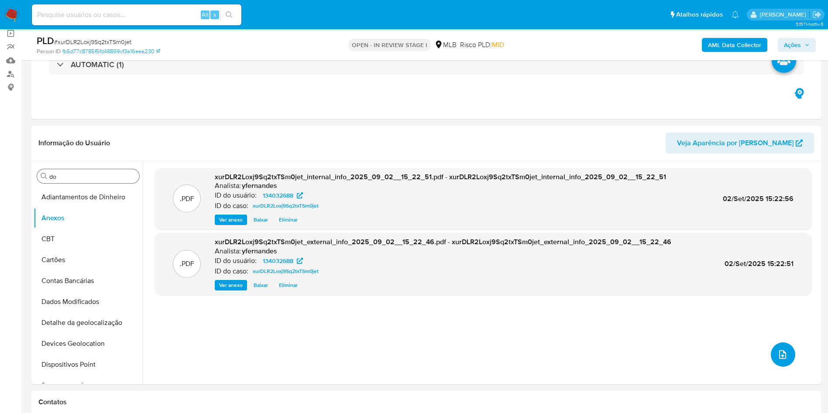
click at [777, 358] on icon "upload-file" at bounding box center [782, 355] width 10 height 10
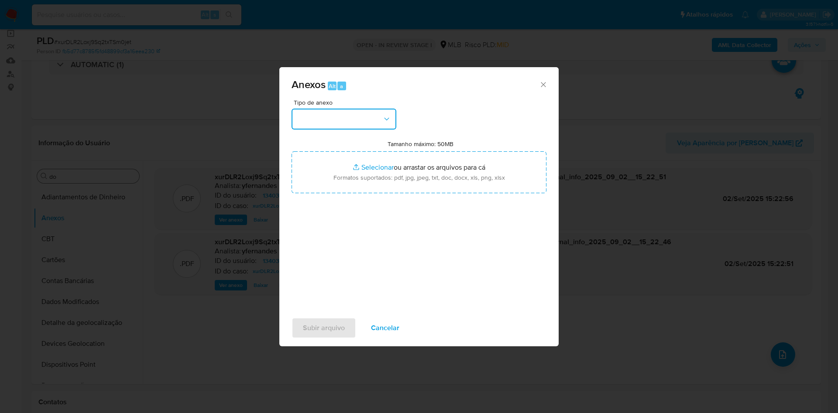
click at [346, 119] on button "button" at bounding box center [344, 119] width 105 height 21
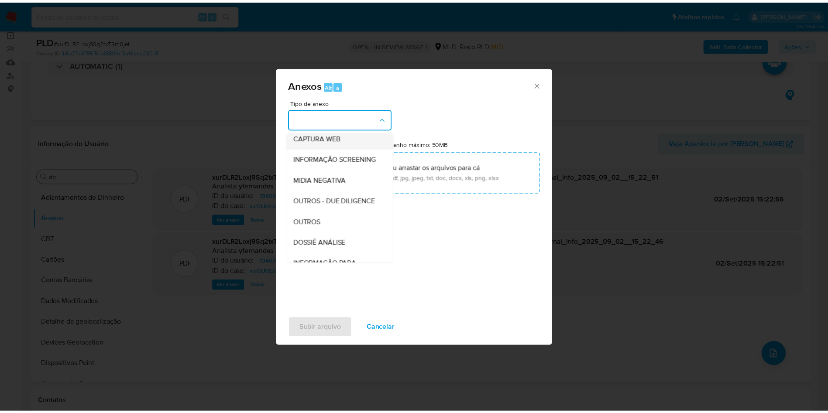
scroll to position [134, 0]
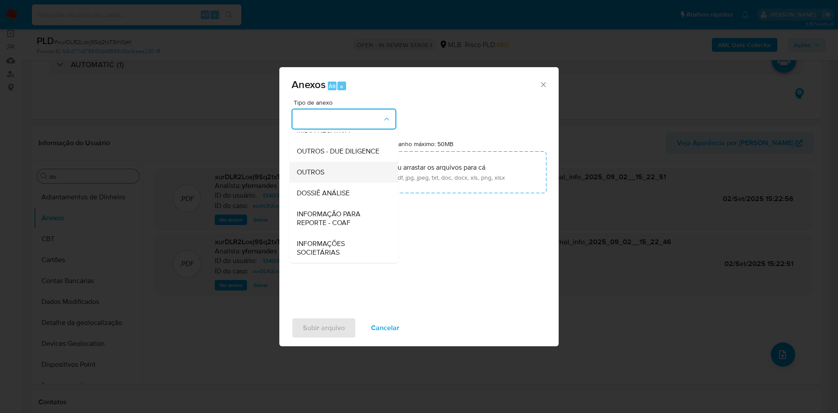
click at [320, 174] on span "OUTROS" at bounding box center [311, 172] width 28 height 9
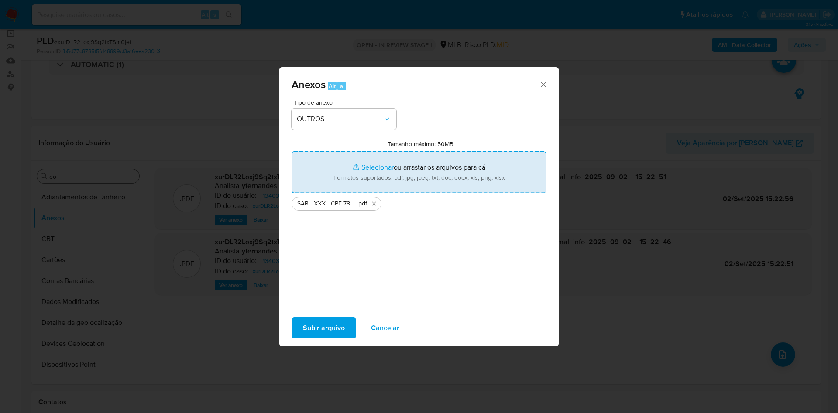
type input "C:\fakepath\Mulan 134032688_2025_09_01_15_57_52.xlsx"
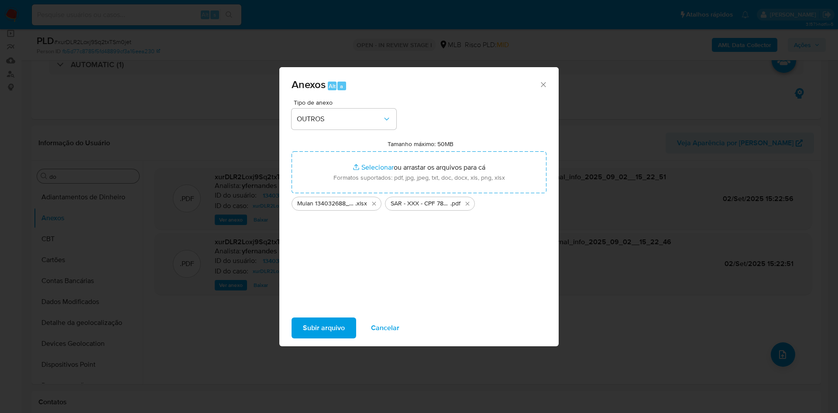
click at [313, 320] on span "Subir arquivo" at bounding box center [324, 328] width 42 height 19
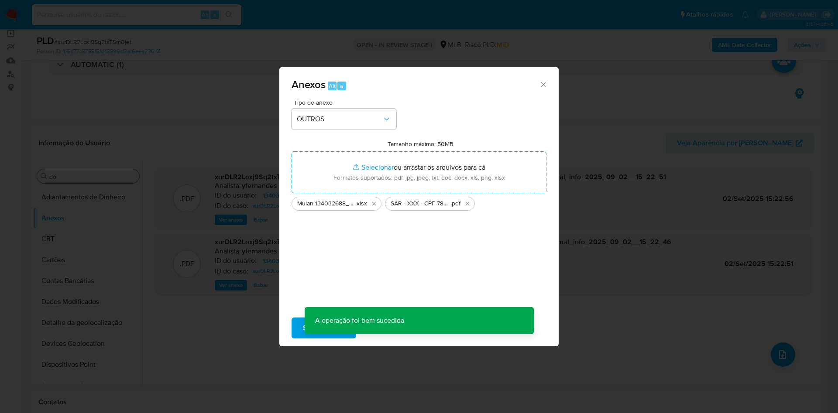
click at [133, 216] on div "Anexos Alt a Tipo de anexo OUTROS Tamanho máximo: 50MB Selecionar arquivos Sele…" at bounding box center [419, 206] width 838 height 413
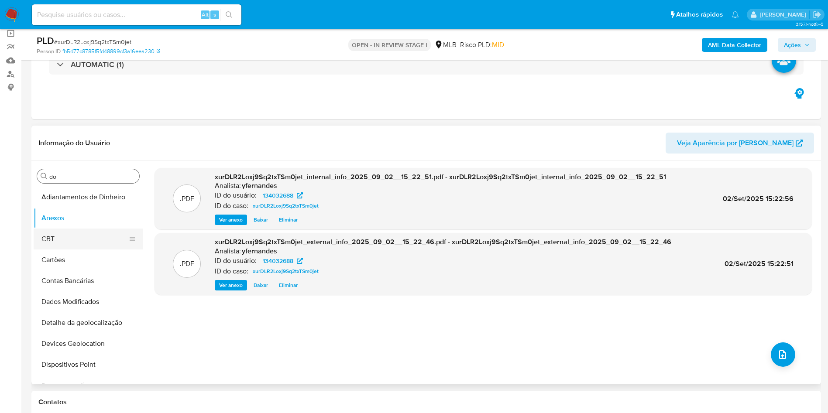
click at [62, 241] on button "CBT" at bounding box center [85, 239] width 102 height 21
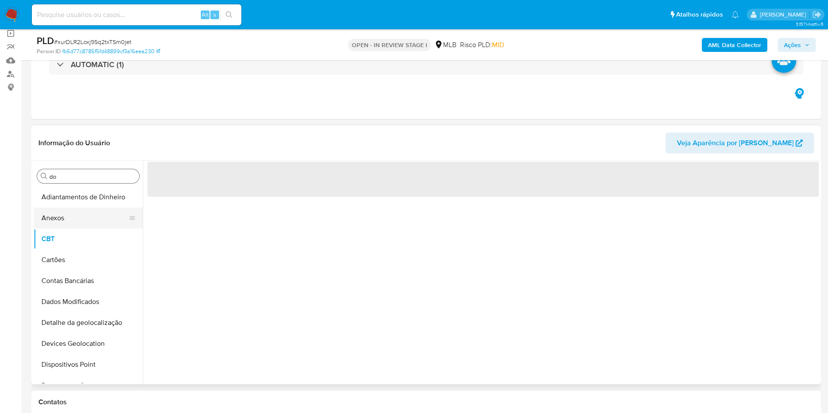
click at [53, 225] on button "Anexos" at bounding box center [85, 218] width 102 height 21
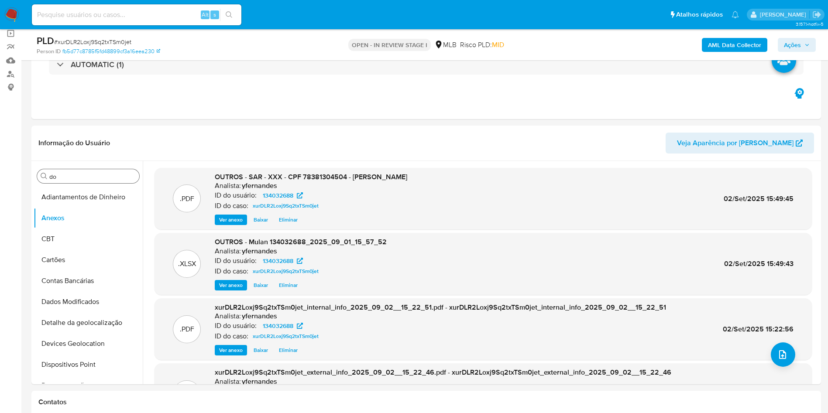
click at [802, 47] on span "Ações" at bounding box center [797, 45] width 26 height 12
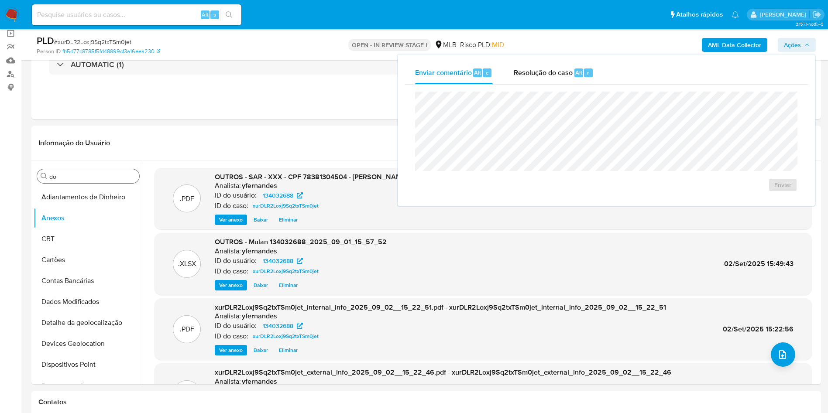
drag, startPoint x: 521, startPoint y: 82, endPoint x: 521, endPoint y: 89, distance: 6.6
click at [520, 86] on div "Enviar comentário Alt c Resolução do caso Alt r Enviar" at bounding box center [606, 131] width 403 height 138
click at [551, 86] on div "Enviar" at bounding box center [606, 142] width 403 height 114
click at [532, 74] on span "Resolução do caso" at bounding box center [543, 72] width 59 height 10
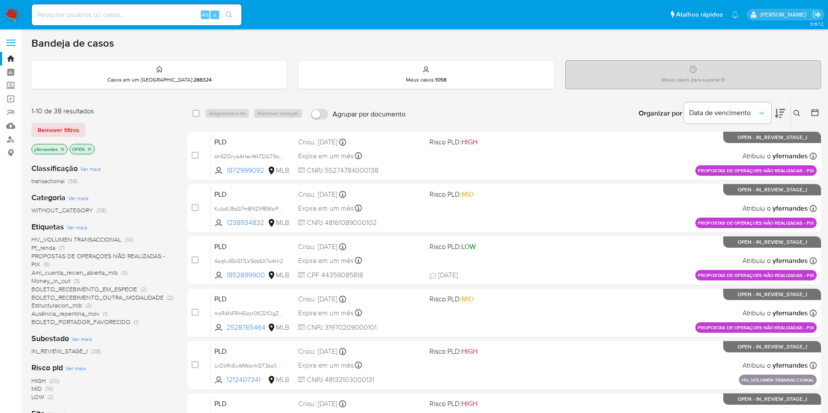
click at [86, 231] on span "Ver mais" at bounding box center [77, 227] width 21 height 8
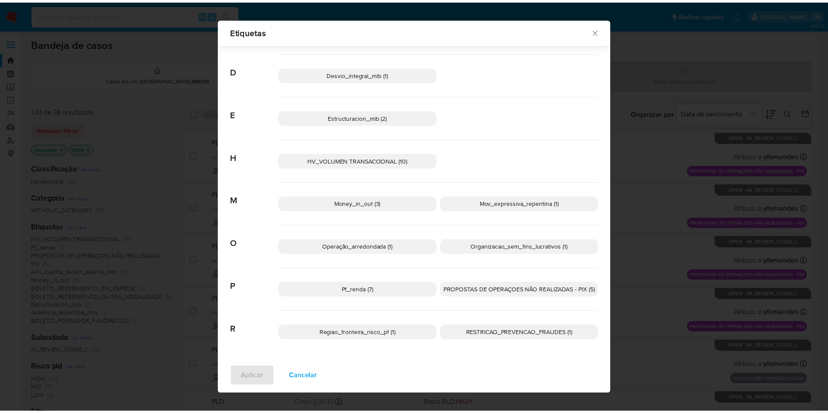
scroll to position [6, 0]
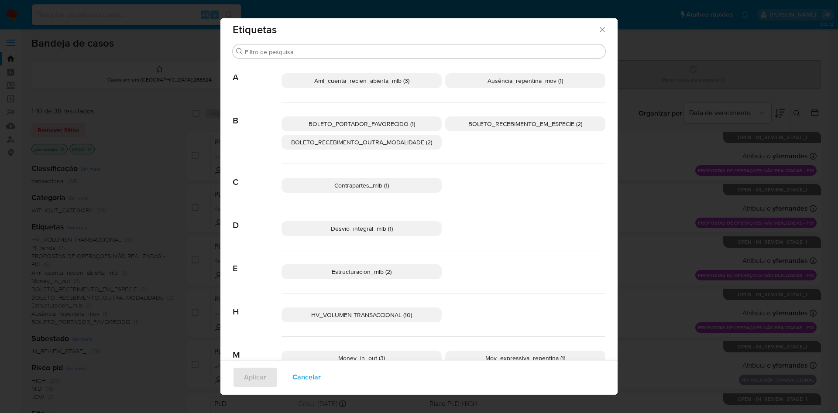
click at [676, 175] on div "Etiquetas Procurar A Aml_cuenta_recien_abierta_mlb (3) Ausência_repentina_mov (…" at bounding box center [419, 206] width 838 height 413
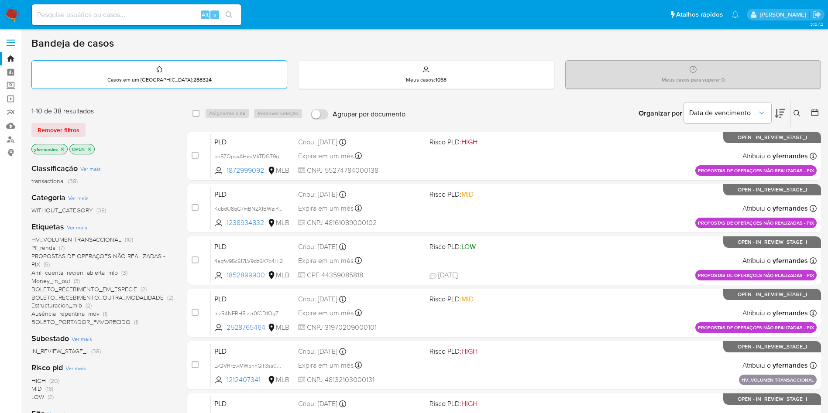
click at [237, 75] on div "Casos em um prato : 288324" at bounding box center [159, 75] width 255 height 28
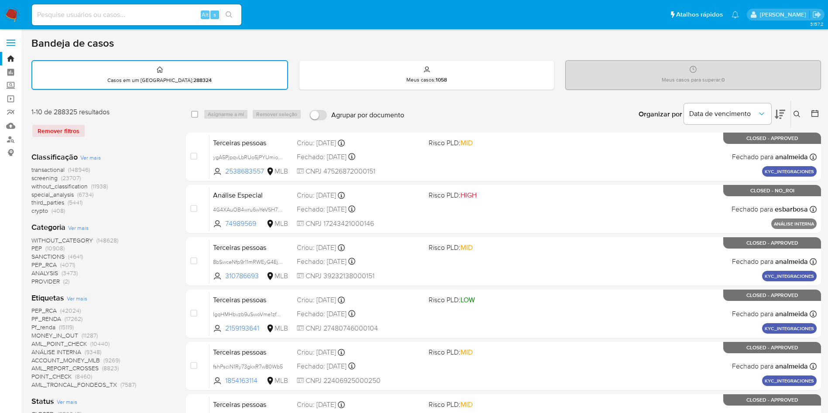
click at [7, 14] on img at bounding box center [11, 14] width 15 height 15
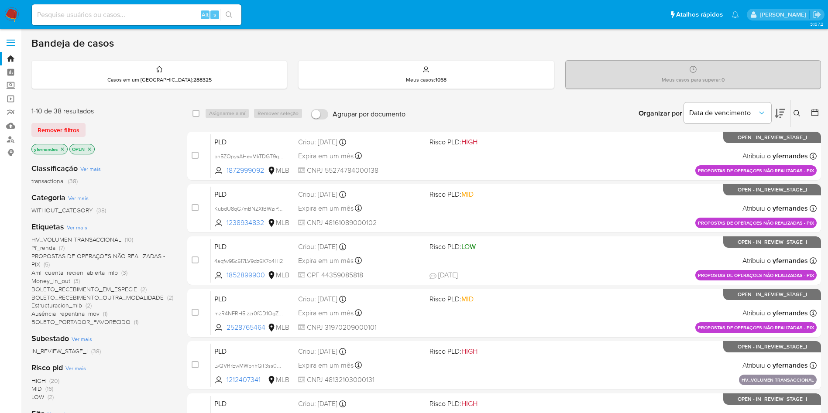
click at [5, 20] on img at bounding box center [11, 14] width 15 height 15
click at [80, 230] on span "Ver mais" at bounding box center [77, 227] width 21 height 8
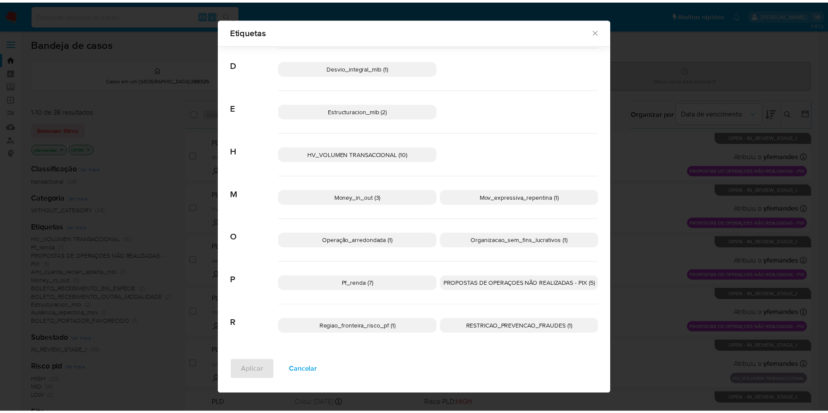
scroll to position [161, 0]
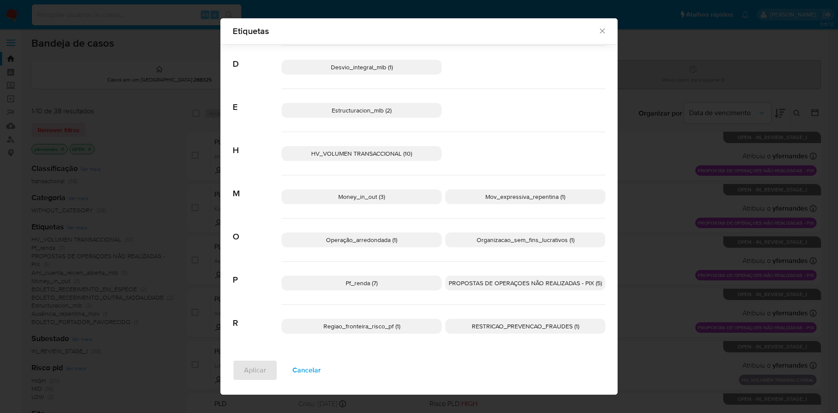
click at [470, 285] on span "PROPOSTAS DE OPERAÇOES NÃO REALIZADAS - PIX (5)" at bounding box center [525, 283] width 153 height 9
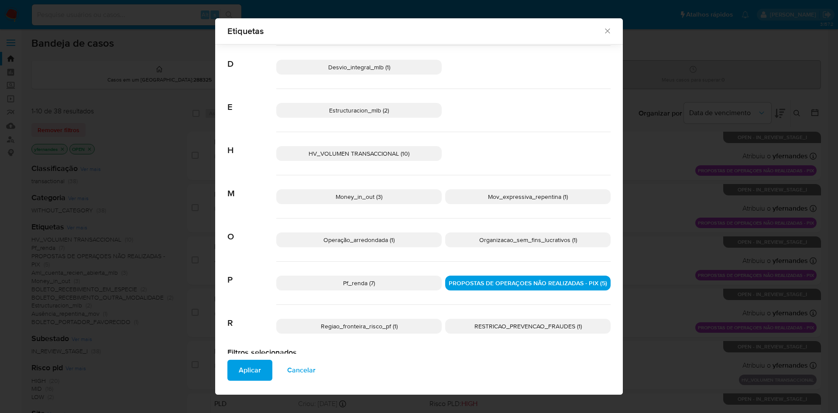
click at [244, 372] on span "Aplicar" at bounding box center [250, 370] width 22 height 19
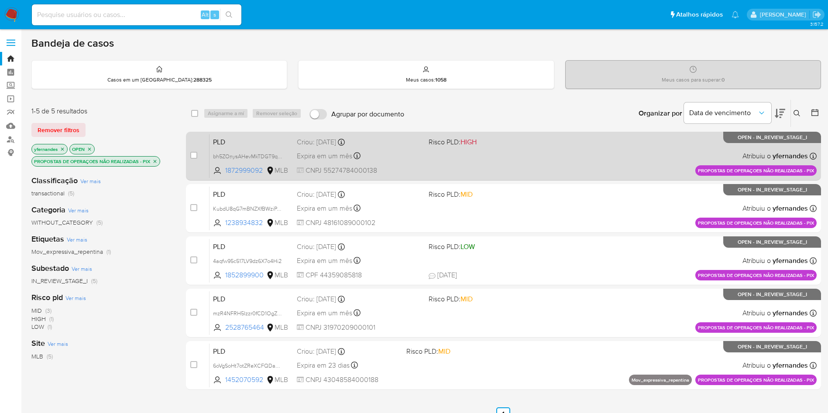
click at [540, 149] on div "PLD bh5ZOnysAHevMkTDGT9qMWHf 1872999092 MLB Risco PLD: HIGH Criou: [DATE] Criou…" at bounding box center [513, 156] width 607 height 44
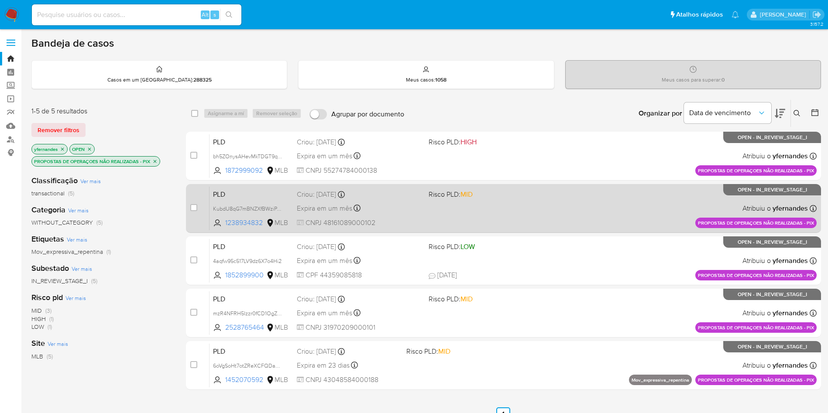
click at [458, 204] on div "PLD KubdU8qG7mBNZXfBWziPJpVC 1238934832 MLB Risco PLD: MID Criou: [DATE] Criou:…" at bounding box center [513, 208] width 607 height 44
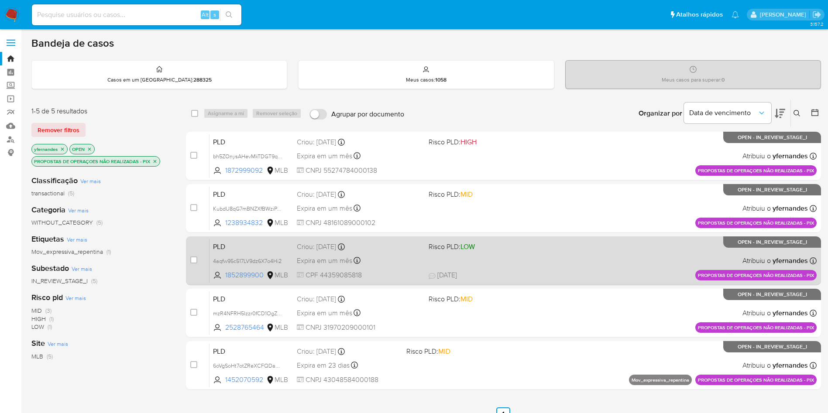
click at [570, 261] on div "PLD 4aqfw95c517LV9dz6X7o4Hi2 1852899900 MLB Risco PLD: LOW Criou: [DATE] Criou:…" at bounding box center [513, 261] width 607 height 44
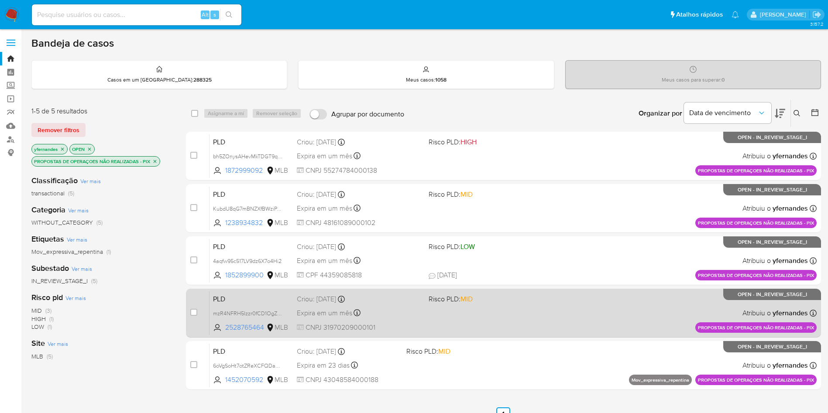
click at [524, 301] on span "Risco PLD: MID" at bounding box center [491, 298] width 125 height 11
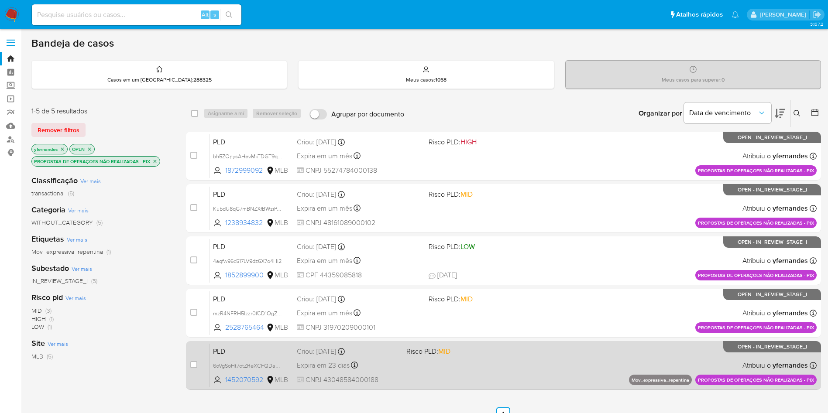
click at [510, 366] on div "PLD 6oVgSoHt7otZReXCFQDaAmi9 1452070592 MLB Risco PLD: MID Criou: [DATE] Criou:…" at bounding box center [513, 366] width 607 height 44
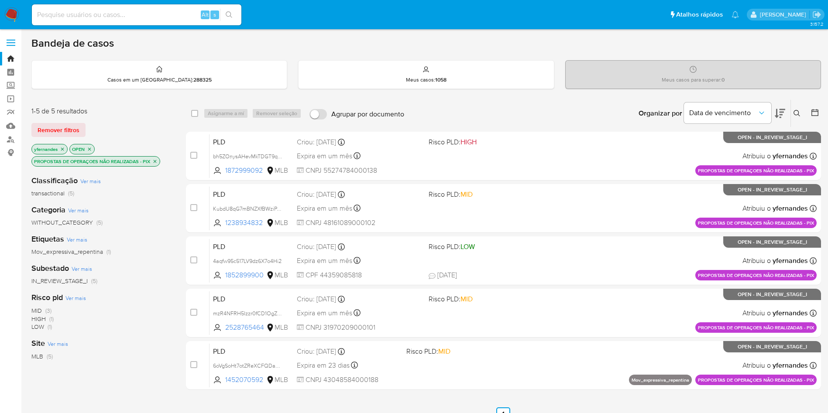
click at [156, 164] on icon "close-filter" at bounding box center [154, 161] width 5 height 5
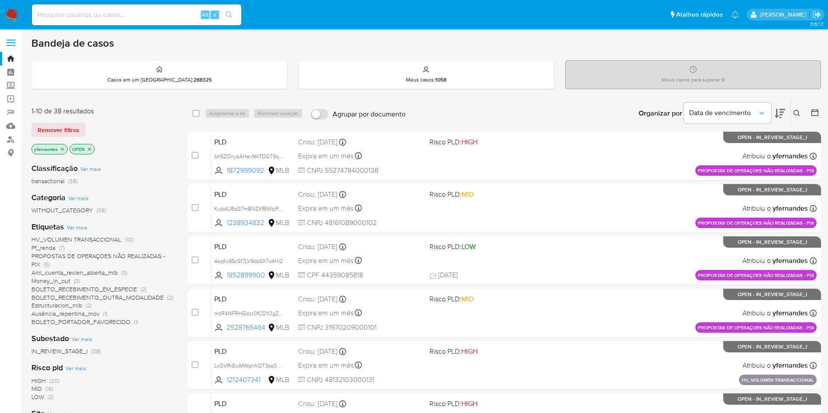
click at [79, 223] on span "Ver mais" at bounding box center [77, 227] width 21 height 8
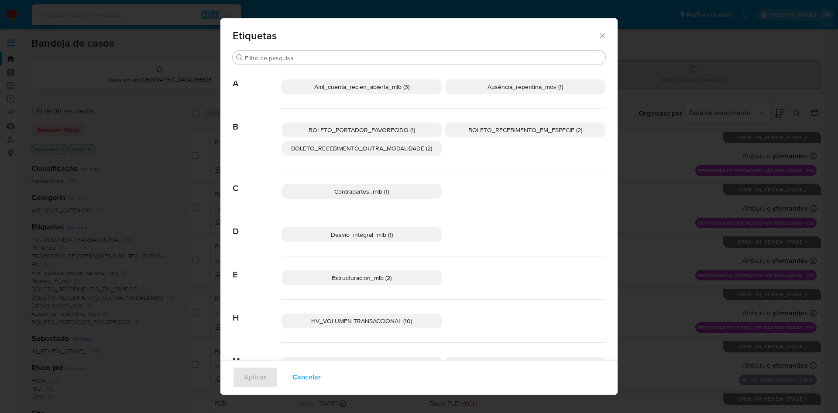
click at [390, 132] on span "BOLETO_PORTADOR_FAVORECIDO (1)" at bounding box center [362, 130] width 107 height 9
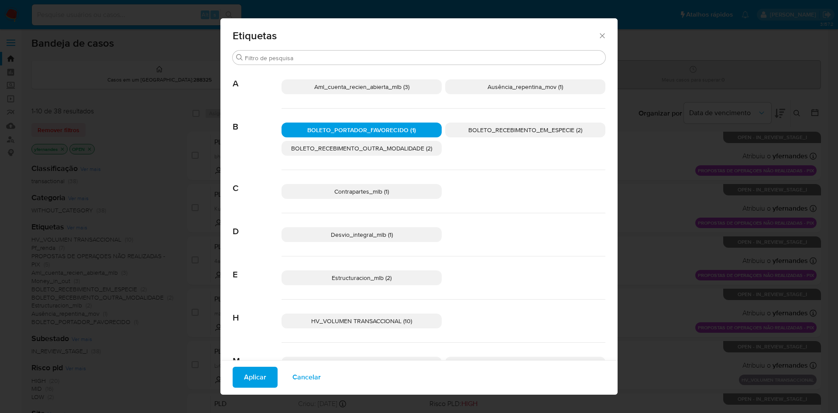
click at [414, 148] on span "BOLETO_RECEBIMENTO_OUTRA_MODALIDADE (2)" at bounding box center [361, 148] width 141 height 9
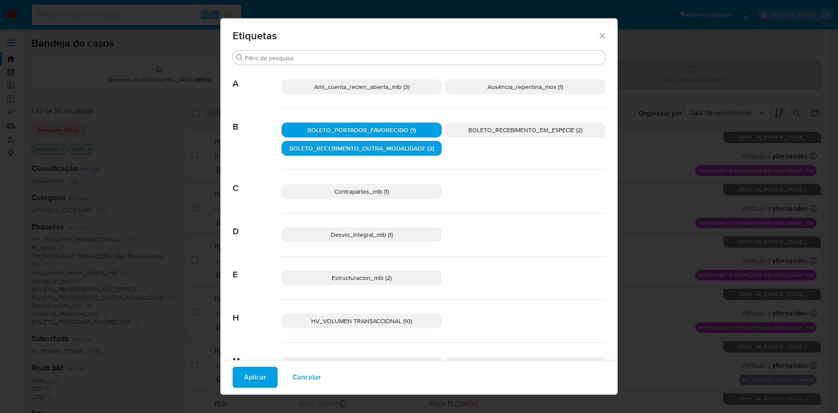
click at [512, 127] on span "BOLETO_RECEBIMENTO_EM_ESPECIE (2)" at bounding box center [525, 130] width 114 height 9
click at [244, 373] on span "Aplicar" at bounding box center [255, 377] width 22 height 19
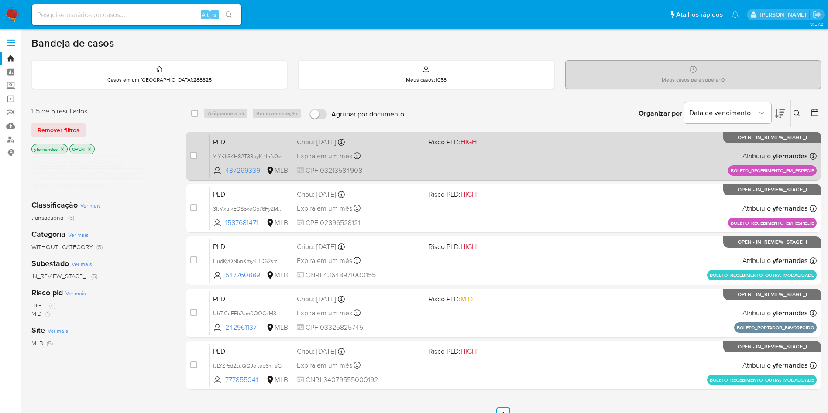
click at [547, 168] on div "PLD YIYKk3KH82T38eyKt1hrfv0v 437269339 MLB Risco PLD: HIGH Criou: [DATE] Criou:…" at bounding box center [513, 156] width 607 height 44
click at [547, 156] on div "PLD YIYKk3KH82T38eyKt1hrfv0v 437269339 MLB Risco PLD: HIGH Criou: [DATE] Criou:…" at bounding box center [513, 156] width 607 height 44
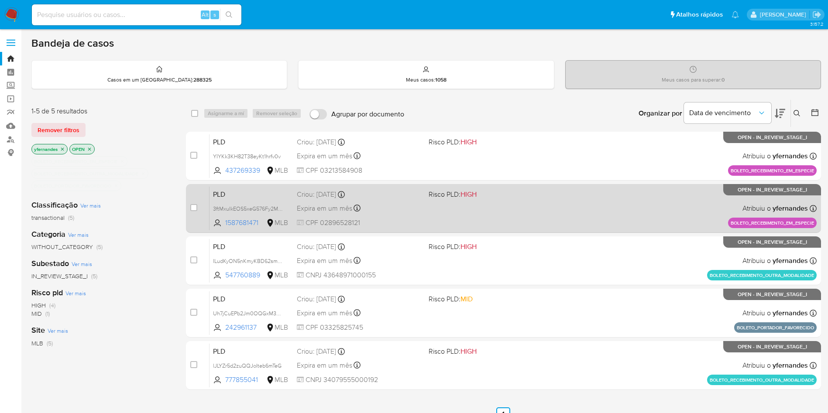
click at [390, 196] on div "Criou: [DATE] Criou: [DATE] 09:36:03" at bounding box center [359, 195] width 125 height 10
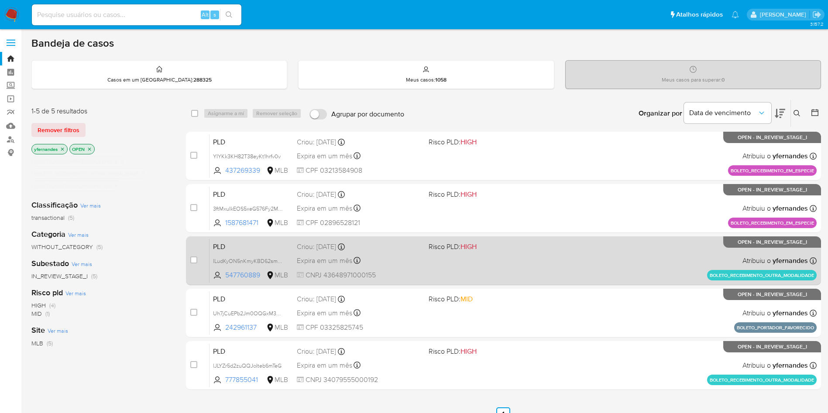
click at [431, 251] on span "Risco PLD: HIGH" at bounding box center [491, 246] width 125 height 11
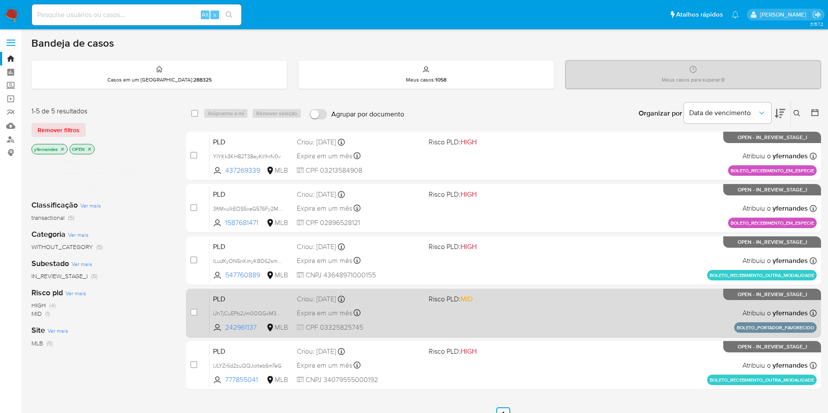
click at [396, 306] on div "PLD Uh7jCuEPb2Jm0OQGxM3JyXKe 242961137 MLB Risco PLD: MID Criou: [DATE] Criou: …" at bounding box center [513, 313] width 607 height 44
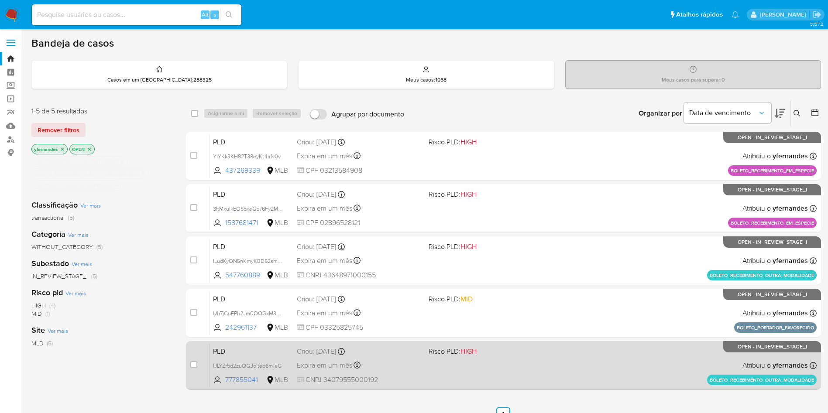
click at [376, 360] on div "Expira em um mês Expira em [DATE] 09:35:33" at bounding box center [359, 366] width 125 height 12
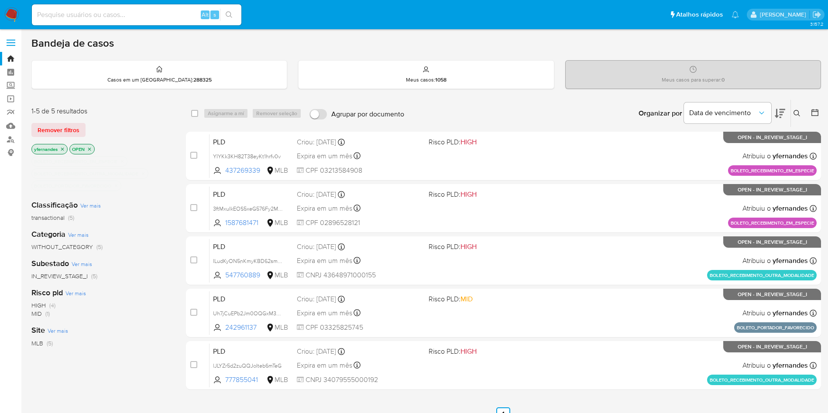
click at [9, 16] on img at bounding box center [11, 14] width 15 height 15
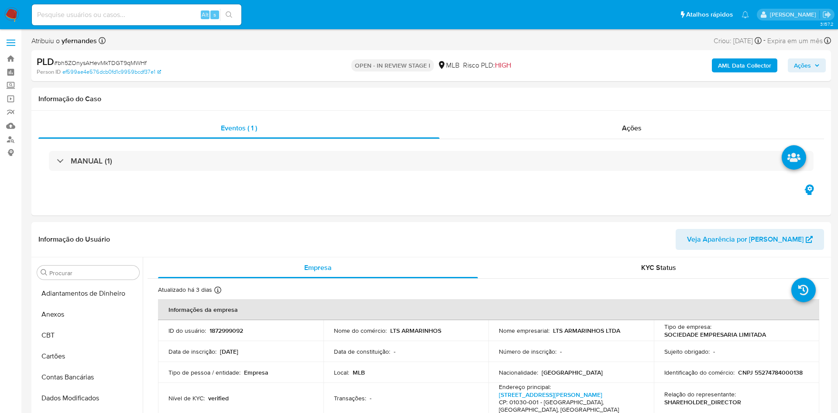
select select "10"
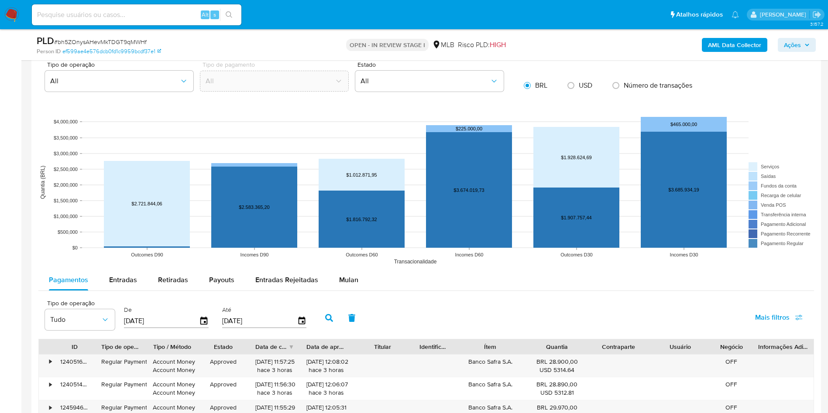
scroll to position [786, 0]
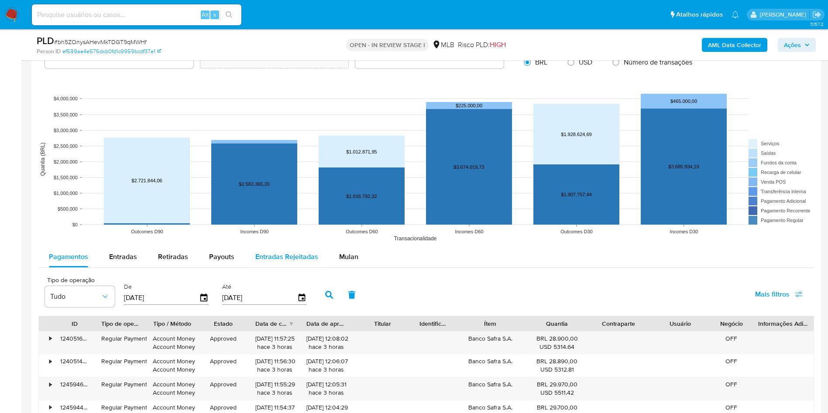
click at [325, 256] on button "Entradas Rejeitadas" at bounding box center [287, 257] width 84 height 21
select select "10"
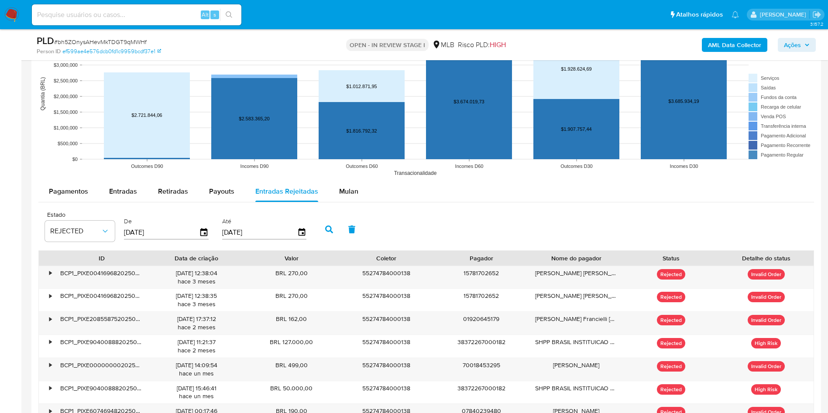
drag, startPoint x: 344, startPoint y: 193, endPoint x: 394, endPoint y: 197, distance: 50.8
click at [344, 193] on span "Mulan" at bounding box center [348, 191] width 19 height 10
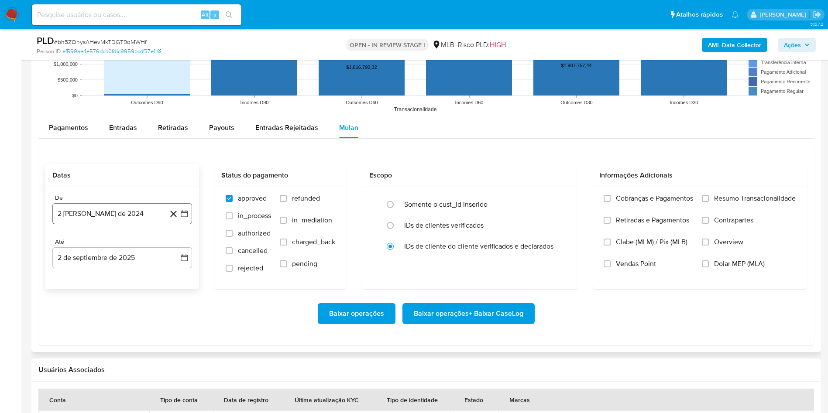
scroll to position [917, 0]
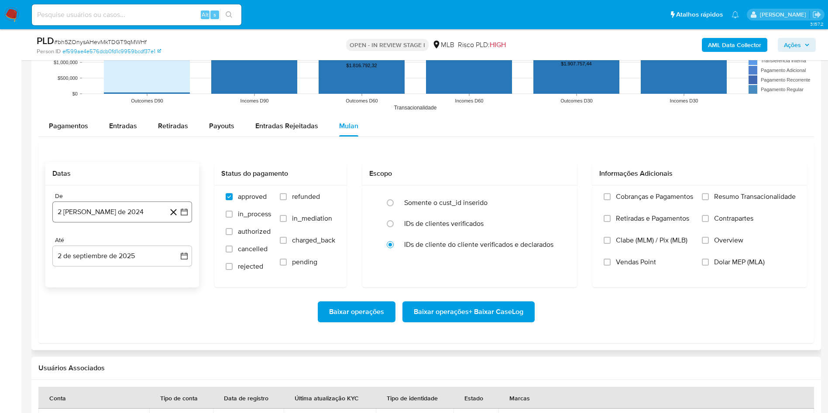
click at [140, 202] on button "2 [PERSON_NAME] de 2024" at bounding box center [122, 212] width 140 height 21
click at [109, 247] on span "agosto 2024" at bounding box center [118, 243] width 40 height 9
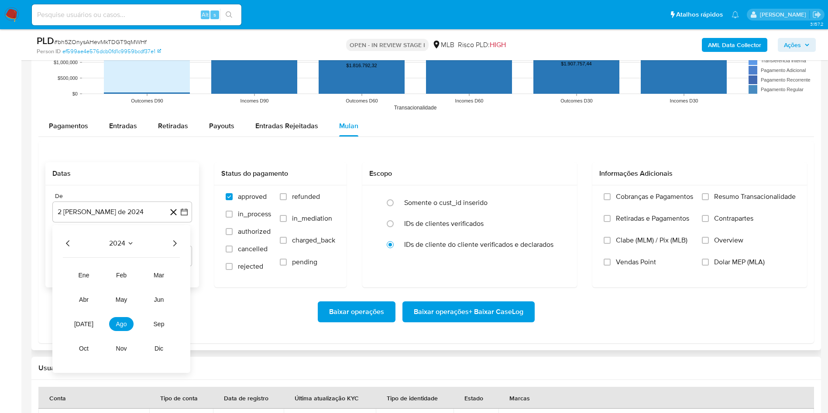
click at [179, 241] on icon "Año siguiente" at bounding box center [174, 243] width 10 height 10
click at [86, 318] on button "[DATE]" at bounding box center [84, 324] width 24 height 14
click at [90, 279] on button "1" at bounding box center [87, 276] width 14 height 14
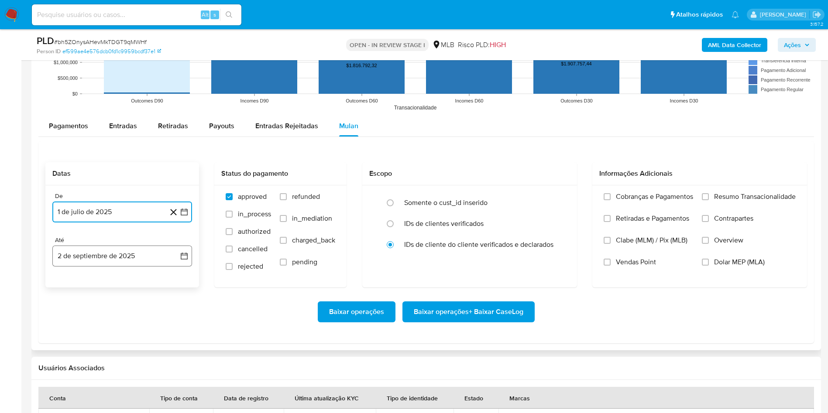
click at [83, 257] on button "2 de septiembre de 2025" at bounding box center [122, 256] width 140 height 21
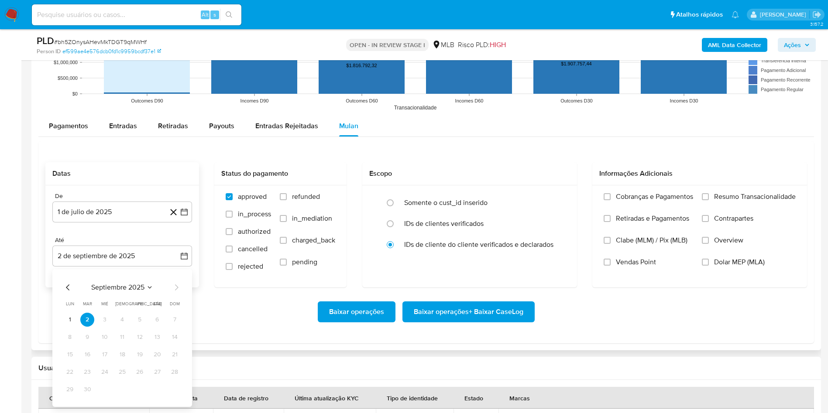
click at [74, 327] on tbody "1 2 3 4 5 6 7 8 9 10 11 12 13 14 15 16 17 18 19 20 21 22 23 24 25 26 27 28 29 30" at bounding box center [122, 355] width 119 height 84
click at [70, 320] on button "1" at bounding box center [70, 320] width 14 height 14
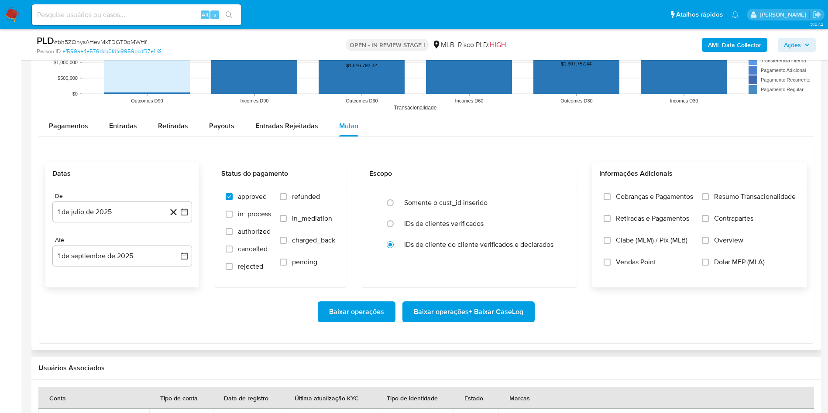
click at [756, 197] on span "Resumo Transacionalidade" at bounding box center [755, 197] width 82 height 9
click at [709, 197] on input "Resumo Transacionalidade" at bounding box center [705, 196] width 7 height 7
click at [441, 312] on span "Baixar operações + Baixar CaseLog" at bounding box center [469, 312] width 110 height 19
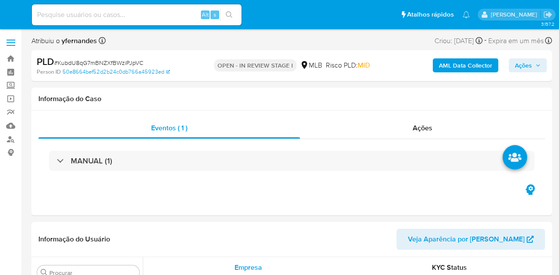
select select "10"
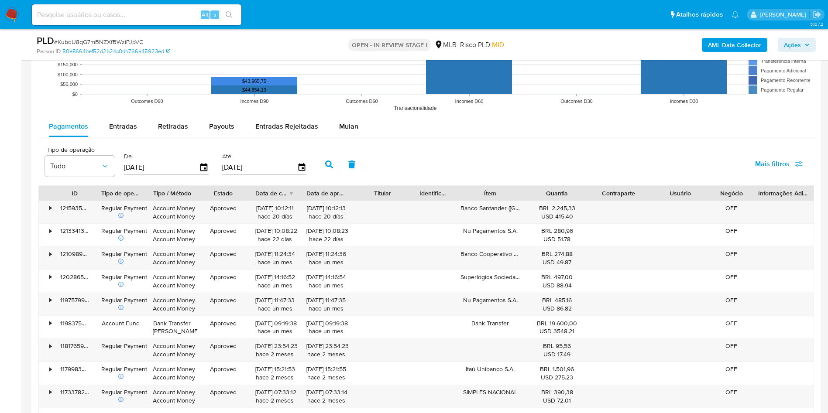
scroll to position [917, 0]
click at [347, 119] on div "Mulan" at bounding box center [348, 126] width 19 height 21
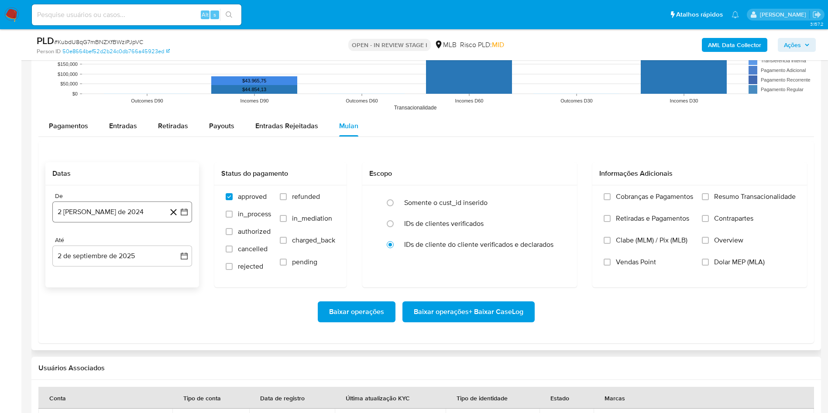
click at [106, 207] on button "2 [PERSON_NAME] de 2024" at bounding box center [122, 212] width 140 height 21
click at [116, 244] on span "agosto 2024" at bounding box center [118, 243] width 40 height 9
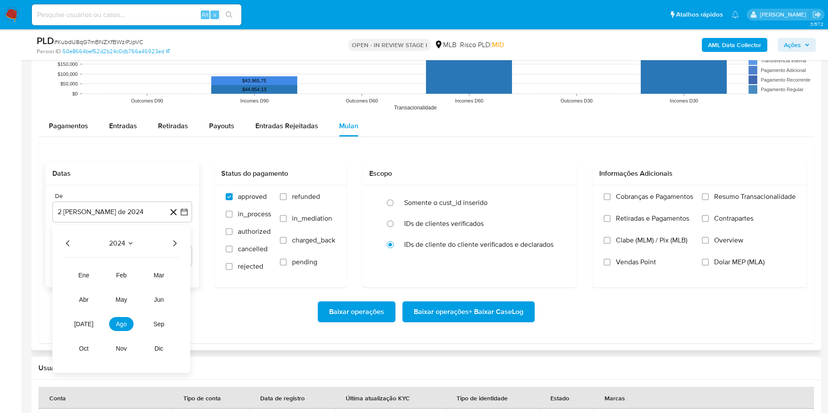
click at [179, 245] on icon "Año siguiente" at bounding box center [174, 243] width 10 height 10
click at [89, 275] on button "[DATE]" at bounding box center [84, 324] width 24 height 14
click at [88, 271] on button "1" at bounding box center [87, 276] width 14 height 14
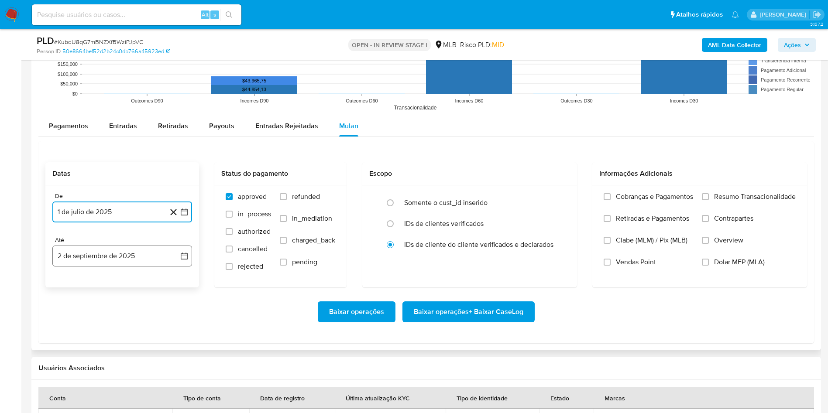
click at [95, 254] on button "2 de septiembre de 2025" at bounding box center [122, 256] width 140 height 21
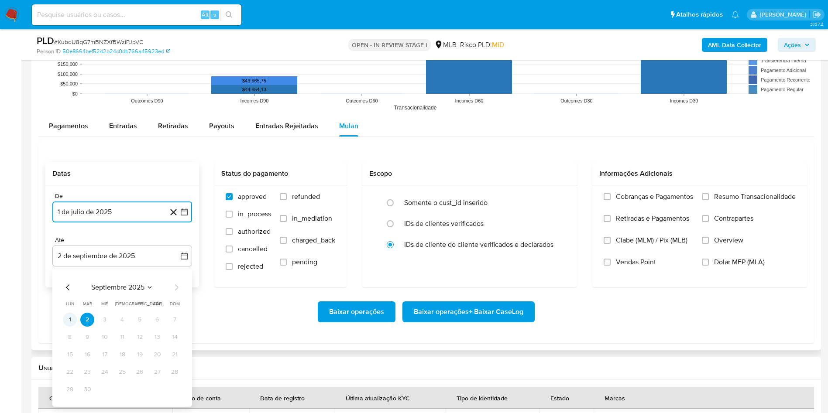
click at [71, 275] on button "1" at bounding box center [70, 320] width 14 height 14
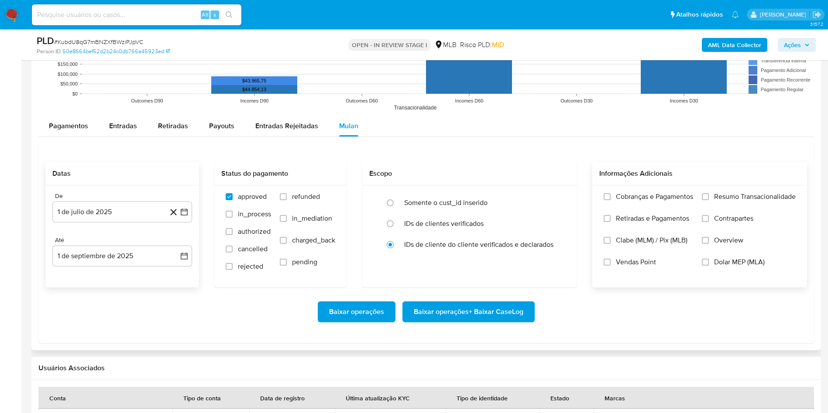
click at [558, 200] on span "Resumo Transacionalidade" at bounding box center [755, 197] width 82 height 9
click at [558, 200] on input "Resumo Transacionalidade" at bounding box center [705, 196] width 7 height 7
click at [418, 275] on span "Baixar operações + Baixar CaseLog" at bounding box center [469, 312] width 110 height 19
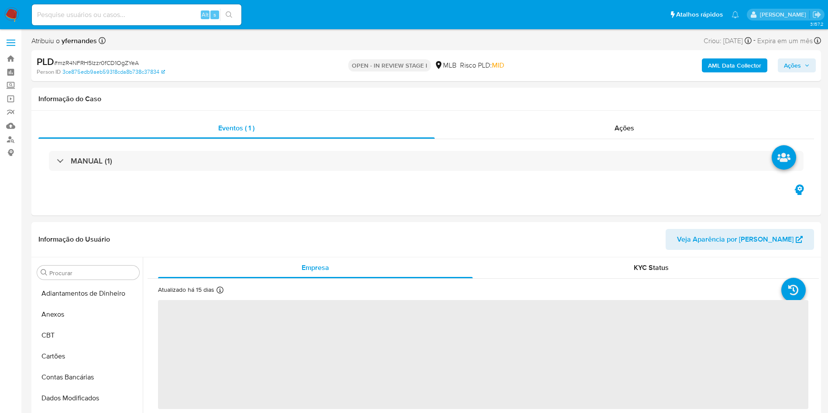
select select "10"
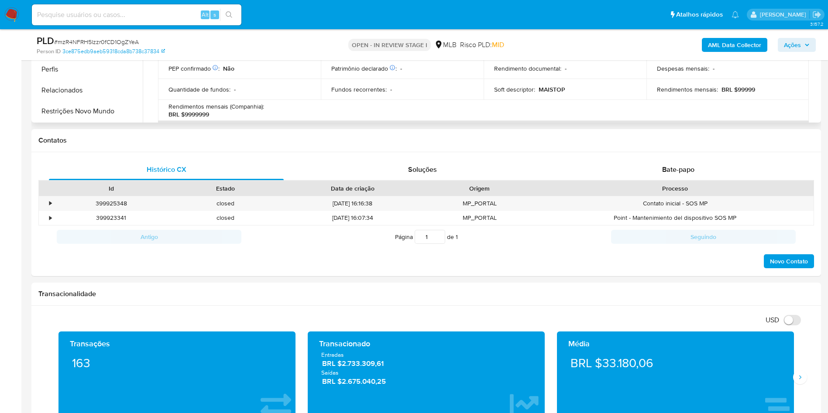
scroll to position [393, 0]
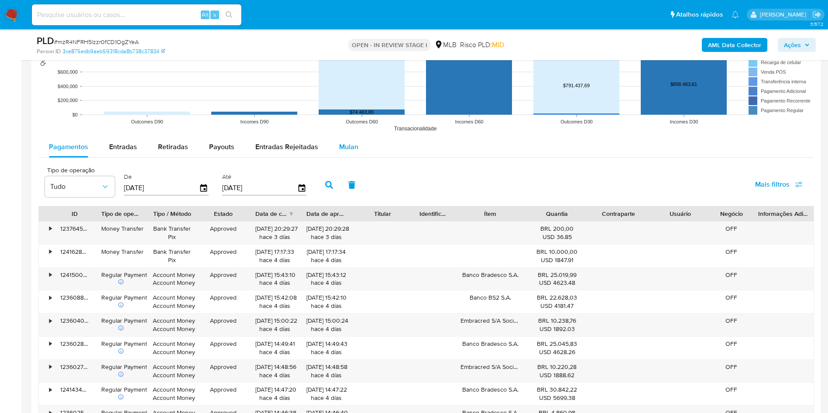
click at [349, 142] on span "Mulan" at bounding box center [348, 147] width 19 height 10
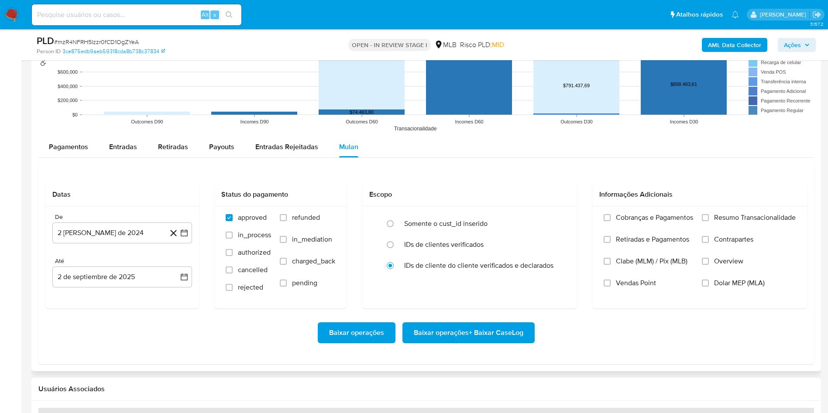
scroll to position [917, 0]
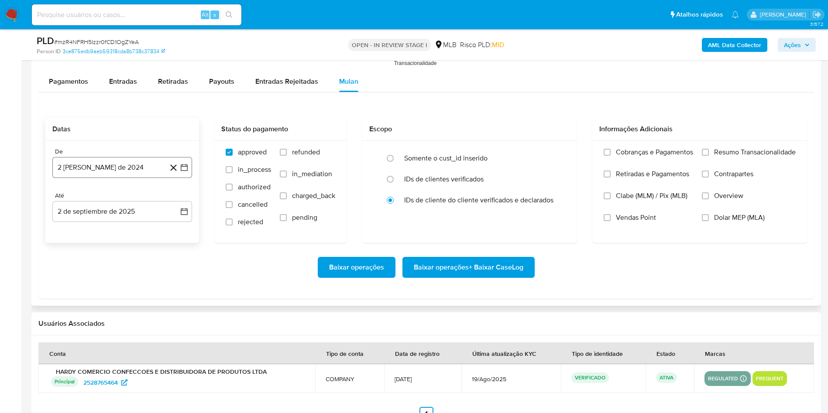
click at [121, 173] on button "2 [PERSON_NAME] de 2024" at bounding box center [122, 167] width 140 height 21
click at [118, 202] on span "agosto 2024" at bounding box center [118, 199] width 40 height 9
click at [172, 195] on icon "Año siguiente" at bounding box center [174, 199] width 10 height 10
click at [87, 281] on span "[DATE]" at bounding box center [83, 279] width 19 height 7
click at [88, 236] on button "1" at bounding box center [87, 231] width 14 height 14
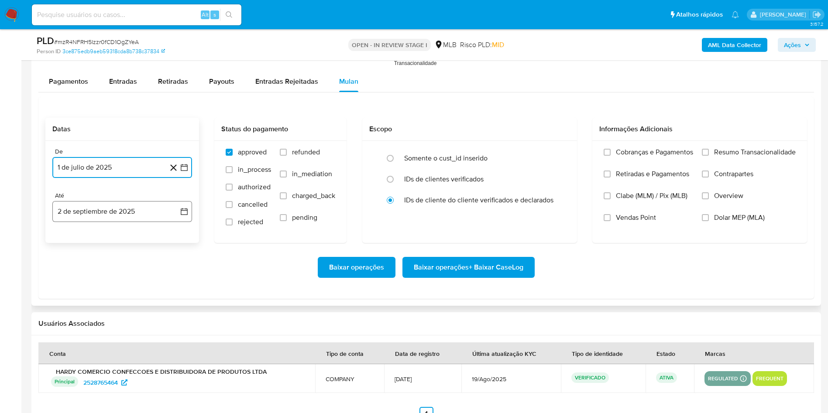
click at [92, 207] on button "2 de septiembre de 2025" at bounding box center [122, 211] width 140 height 21
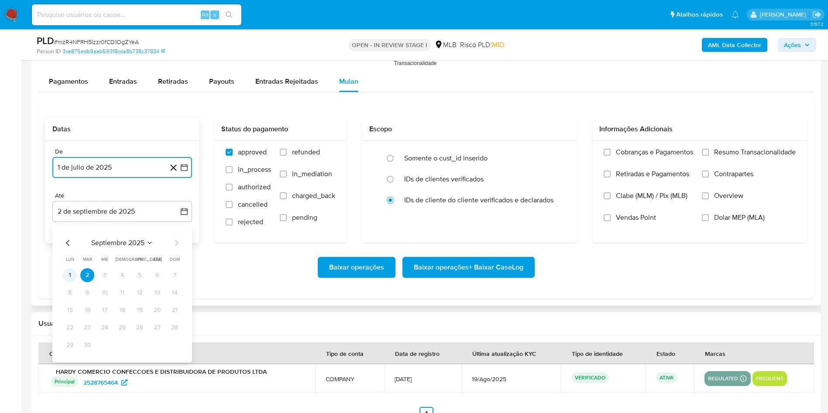
click at [75, 274] on button "1" at bounding box center [70, 275] width 14 height 14
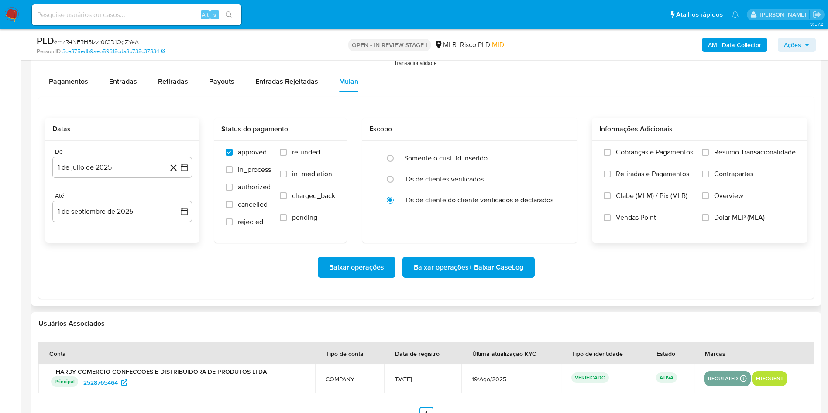
click at [775, 159] on label "Resumo Transacionalidade" at bounding box center [749, 159] width 94 height 22
click at [709, 156] on input "Resumo Transacionalidade" at bounding box center [705, 152] width 7 height 7
click at [465, 266] on span "Baixar operações + Baixar CaseLog" at bounding box center [469, 267] width 110 height 19
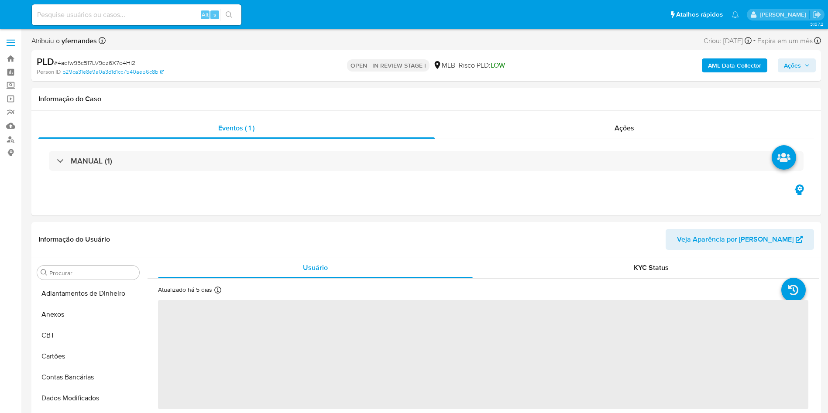
select select "10"
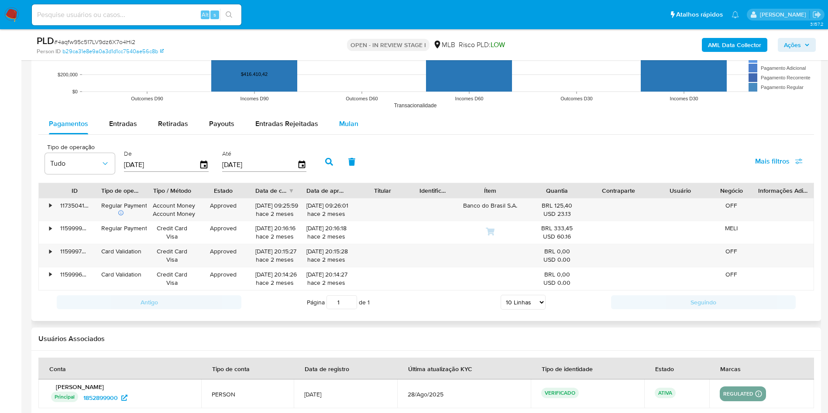
scroll to position [917, 0]
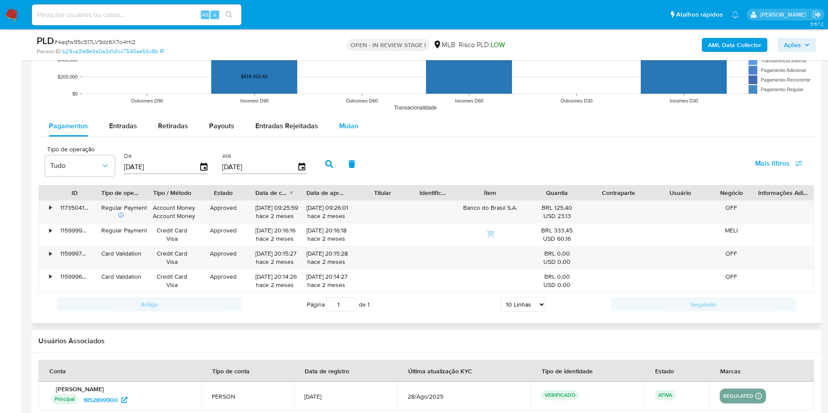
click at [340, 118] on div "Mulan" at bounding box center [348, 126] width 19 height 21
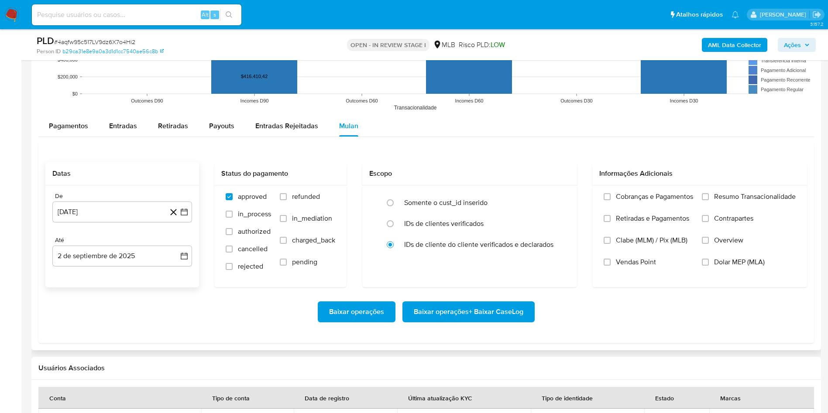
click at [110, 225] on div "De [DATE] [DATE] Até [DATE] [DATE]" at bounding box center [122, 237] width 154 height 102
click at [123, 216] on button "[DATE]" at bounding box center [122, 212] width 140 height 21
click at [126, 235] on div "[DATE] [DATE] lun lunes mar martes mié miércoles jue jueves vie viernes sáb sáb…" at bounding box center [122, 294] width 140 height 138
click at [119, 250] on div "[DATE] [DATE] lun lunes mar martes mié miércoles jue jueves vie viernes sáb sáb…" at bounding box center [122, 295] width 119 height 114
click at [117, 251] on div "[DATE] [DATE] lun lunes mar martes mié miércoles jue jueves vie viernes sáb sáb…" at bounding box center [122, 295] width 119 height 114
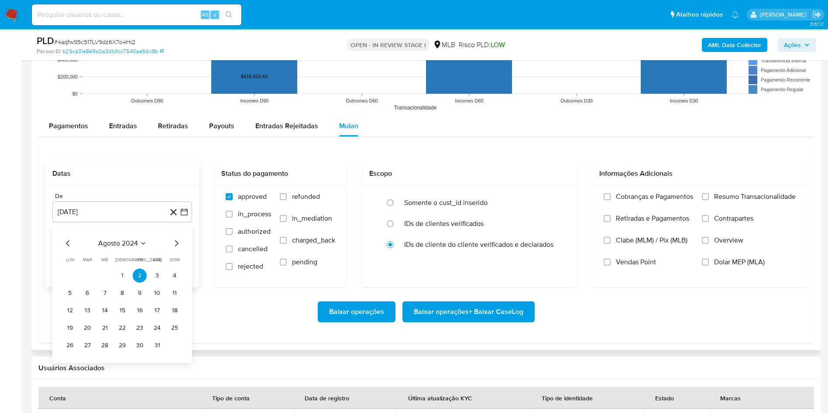
click at [132, 244] on span "agosto 2024" at bounding box center [118, 243] width 40 height 9
click at [175, 239] on icon "Año siguiente" at bounding box center [174, 243] width 10 height 10
click at [84, 317] on button "[DATE]" at bounding box center [84, 324] width 24 height 14
click at [93, 272] on button "1" at bounding box center [87, 276] width 14 height 14
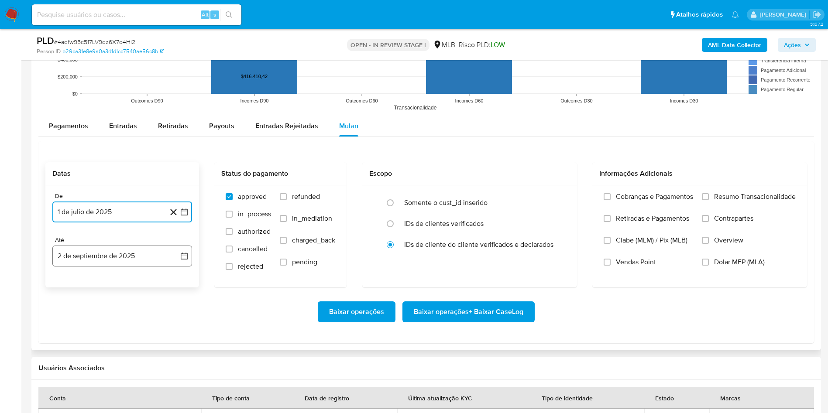
click at [91, 253] on button "2 de septiembre de 2025" at bounding box center [122, 256] width 140 height 21
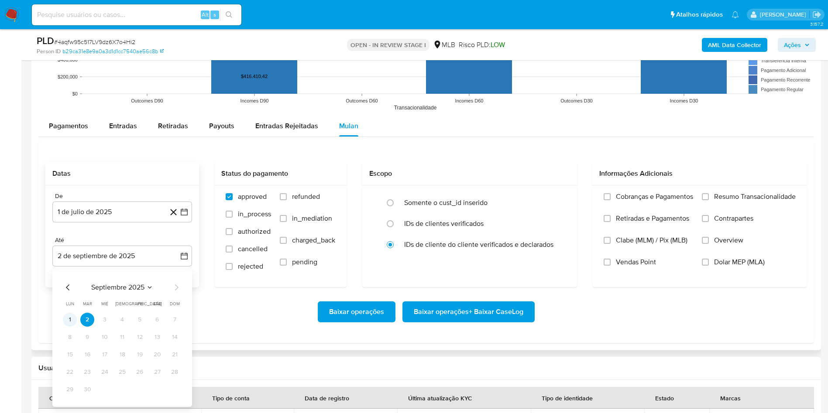
click at [76, 316] on td "1" at bounding box center [70, 320] width 14 height 14
click at [67, 324] on button "1" at bounding box center [70, 320] width 14 height 14
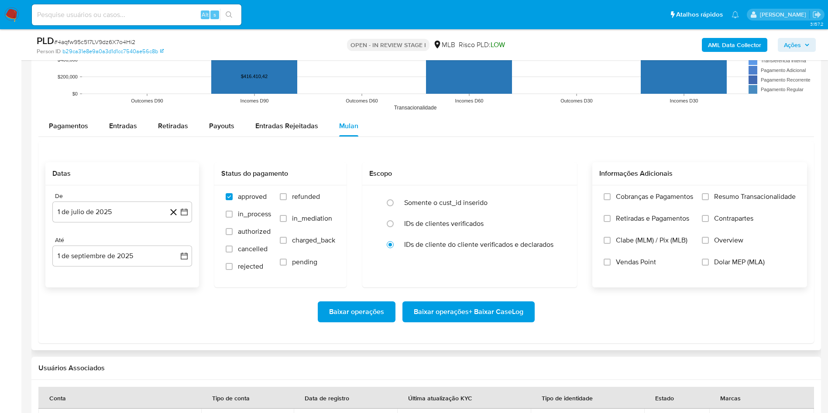
click at [768, 199] on span "Resumo Transacionalidade" at bounding box center [755, 197] width 82 height 9
click at [709, 199] on input "Resumo Transacionalidade" at bounding box center [705, 196] width 7 height 7
click at [461, 308] on span "Baixar operações + Baixar CaseLog" at bounding box center [469, 312] width 110 height 19
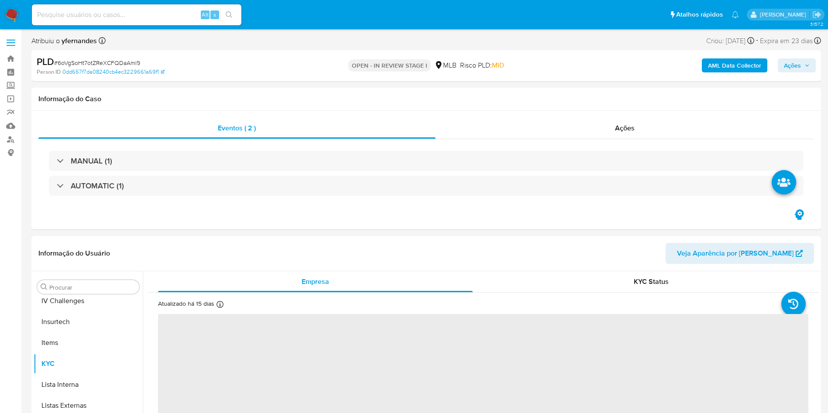
scroll to position [390, 0]
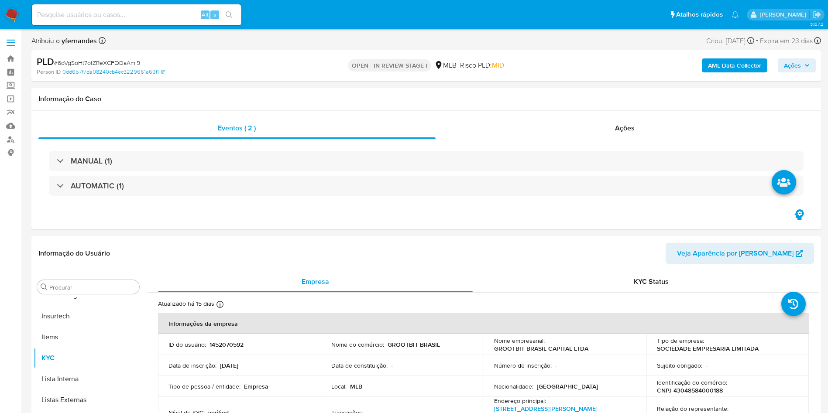
select select "10"
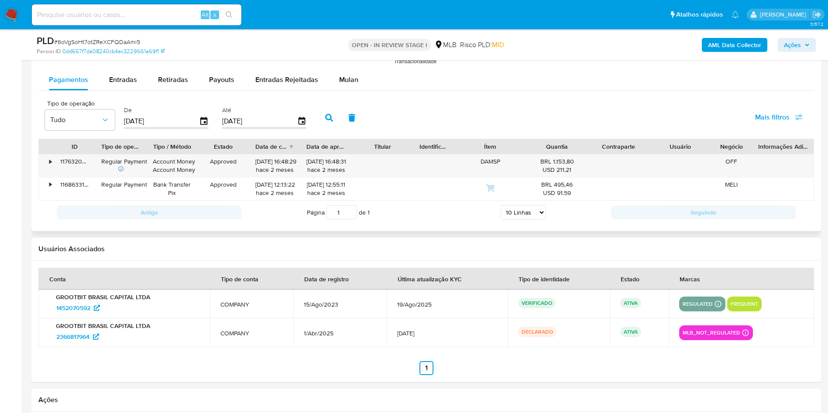
scroll to position [917, 0]
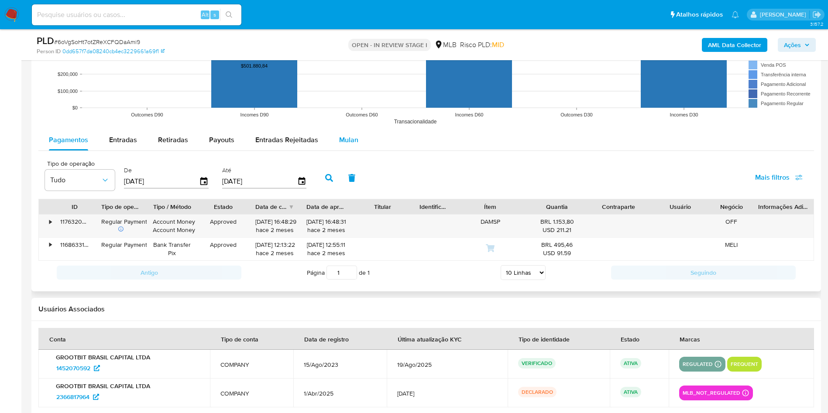
click at [351, 138] on span "Mulan" at bounding box center [348, 140] width 19 height 10
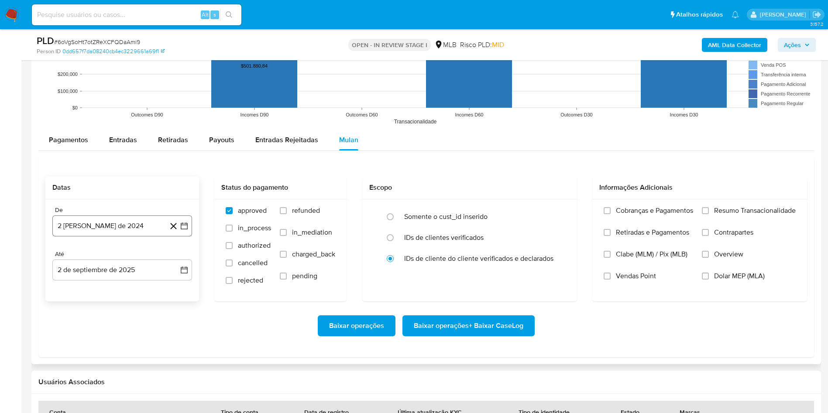
click at [133, 222] on button "[DATE]" at bounding box center [122, 226] width 140 height 21
click at [122, 253] on span "agosto 2024" at bounding box center [118, 257] width 40 height 9
click at [172, 256] on icon "Año siguiente" at bounding box center [174, 257] width 10 height 10
click at [88, 327] on tr "ene feb mar abr may jun jul ago sep oct nov dic" at bounding box center [122, 325] width 100 height 87
click at [84, 335] on span "[DATE]" at bounding box center [83, 338] width 19 height 7
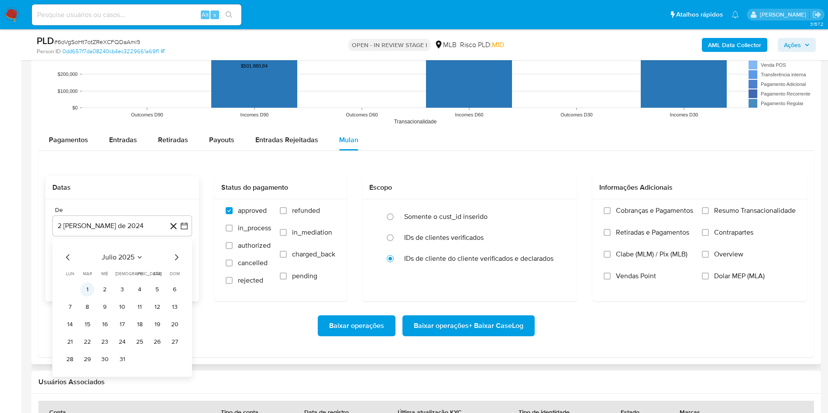
click at [86, 289] on button "1" at bounding box center [87, 290] width 14 height 14
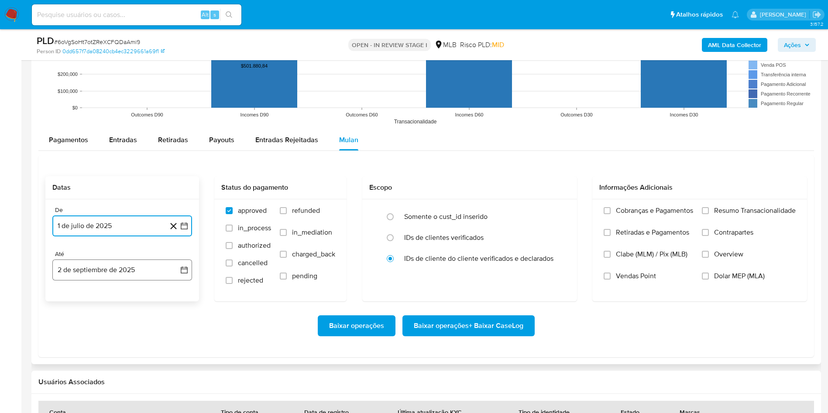
click at [103, 260] on button "2 de septiembre de 2025" at bounding box center [122, 270] width 140 height 21
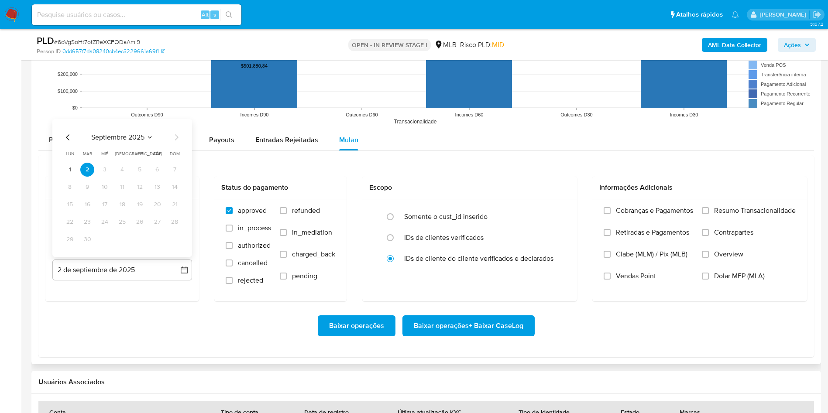
click at [73, 174] on button "1" at bounding box center [70, 170] width 14 height 14
drag, startPoint x: 697, startPoint y: 217, endPoint x: 719, endPoint y: 191, distance: 34.0
click at [710, 203] on div "Cobranças e Pagamentos Retiradas e Pagamentos Clabe (MLM) / Pix (MLB) Vendas Po…" at bounding box center [699, 249] width 215 height 101
click at [699, 209] on div "Cobranças e Pagamentos Retiradas e Pagamentos Clabe (MLM) / Pix (MLB) Vendas Po…" at bounding box center [699, 249] width 201 height 87
click at [725, 211] on span "Resumo Transacionalidade" at bounding box center [755, 210] width 82 height 9
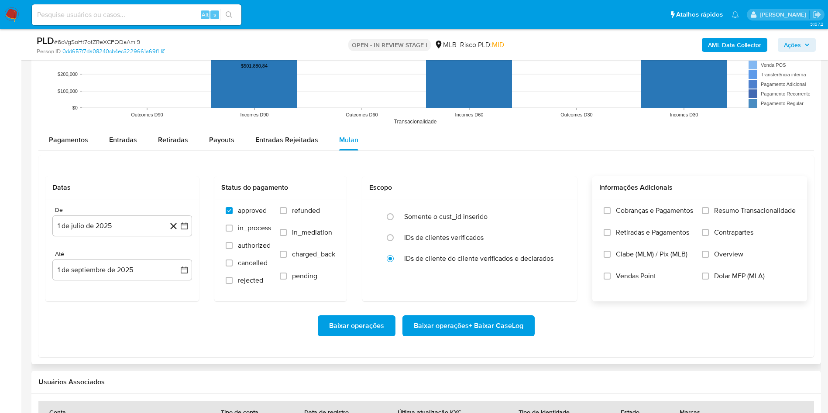
click at [709, 211] on input "Resumo Transacionalidade" at bounding box center [705, 210] width 7 height 7
click at [443, 330] on span "Baixar operações + Baixar CaseLog" at bounding box center [469, 325] width 110 height 19
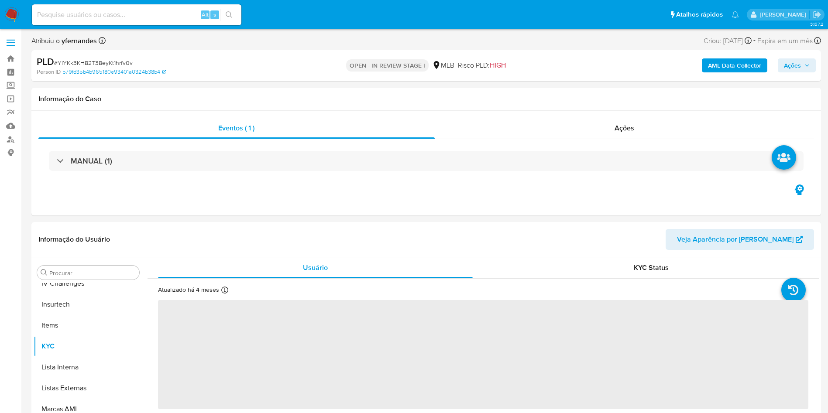
scroll to position [390, 0]
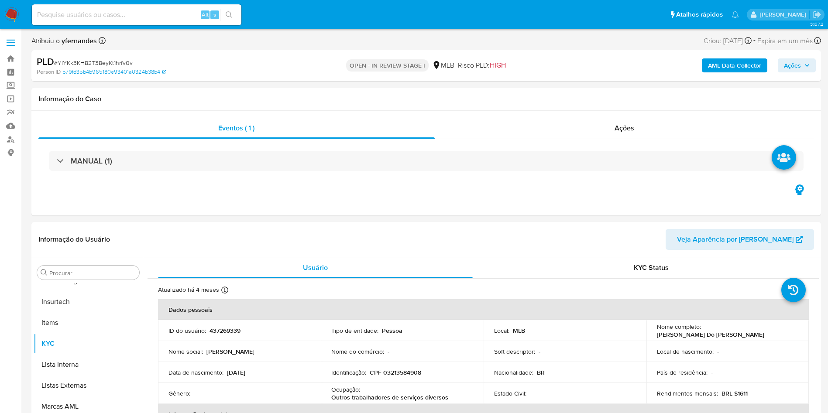
select select "10"
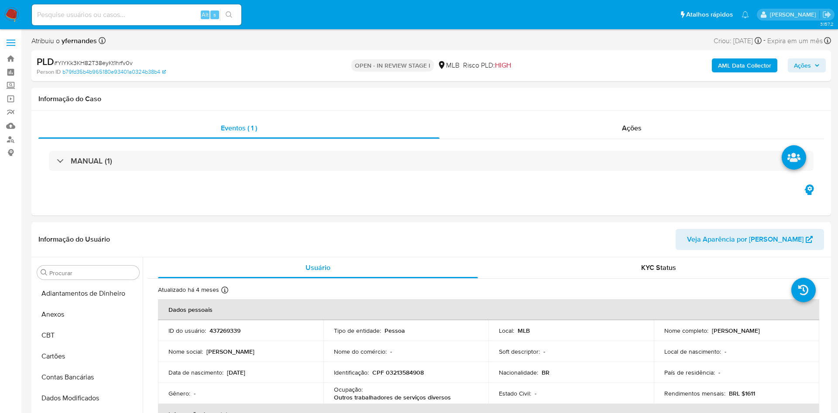
select select "10"
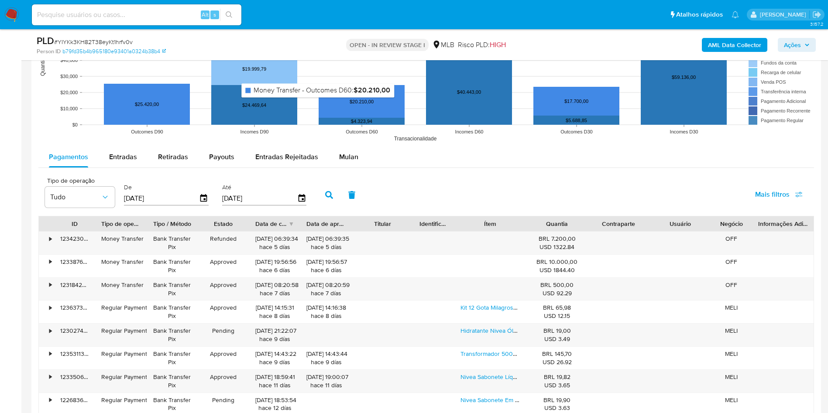
scroll to position [851, 0]
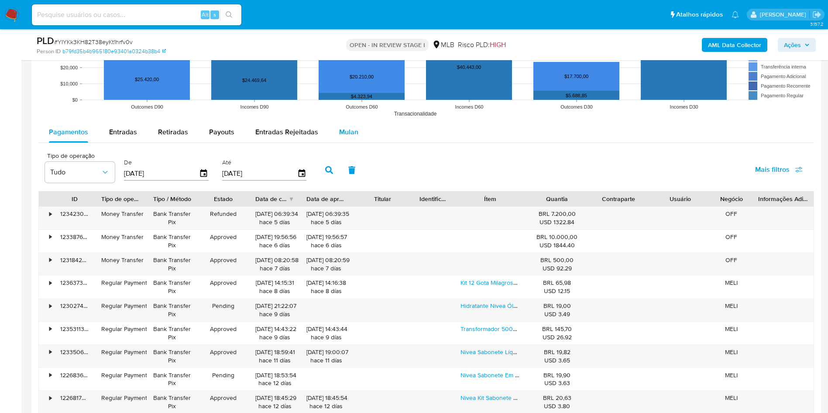
click at [347, 123] on div "Mulan" at bounding box center [348, 132] width 19 height 21
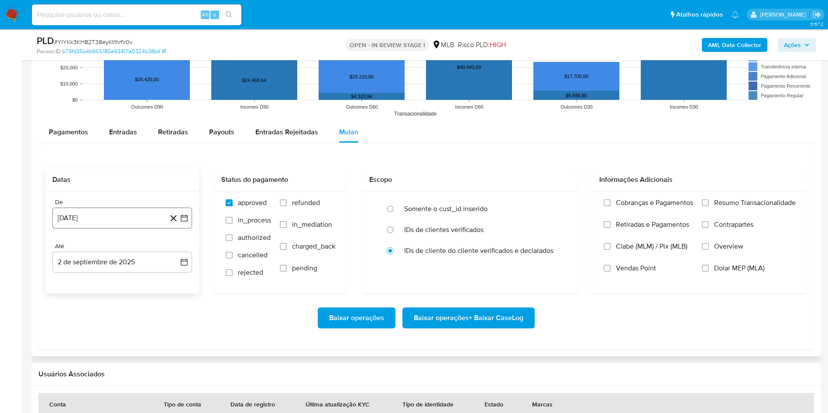
click at [141, 208] on button "[DATE]" at bounding box center [122, 218] width 140 height 21
click at [123, 227] on button "[DATE]" at bounding box center [122, 218] width 140 height 21
click at [113, 223] on button "[DATE]" at bounding box center [122, 218] width 140 height 21
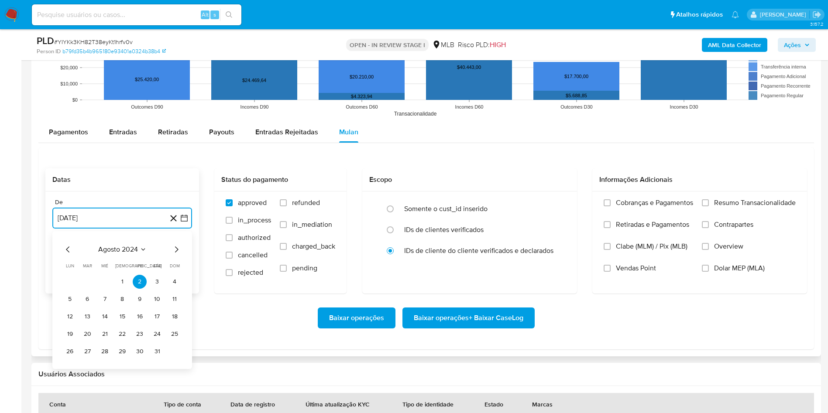
click at [113, 253] on span "agosto 2024" at bounding box center [118, 249] width 40 height 9
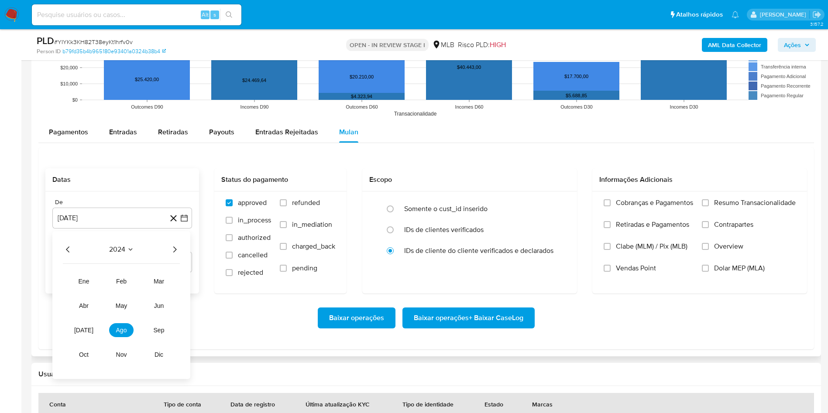
click at [175, 248] on icon "Año siguiente" at bounding box center [174, 249] width 10 height 10
click at [83, 328] on span "[DATE]" at bounding box center [83, 330] width 19 height 7
click at [84, 286] on button "1" at bounding box center [87, 282] width 14 height 14
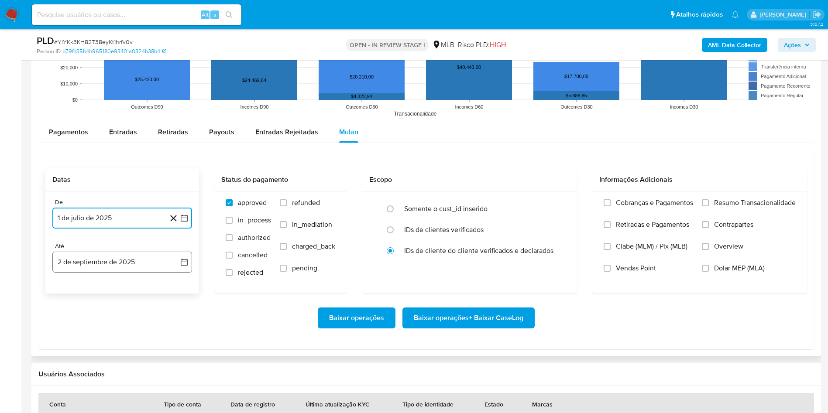
click at [89, 256] on button "2 de septiembre de 2025" at bounding box center [122, 262] width 140 height 21
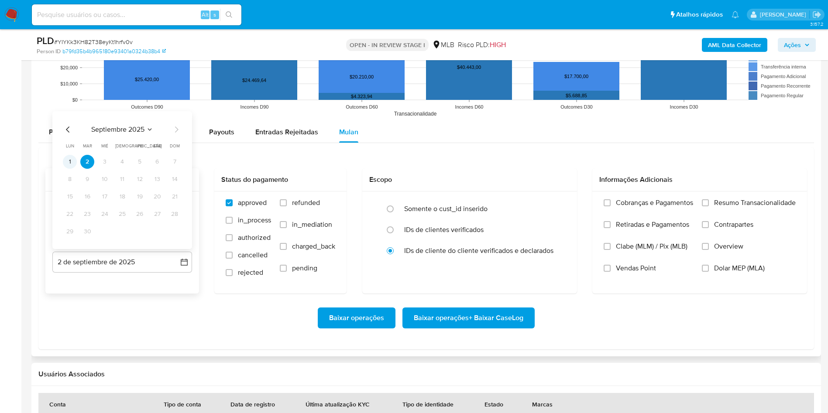
click at [65, 158] on button "1" at bounding box center [70, 162] width 14 height 14
click at [714, 213] on label "Resumo Transacionalidade" at bounding box center [749, 210] width 94 height 22
click at [709, 206] on input "Resumo Transacionalidade" at bounding box center [705, 202] width 7 height 7
click at [491, 324] on span "Baixar operações + Baixar CaseLog" at bounding box center [469, 318] width 110 height 19
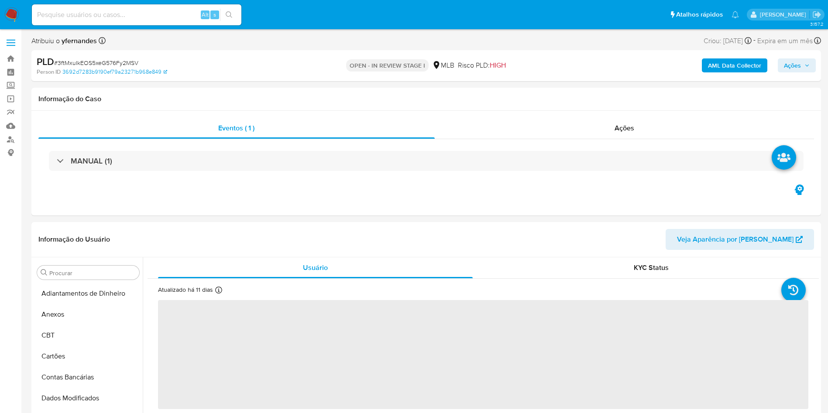
select select "10"
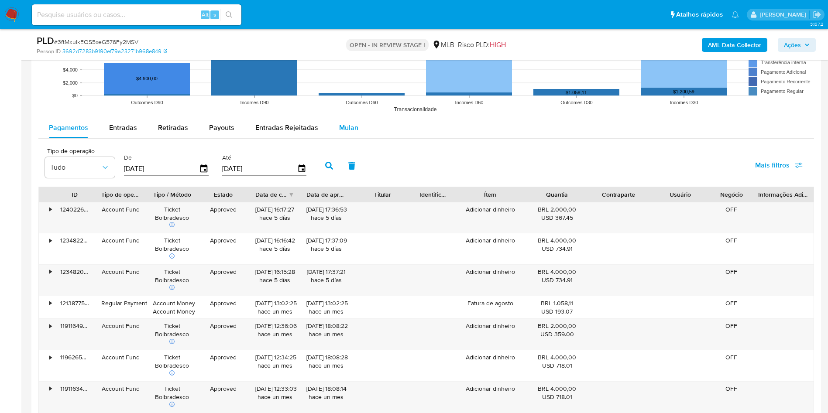
scroll to position [917, 0]
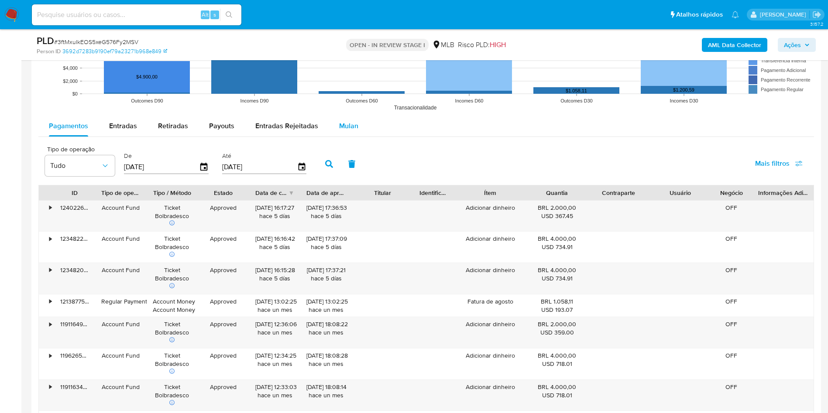
click at [365, 119] on button "Mulan" at bounding box center [349, 126] width 40 height 21
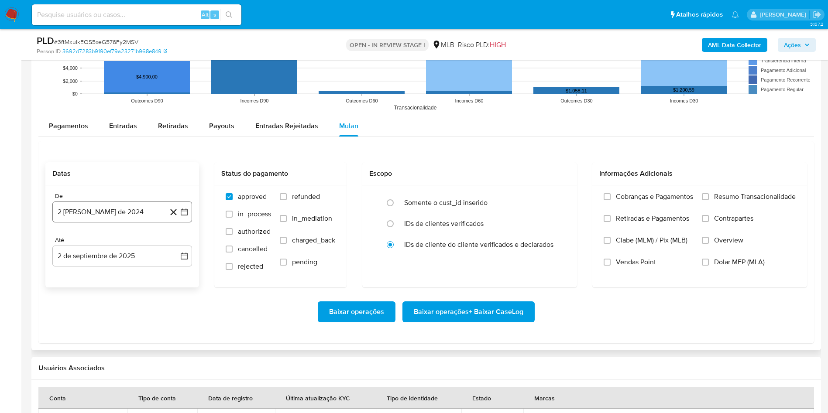
click at [138, 216] on button "2 [PERSON_NAME] de 2024" at bounding box center [122, 212] width 140 height 21
click at [127, 244] on span "agosto 2024" at bounding box center [118, 243] width 40 height 9
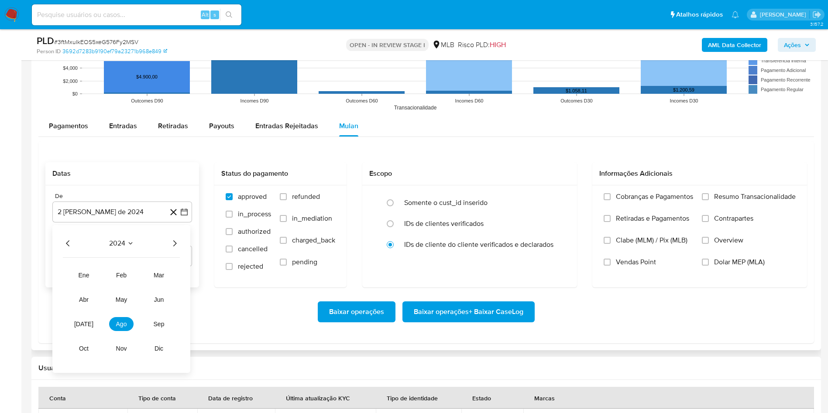
click at [178, 244] on icon "Año siguiente" at bounding box center [174, 243] width 10 height 10
click at [98, 325] on tr "ene feb mar abr may jun jul ago sep oct nov dic" at bounding box center [122, 311] width 100 height 87
click at [88, 322] on button "[DATE]" at bounding box center [84, 324] width 24 height 14
click at [90, 276] on button "1" at bounding box center [87, 276] width 14 height 14
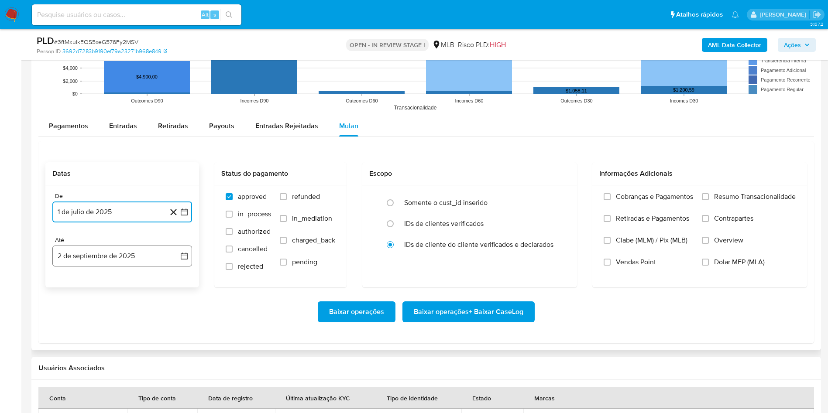
click at [93, 252] on button "2 de septiembre de 2025" at bounding box center [122, 256] width 140 height 21
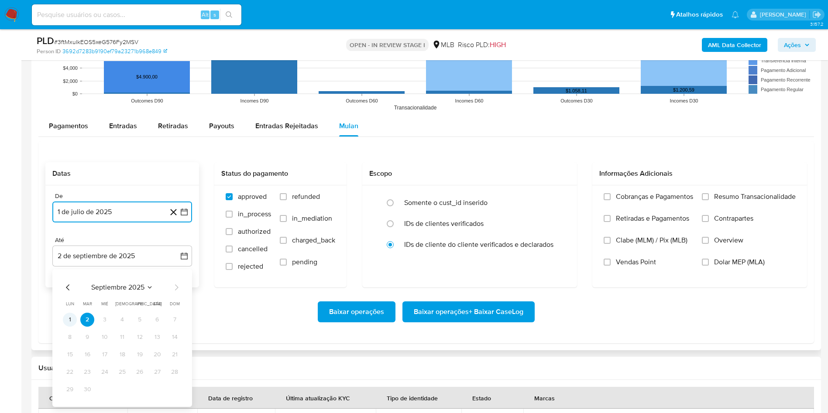
click at [65, 322] on button "1" at bounding box center [70, 320] width 14 height 14
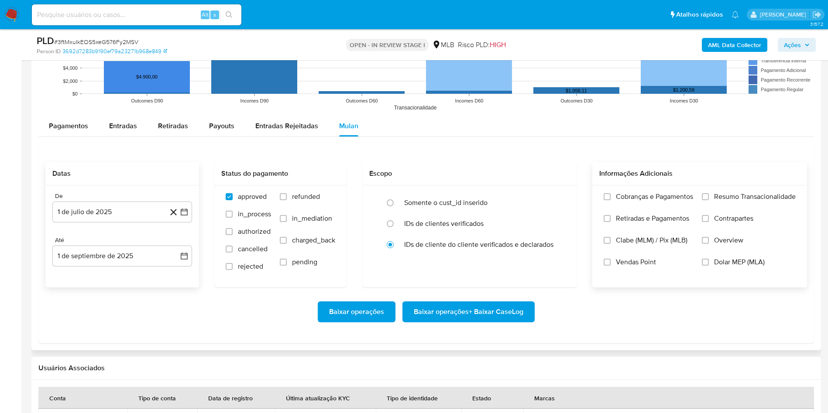
click at [731, 199] on span "Resumo Transacionalidade" at bounding box center [755, 197] width 82 height 9
click at [709, 199] on input "Resumo Transacionalidade" at bounding box center [705, 196] width 7 height 7
click at [488, 305] on span "Baixar operações + Baixar CaseLog" at bounding box center [469, 312] width 110 height 19
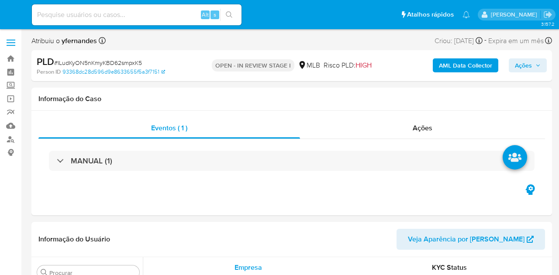
select select "10"
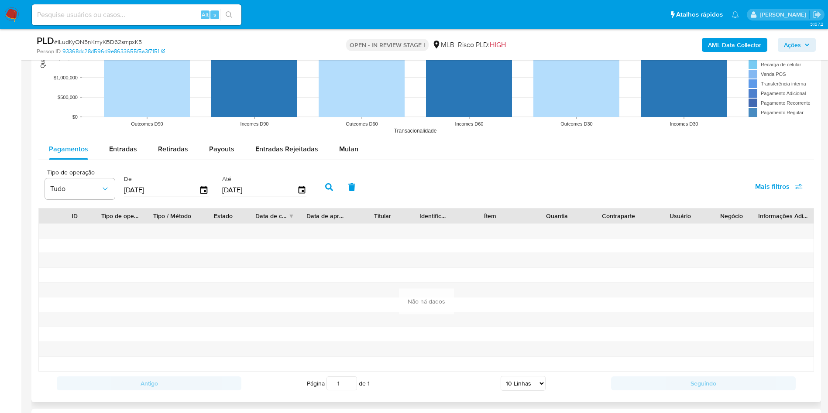
scroll to position [917, 0]
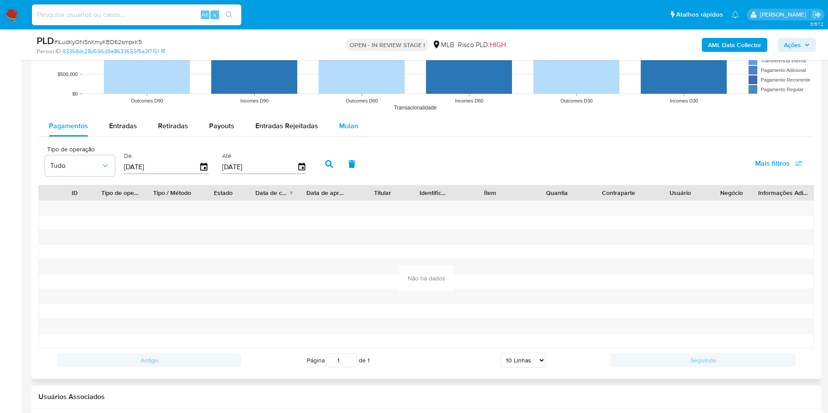
click at [329, 131] on button "Mulan" at bounding box center [349, 126] width 40 height 21
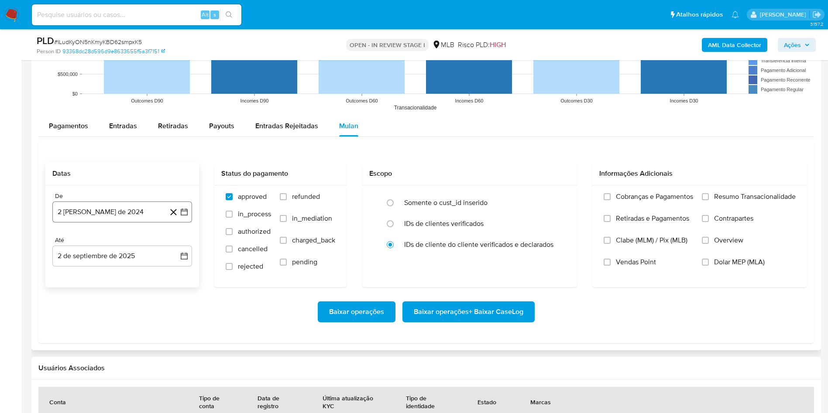
click at [88, 213] on button "2 [PERSON_NAME] de 2024" at bounding box center [122, 212] width 140 height 21
click at [114, 243] on span "agosto 2024" at bounding box center [118, 243] width 40 height 9
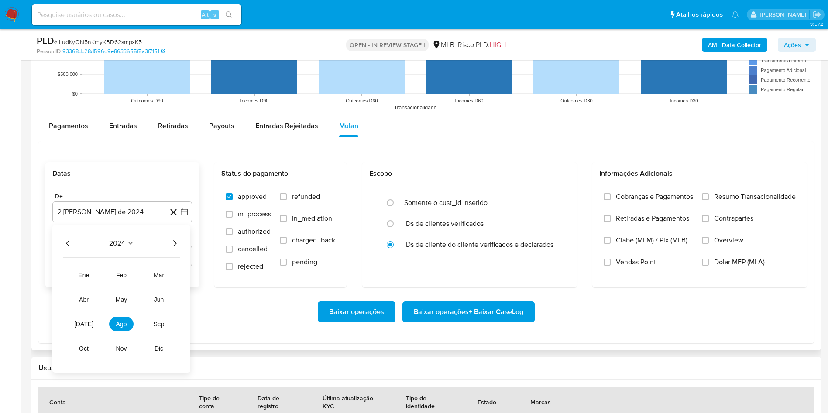
click at [175, 244] on icon "Año siguiente" at bounding box center [174, 244] width 3 height 6
click at [83, 275] on span "[DATE]" at bounding box center [83, 324] width 19 height 7
click at [94, 271] on td "1" at bounding box center [87, 276] width 14 height 14
click at [93, 272] on button "1" at bounding box center [87, 276] width 14 height 14
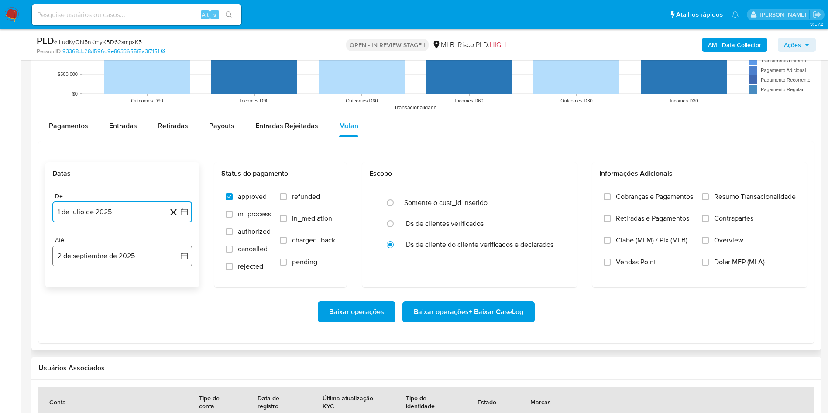
click at [92, 256] on button "2 de septiembre de 2025" at bounding box center [122, 256] width 140 height 21
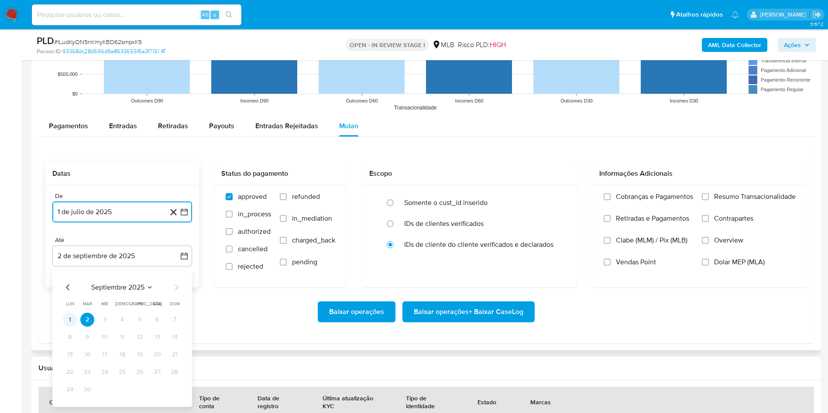
click at [74, 275] on button "1" at bounding box center [70, 320] width 14 height 14
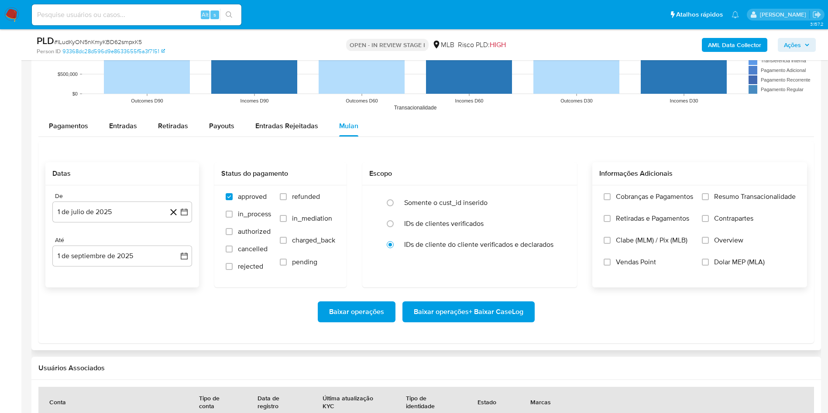
click at [558, 200] on span "Resumo Transacionalidade" at bounding box center [755, 197] width 82 height 9
click at [558, 200] on input "Resumo Transacionalidade" at bounding box center [705, 196] width 7 height 7
click at [489, 275] on span "Baixar operações + Baixar CaseLog" at bounding box center [469, 312] width 110 height 19
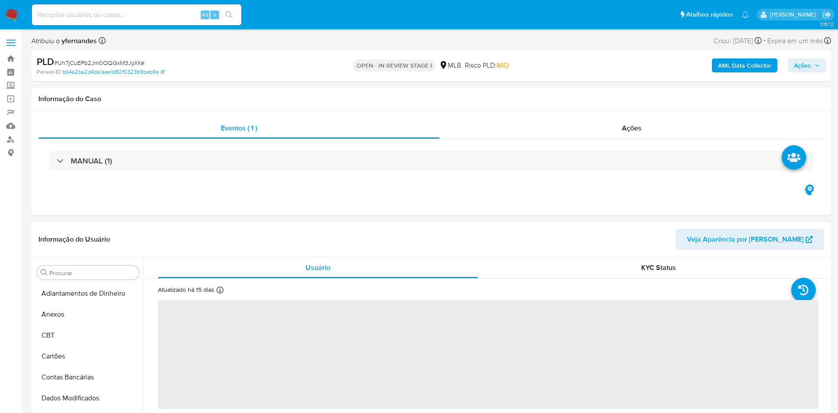
select select "10"
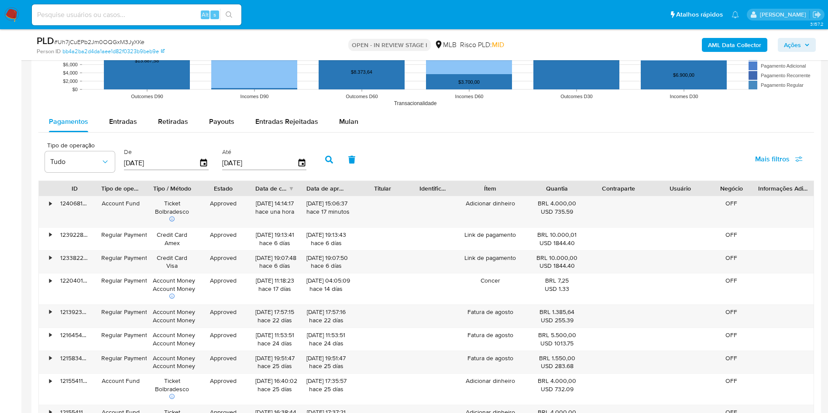
scroll to position [851, 0]
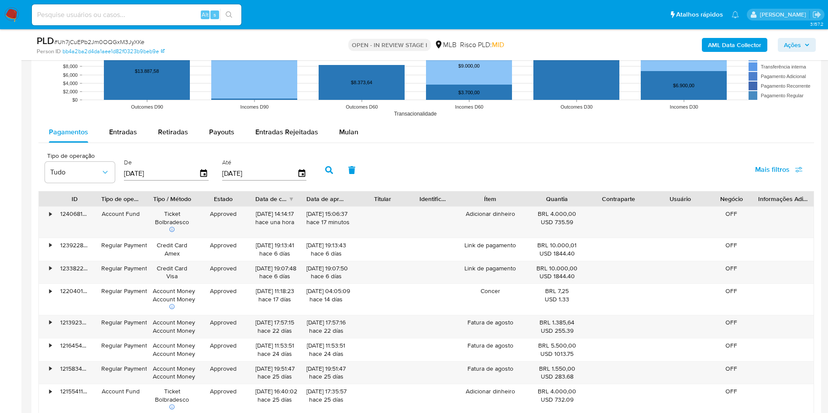
click at [346, 144] on div "Pagamentos Entradas Retiradas Payouts Entradas Rejeitadas Mulan Tipo de operaçã…" at bounding box center [426, 312] width 776 height 380
click at [364, 128] on button "Mulan" at bounding box center [349, 132] width 40 height 21
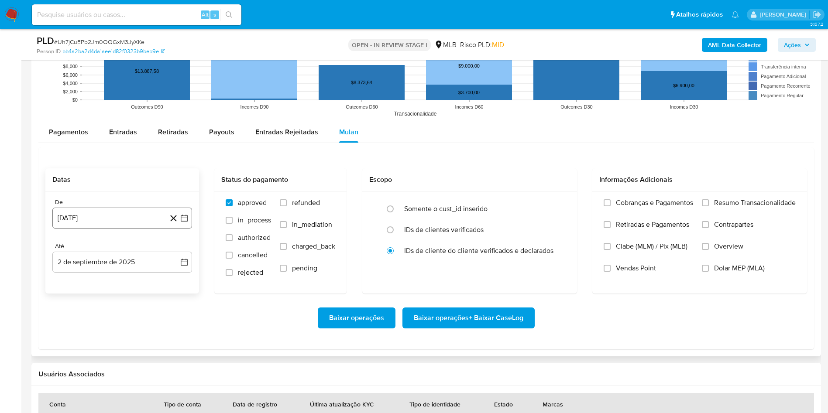
click at [121, 218] on button "2 [PERSON_NAME] de 2024" at bounding box center [122, 218] width 140 height 21
click at [108, 251] on span "agosto 2024" at bounding box center [118, 249] width 40 height 9
click at [174, 254] on icon "Año siguiente" at bounding box center [174, 249] width 10 height 10
click at [82, 333] on span "[DATE]" at bounding box center [83, 330] width 19 height 7
click at [88, 283] on button "1" at bounding box center [87, 282] width 14 height 14
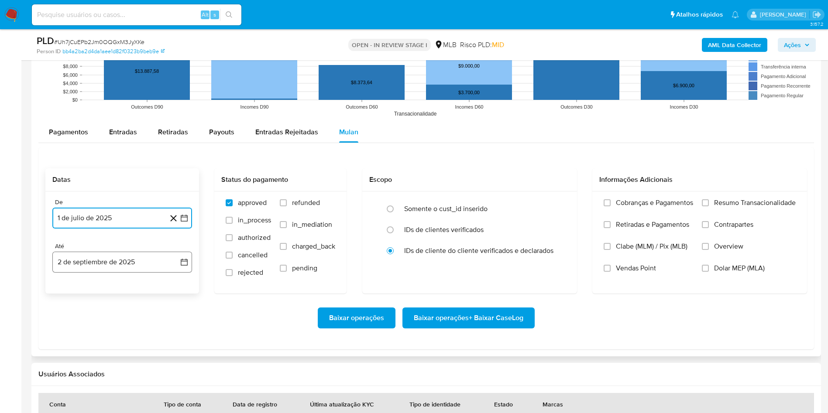
click at [91, 266] on button "2 de septiembre de 2025" at bounding box center [122, 262] width 140 height 21
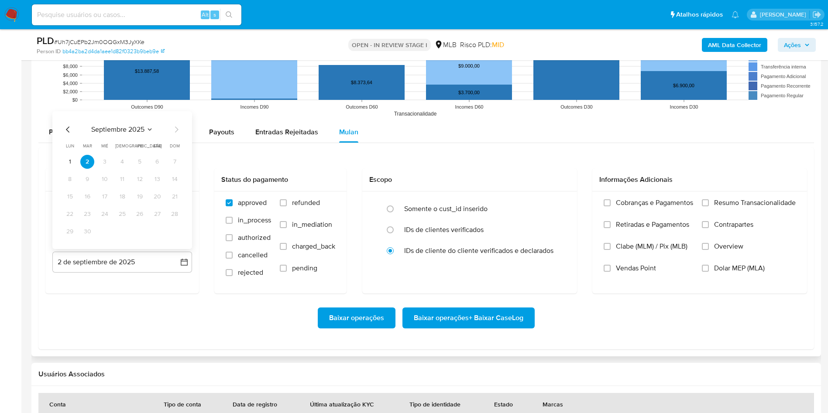
click at [72, 162] on button "1" at bounding box center [70, 162] width 14 height 14
click at [718, 195] on div "Cobranças e Pagamentos Retiradas e Pagamentos Clabe (MLM) / Pix (MLB) Vendas Po…" at bounding box center [699, 242] width 215 height 101
click at [728, 206] on span "Resumo Transacionalidade" at bounding box center [755, 203] width 82 height 9
click at [709, 206] on input "Resumo Transacionalidade" at bounding box center [705, 202] width 7 height 7
click at [468, 319] on span "Baixar operações + Baixar CaseLog" at bounding box center [469, 318] width 110 height 19
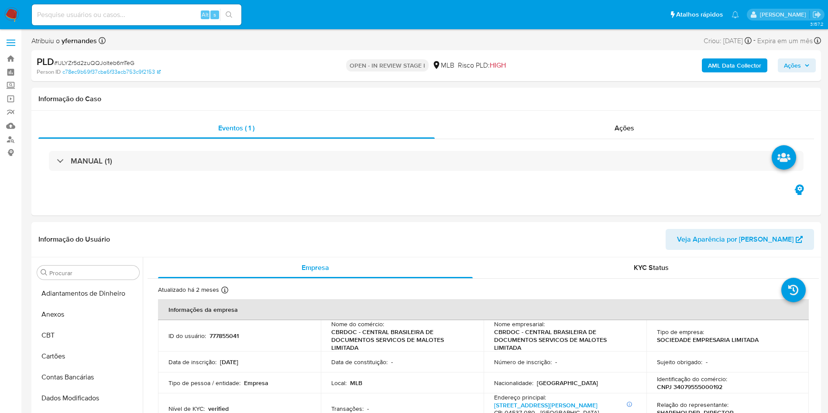
select select "10"
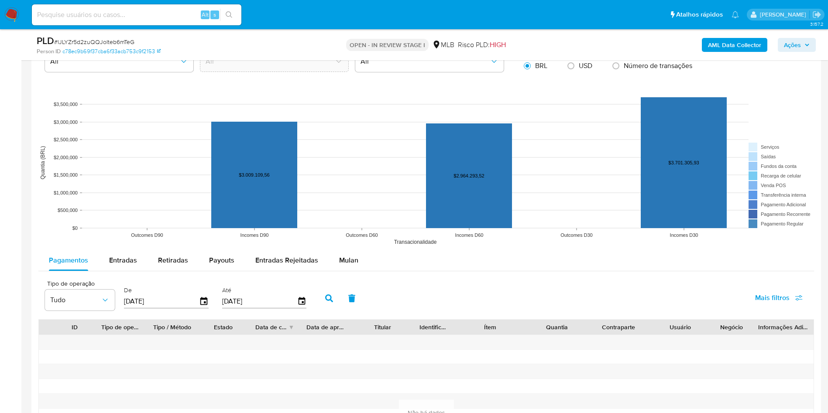
scroll to position [917, 0]
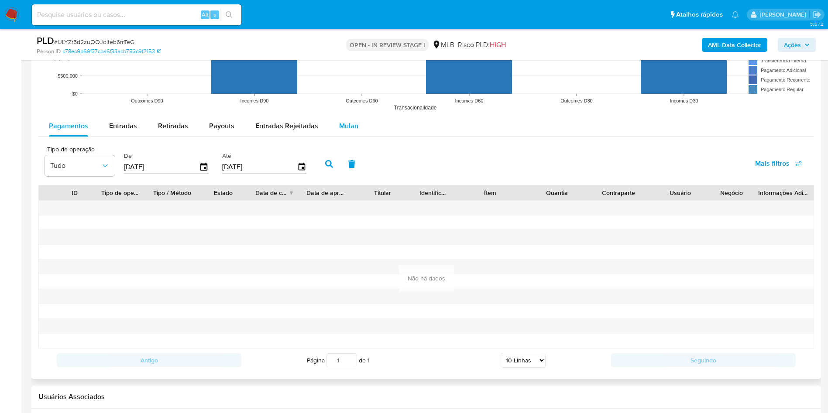
click at [351, 123] on span "Mulan" at bounding box center [348, 126] width 19 height 10
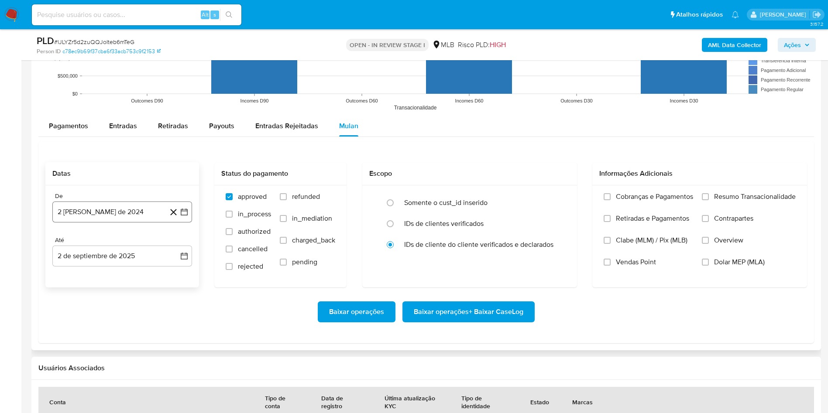
click at [108, 216] on button "2 [PERSON_NAME] de 2024" at bounding box center [122, 212] width 140 height 21
click at [125, 242] on span "agosto 2024" at bounding box center [118, 243] width 40 height 9
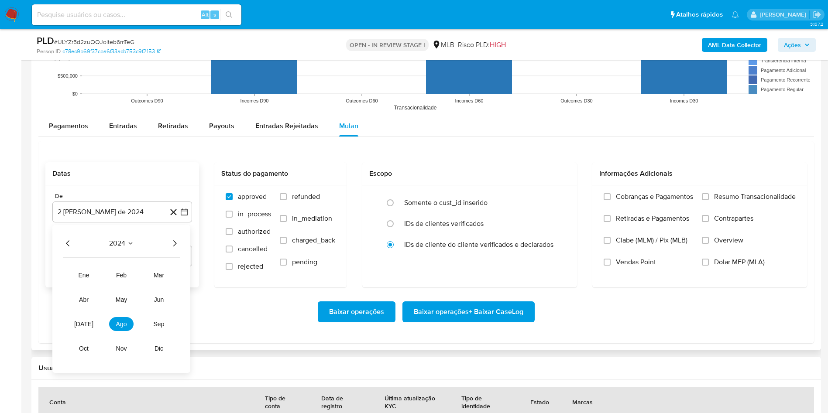
click at [174, 244] on icon "Año siguiente" at bounding box center [174, 243] width 10 height 10
click at [78, 320] on button "jul" at bounding box center [84, 324] width 24 height 14
click at [93, 271] on td "1" at bounding box center [87, 276] width 14 height 14
click at [87, 278] on button "1" at bounding box center [87, 276] width 14 height 14
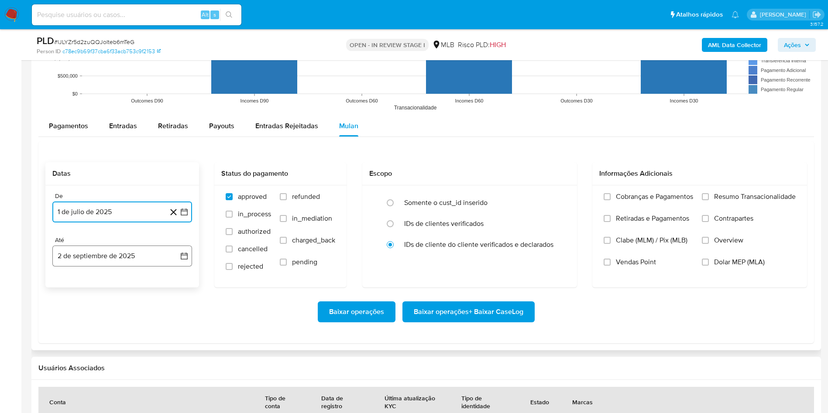
click at [88, 253] on button "2 de septiembre de 2025" at bounding box center [122, 256] width 140 height 21
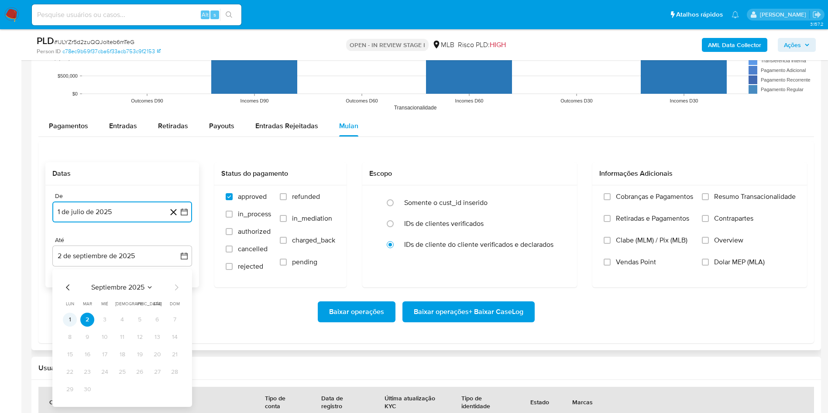
click at [72, 324] on button "1" at bounding box center [70, 320] width 14 height 14
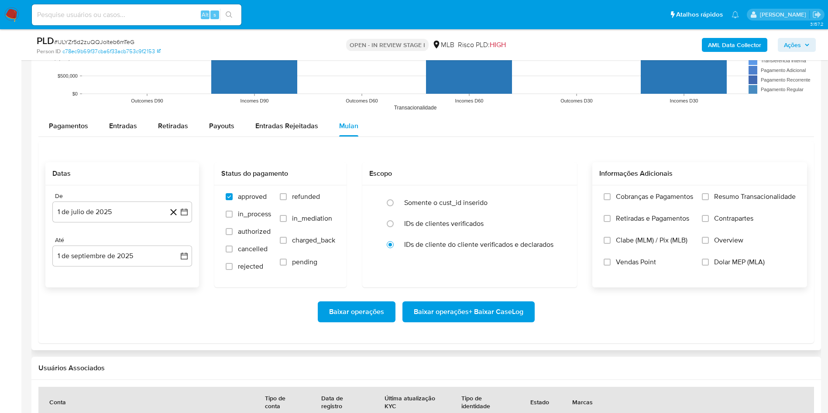
click at [784, 206] on label "Resumo Transacionalidade" at bounding box center [749, 204] width 94 height 22
click at [709, 200] on input "Resumo Transacionalidade" at bounding box center [705, 196] width 7 height 7
click at [488, 310] on span "Baixar operações + Baixar CaseLog" at bounding box center [469, 312] width 110 height 19
